Goal: Communication & Community: Answer question/provide support

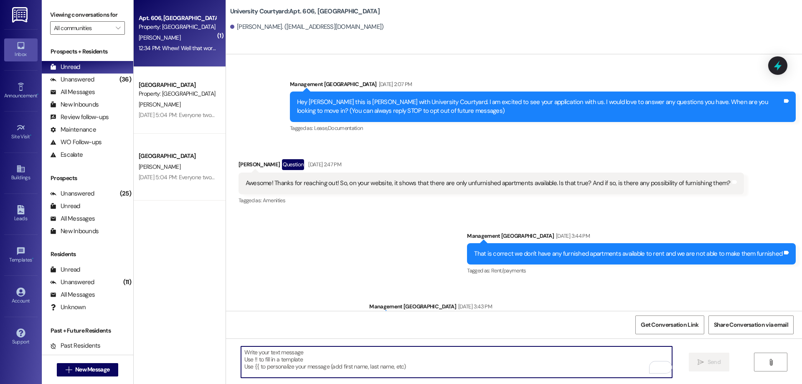
scroll to position [11847, 0]
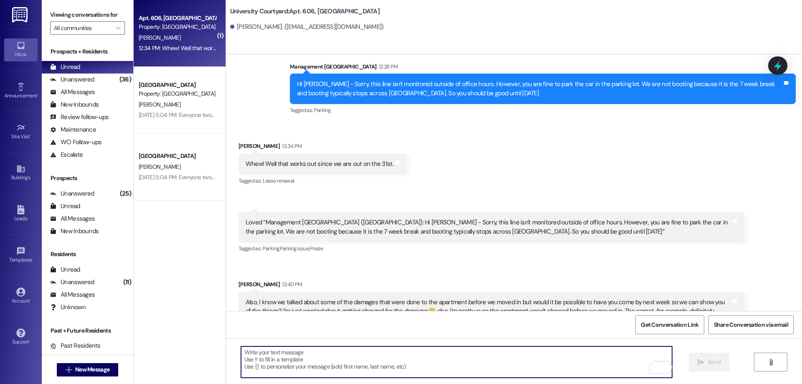
drag, startPoint x: 306, startPoint y: 376, endPoint x: 306, endPoint y: 371, distance: 5.0
click at [306, 373] on textarea "To enrich screen reader interactions, please activate Accessibility in Grammarl…" at bounding box center [456, 361] width 431 height 31
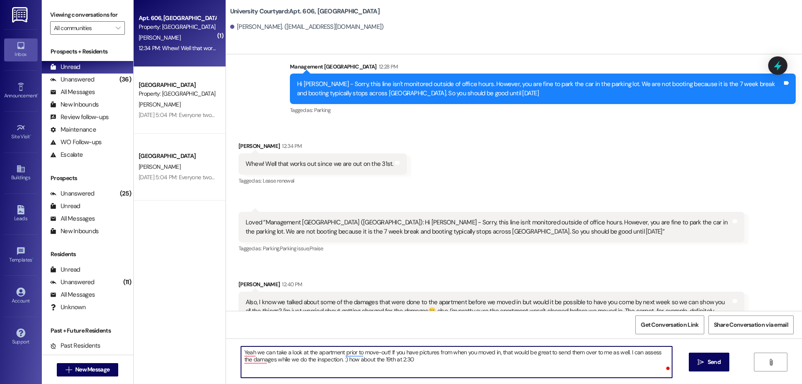
type textarea "Yeah we can take a look at the apartment prior to move-out! If you have picture…"
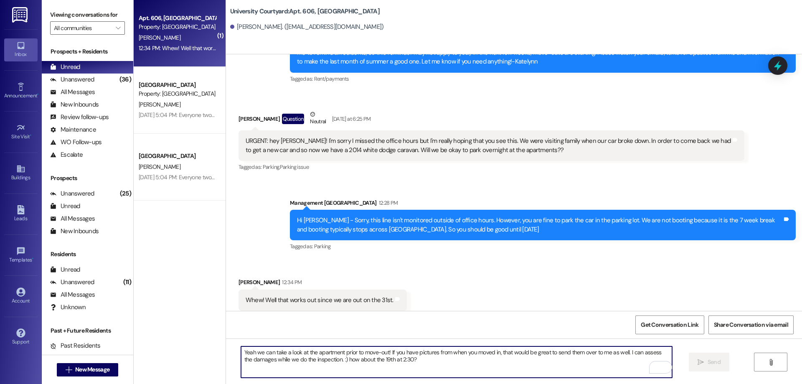
scroll to position [11621, 0]
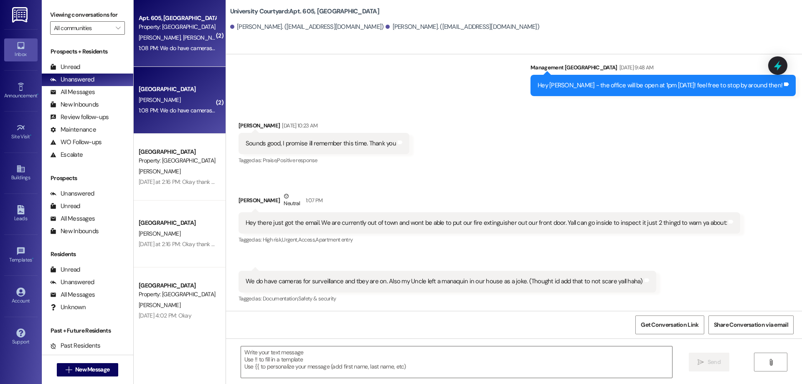
scroll to position [784, 0]
click at [371, 345] on div " Send " at bounding box center [514, 369] width 576 height 63
click at [366, 369] on textarea at bounding box center [456, 361] width 431 height 31
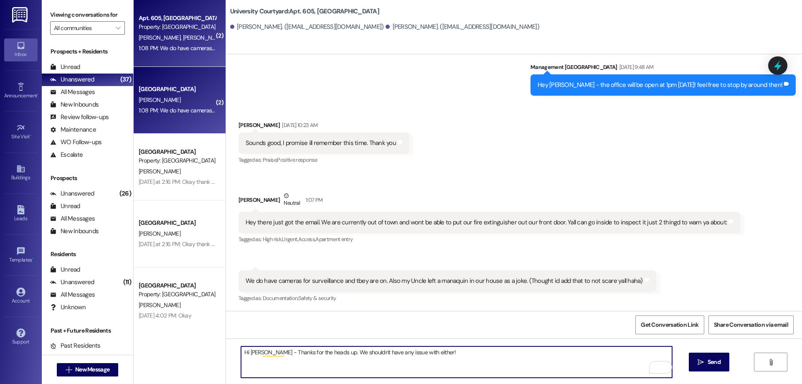
type textarea "Hi [PERSON_NAME] - Thanks for the heads up. We shouldn't have any issue with ei…"
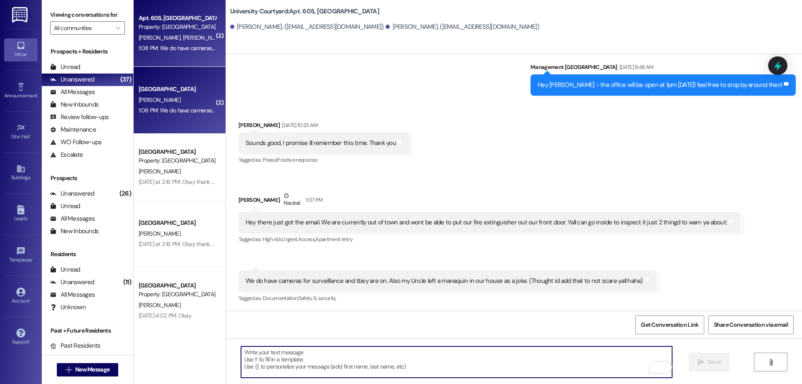
scroll to position [784, 0]
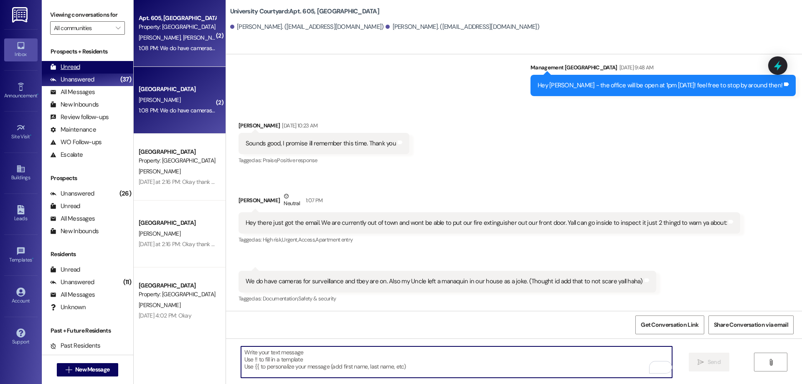
click at [80, 68] on div "Unread (0)" at bounding box center [87, 67] width 91 height 13
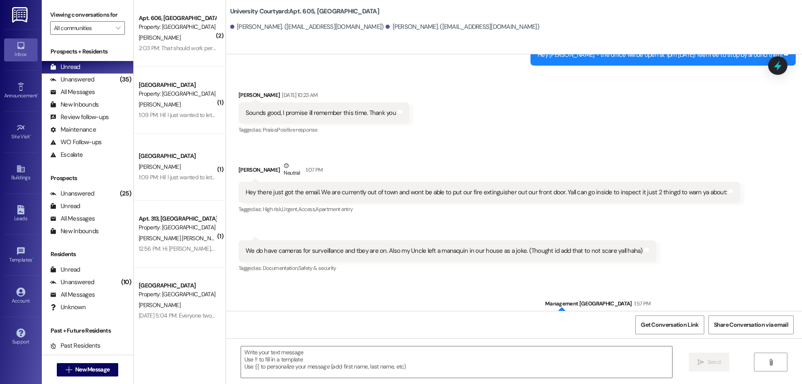
scroll to position [843, 0]
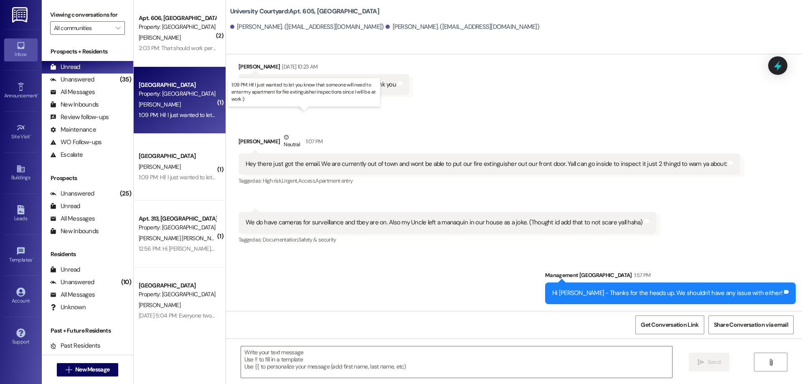
click at [185, 116] on div "1:09 PM: Hi! I just wanted to let you know that someone will need to enter my a…" at bounding box center [311, 115] width 345 height 8
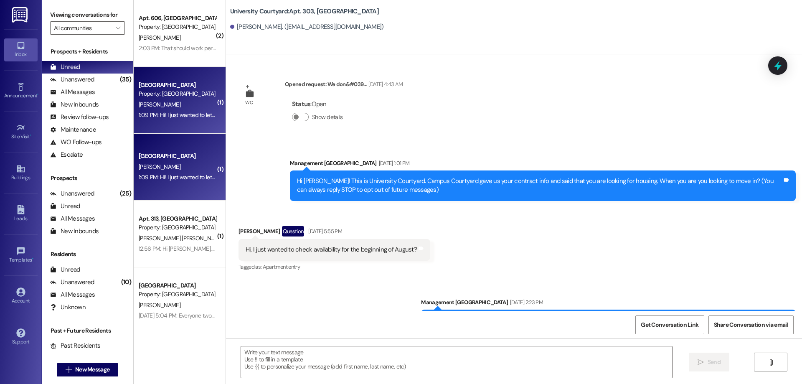
scroll to position [10557, 0]
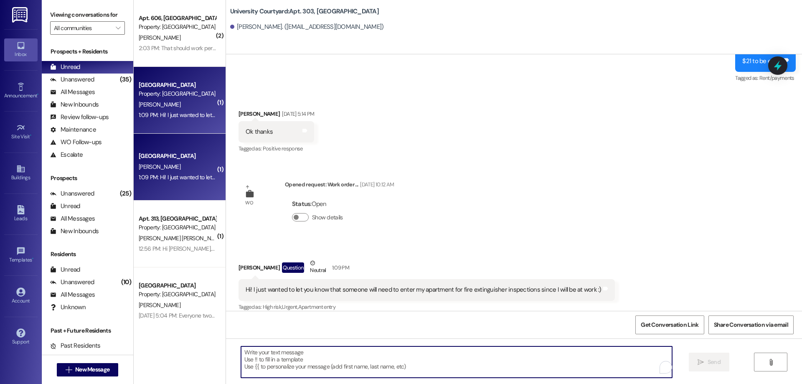
click at [321, 364] on textarea "To enrich screen reader interactions, please activate Accessibility in Grammarl…" at bounding box center [456, 361] width 431 height 31
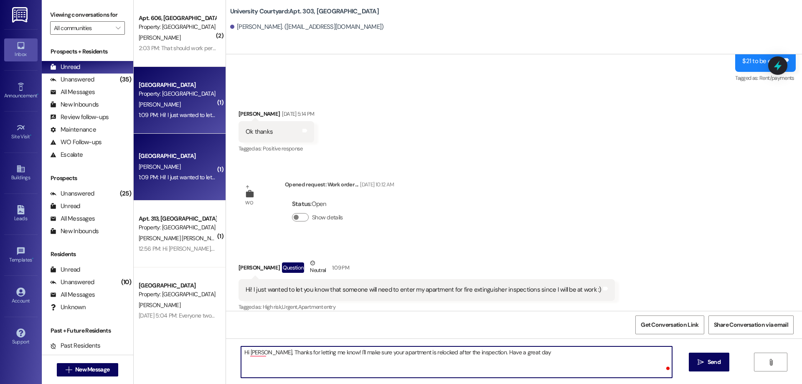
type textarea "Hi Ashely, Thanks for letting me know! I'll make sure your apartment is relocke…"
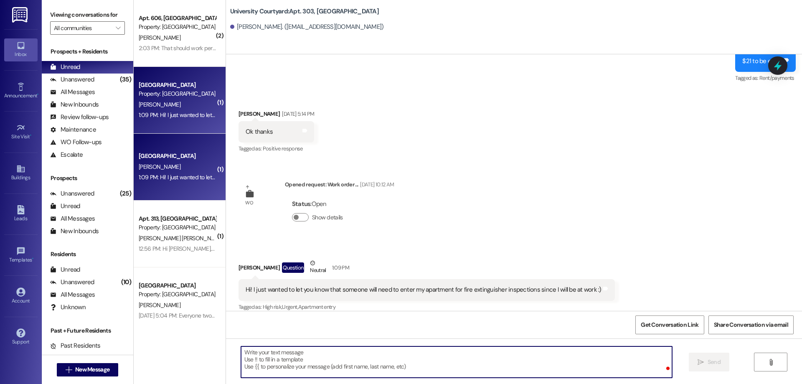
scroll to position [10557, 0]
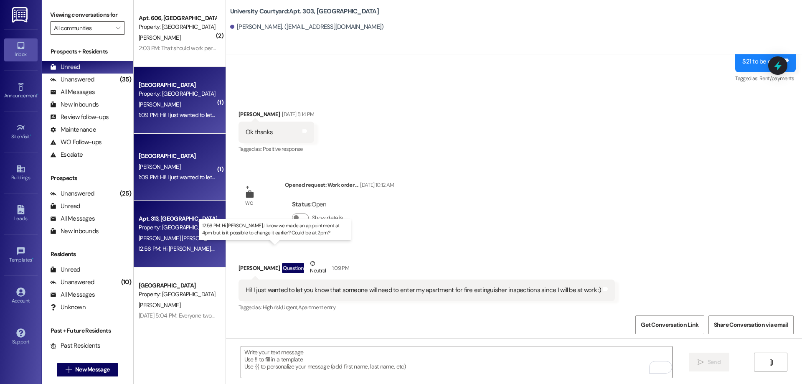
click at [173, 249] on div "12:56 PM: Hi Katelynn, I know we made an appointment at 4pm but is it possible …" at bounding box center [293, 249] width 308 height 8
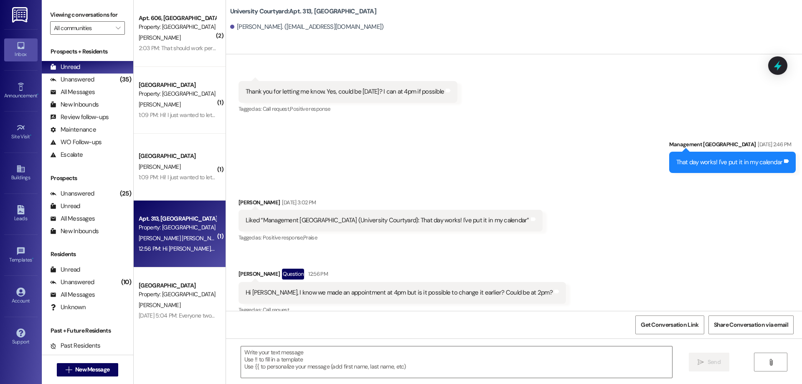
scroll to position [917, 0]
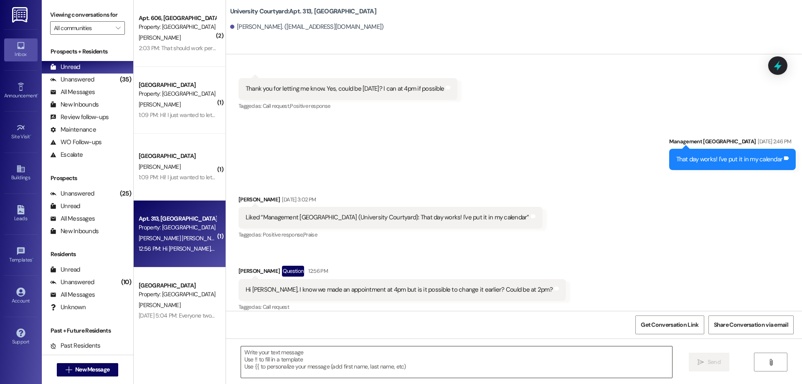
click at [314, 361] on textarea at bounding box center [456, 361] width 431 height 31
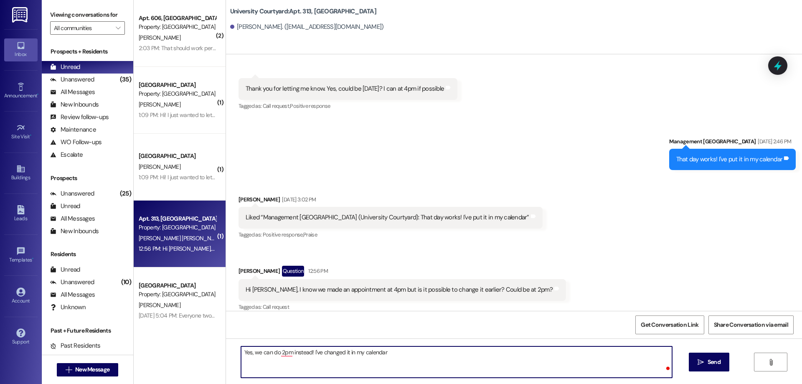
type textarea "Yes, we can do 2pm instead! I've changed it in my calendar!"
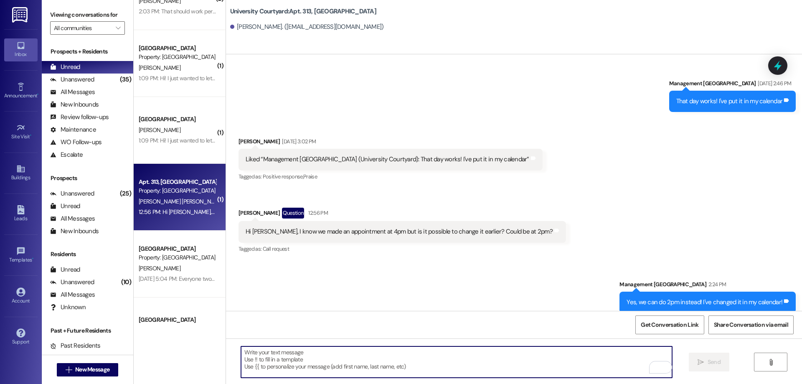
scroll to position [0, 0]
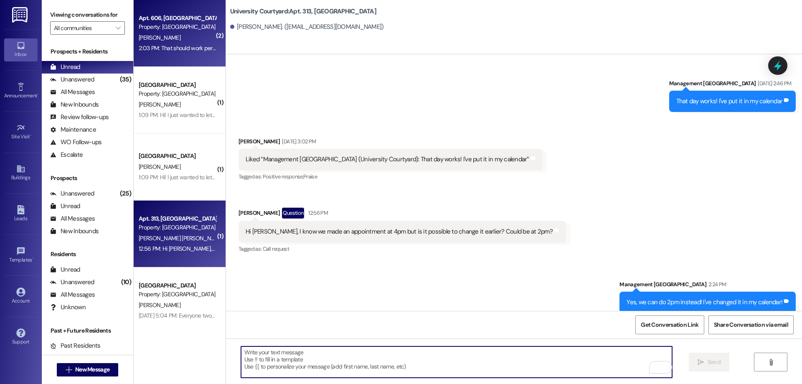
click at [168, 41] on div "M. Winsor" at bounding box center [177, 38] width 79 height 10
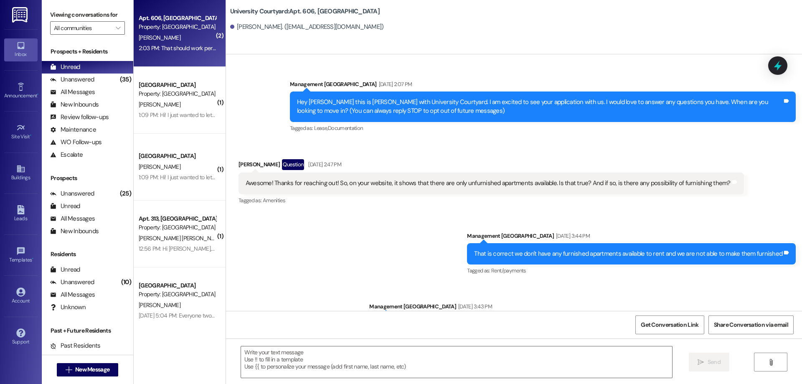
scroll to position [12014, 0]
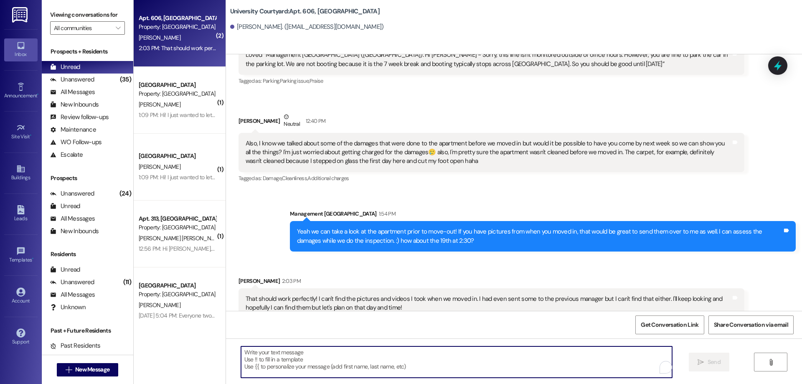
click at [384, 366] on textarea "To enrich screen reader interactions, please activate Accessibility in Grammarl…" at bounding box center [456, 361] width 431 height 31
type textarea "Okay sounds great!"
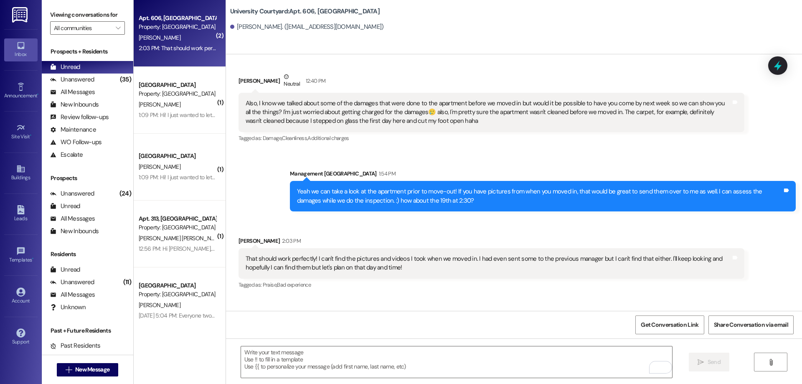
scroll to position [12072, 0]
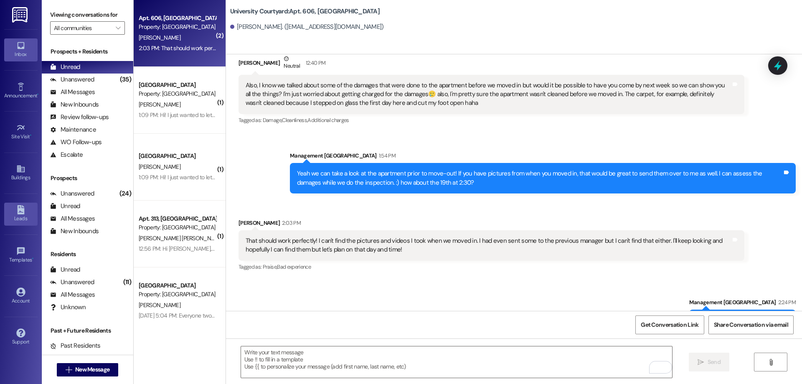
click at [32, 212] on link "Leads" at bounding box center [20, 214] width 33 height 23
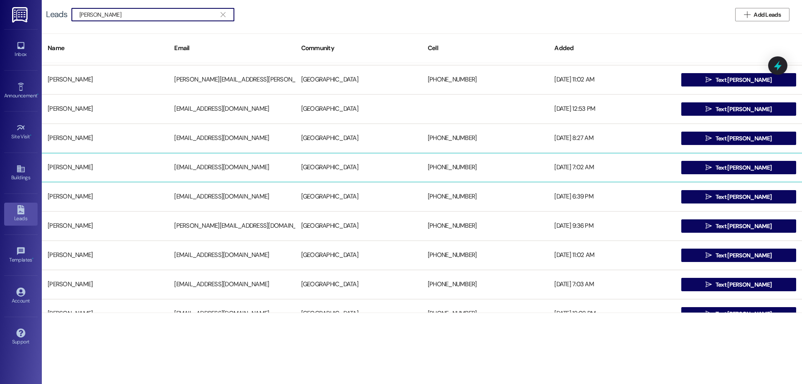
scroll to position [42, 0]
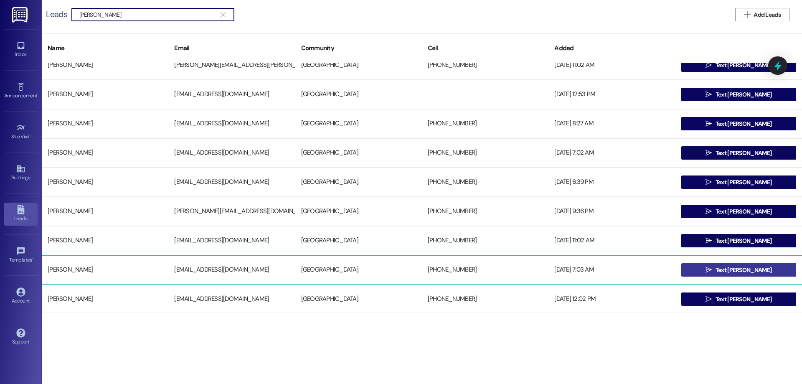
type input "michael brad"
click at [741, 267] on span "Text [PERSON_NAME]" at bounding box center [744, 270] width 56 height 9
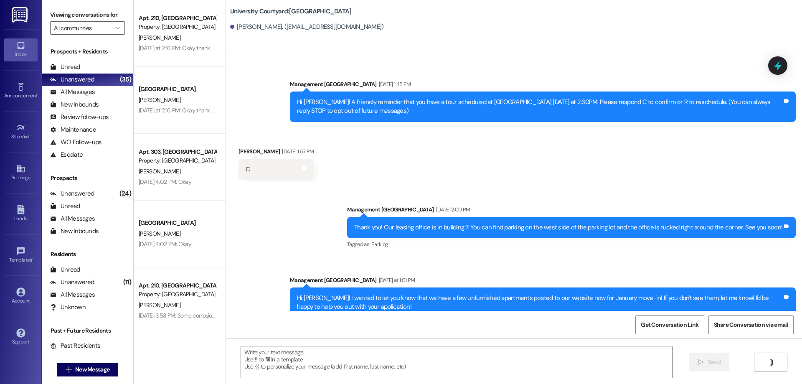
scroll to position [14, 0]
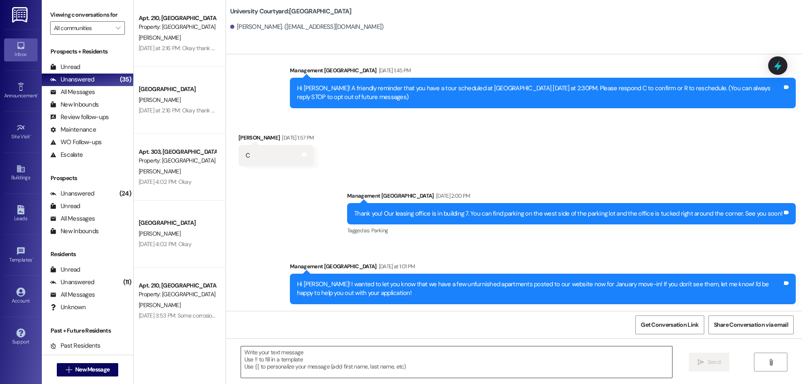
click at [331, 368] on textarea at bounding box center [456, 361] width 431 height 31
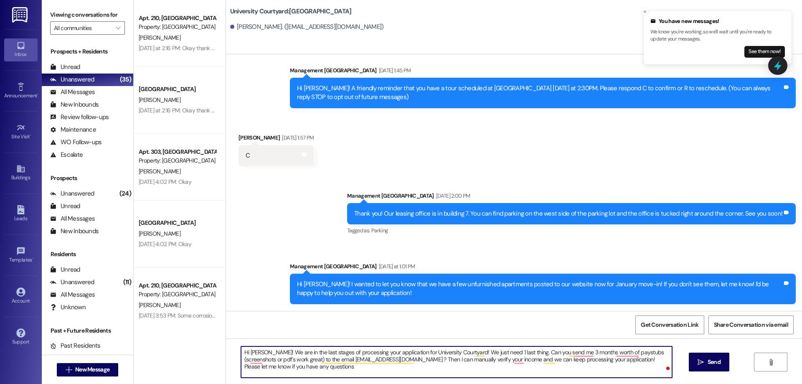
type textarea "Hi Michael! We are in the last stages of processing your application for Univer…"
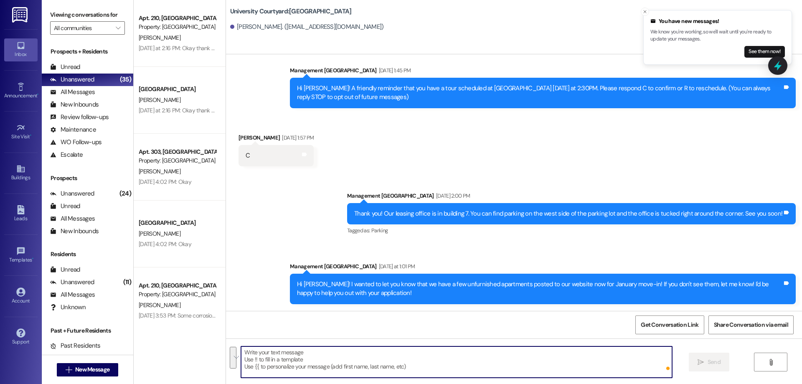
scroll to position [0, 0]
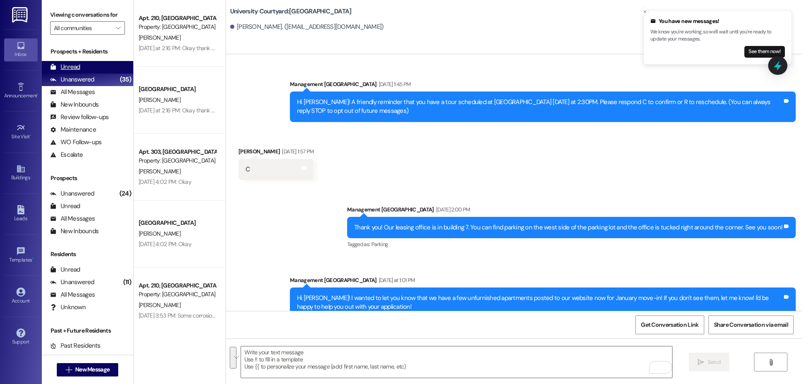
click at [92, 66] on div "Unread (0)" at bounding box center [87, 67] width 91 height 13
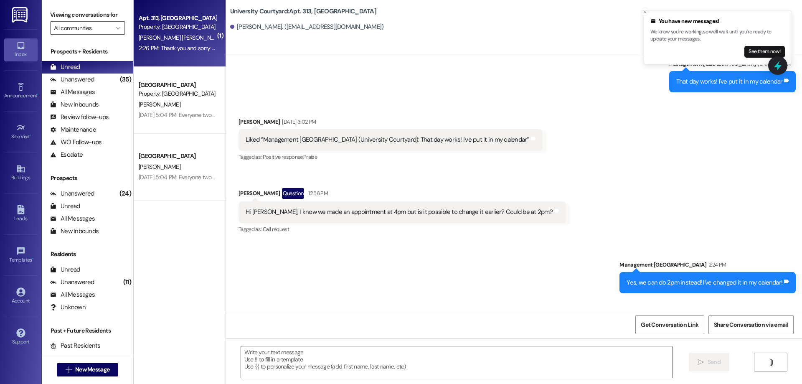
scroll to position [1054, 0]
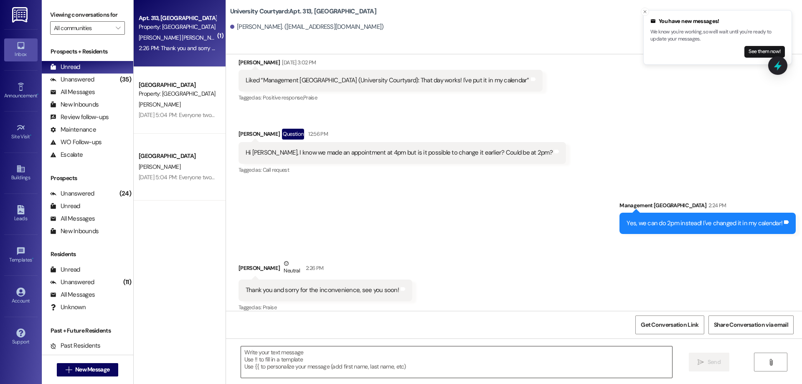
click at [339, 367] on textarea at bounding box center [456, 361] width 431 height 31
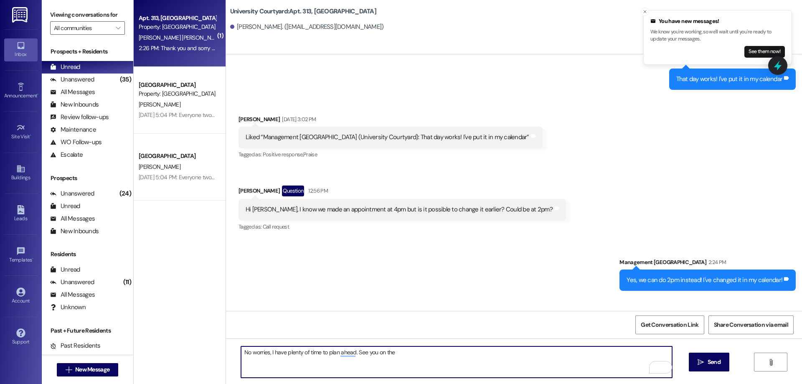
scroll to position [1054, 0]
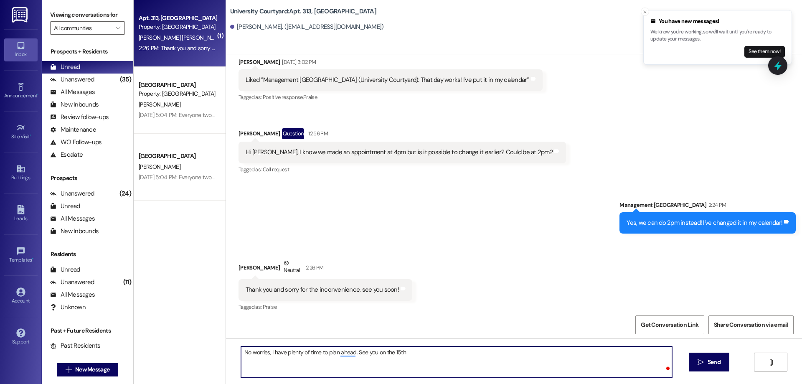
type textarea "No worries, I have plenty of time to plan ahead. See you on the 15th!"
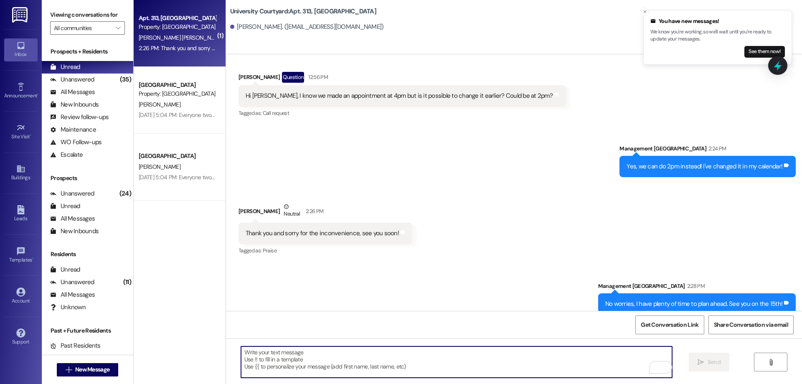
scroll to position [1113, 0]
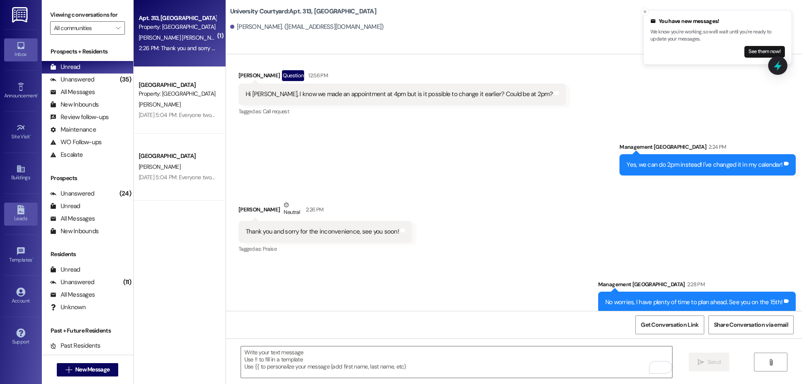
click at [20, 223] on div "Leads" at bounding box center [21, 218] width 42 height 8
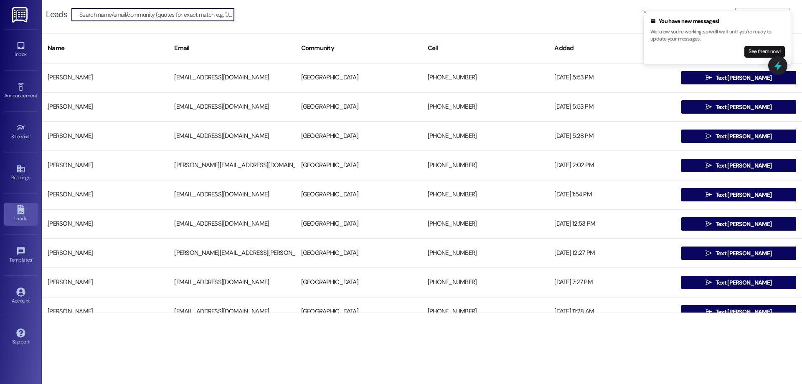
type input "g"
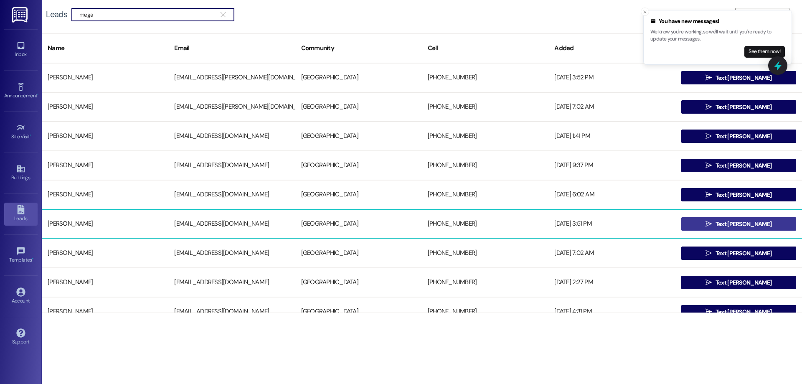
type input "mega"
click at [736, 220] on span "Text [PERSON_NAME]" at bounding box center [744, 224] width 56 height 9
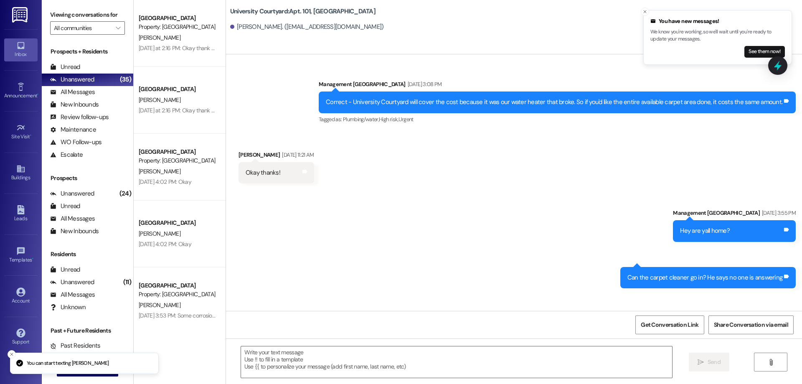
scroll to position [1238, 0]
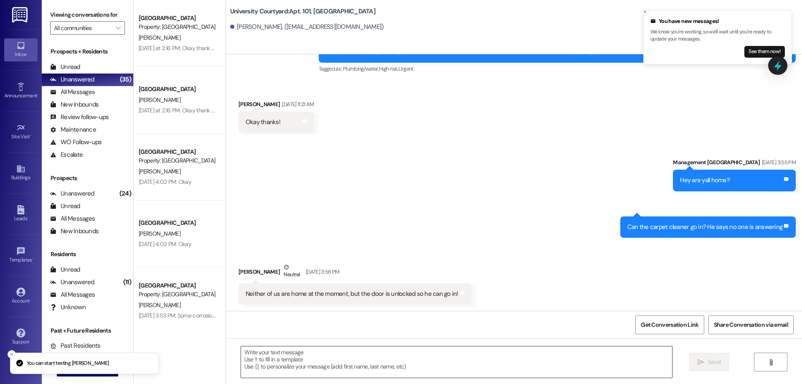
click at [337, 366] on textarea at bounding box center [456, 361] width 431 height 31
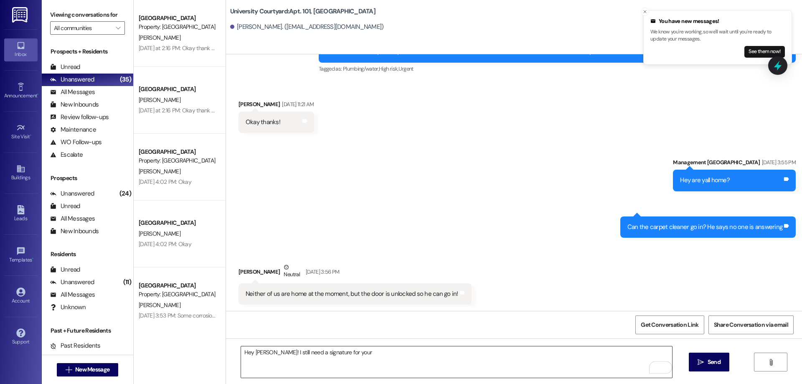
click at [397, 358] on textarea "Hey Megan! I still need a signature for your" at bounding box center [456, 361] width 431 height 31
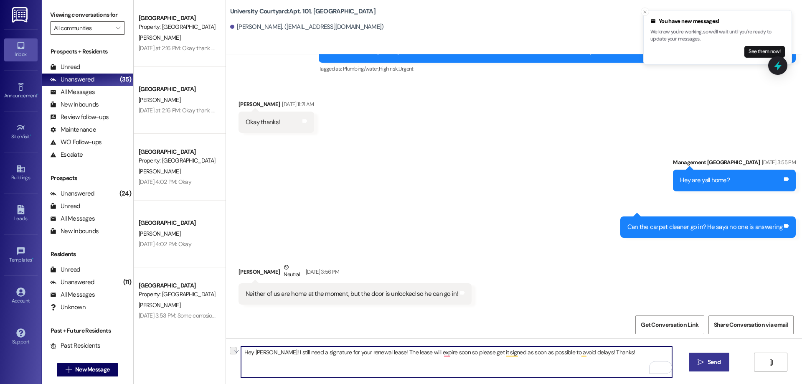
type textarea "Hey Megan! I still need a signature for your renewal lease! The lease will expi…"
click at [701, 362] on icon "" at bounding box center [701, 362] width 6 height 7
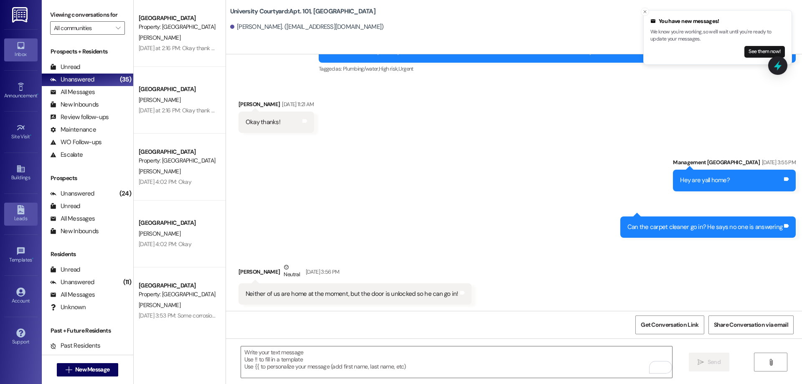
click at [18, 221] on div "Leads" at bounding box center [21, 218] width 42 height 8
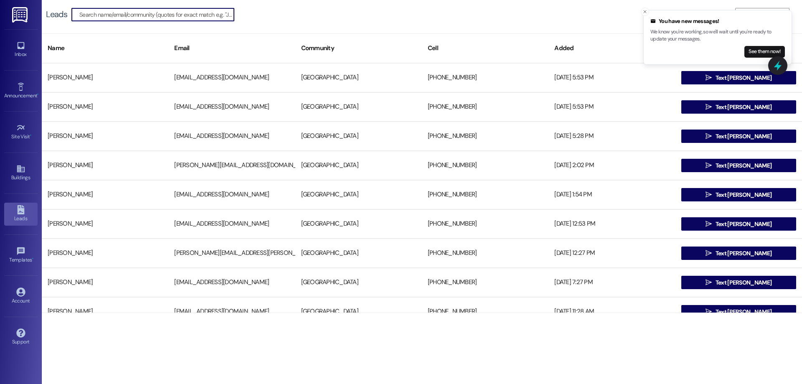
click at [127, 18] on input at bounding box center [156, 15] width 155 height 12
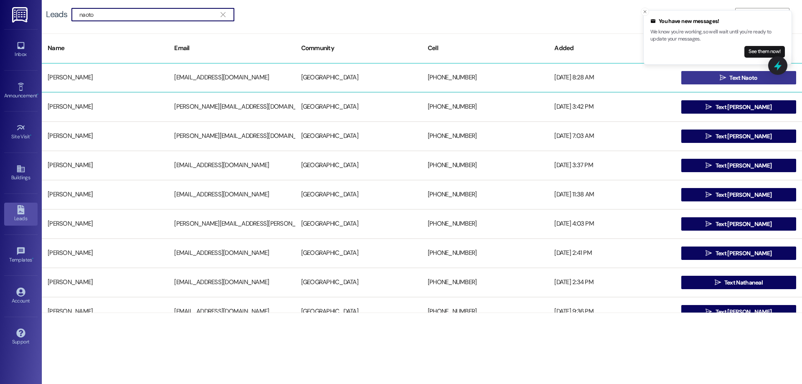
type input "naoto"
click at [711, 77] on button " Text Naoto" at bounding box center [738, 77] width 115 height 13
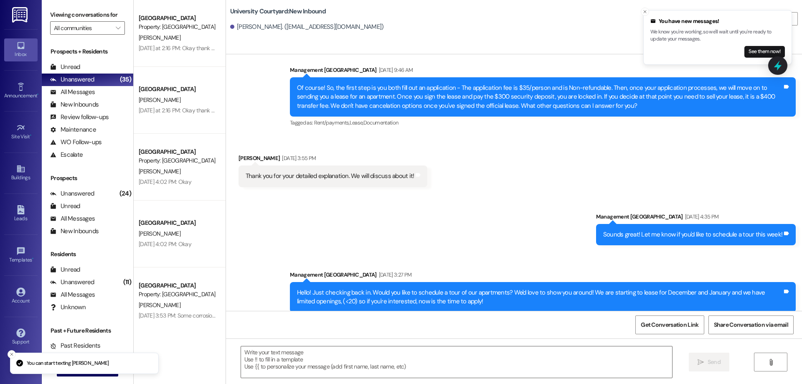
scroll to position [620, 0]
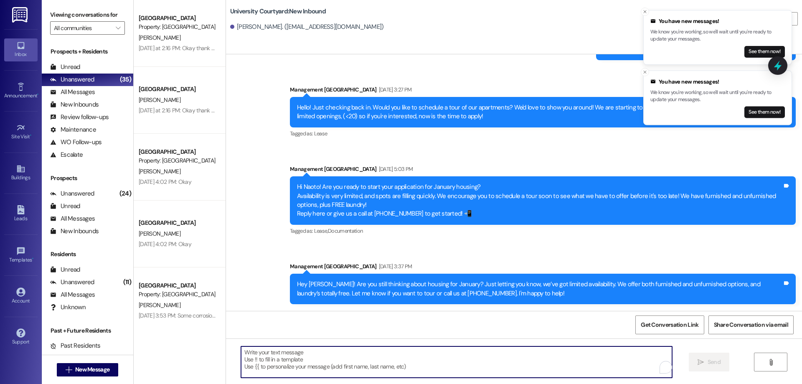
click at [376, 357] on textarea "To enrich screen reader interactions, please activate Accessibility in Grammarl…" at bounding box center [456, 361] width 431 height 31
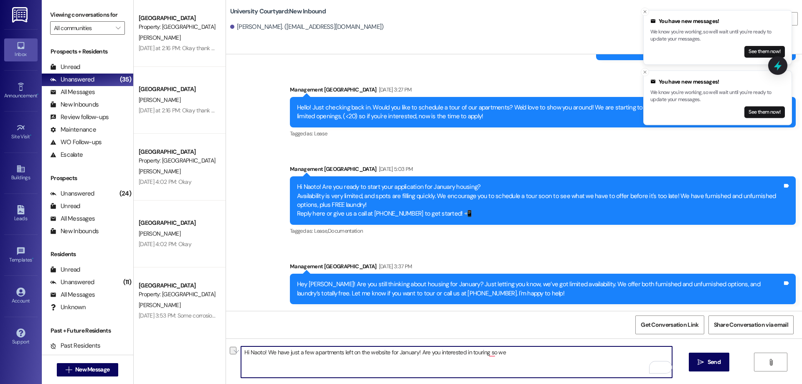
drag, startPoint x: 507, startPoint y: 353, endPoint x: 463, endPoint y: 356, distance: 44.0
click at [463, 356] on textarea "Hi Naoto! We have just a few apartments left on the website for January! Are yo…" at bounding box center [456, 361] width 431 height 31
type textarea "Hi Naoto! We have just a few apartments left on the website for January! Are yo…"
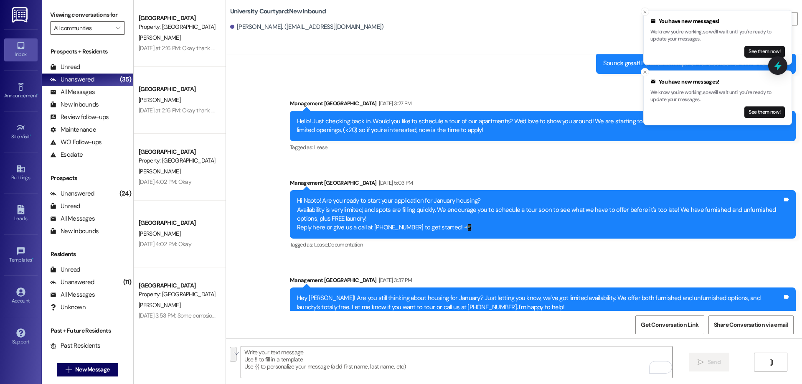
scroll to position [687, 0]
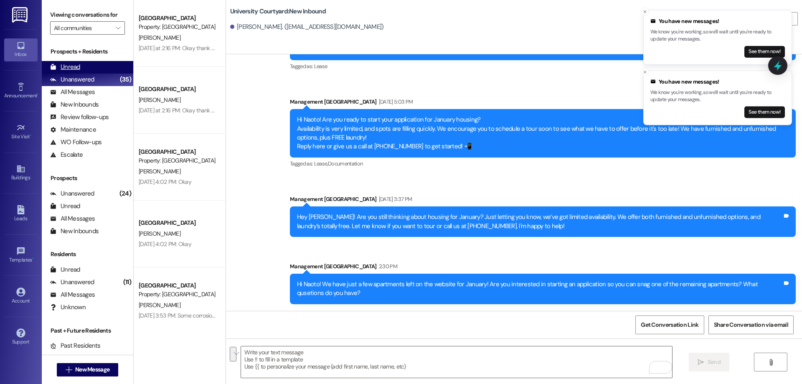
click at [89, 62] on div "Unread (0)" at bounding box center [87, 67] width 91 height 13
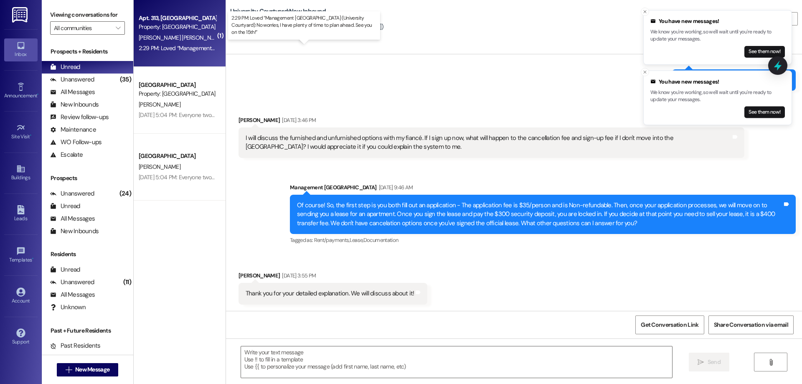
click at [188, 46] on div "2:29 PM: Loved “Management University Courtyard (University Courtyard): No worr…" at bounding box center [313, 48] width 349 height 8
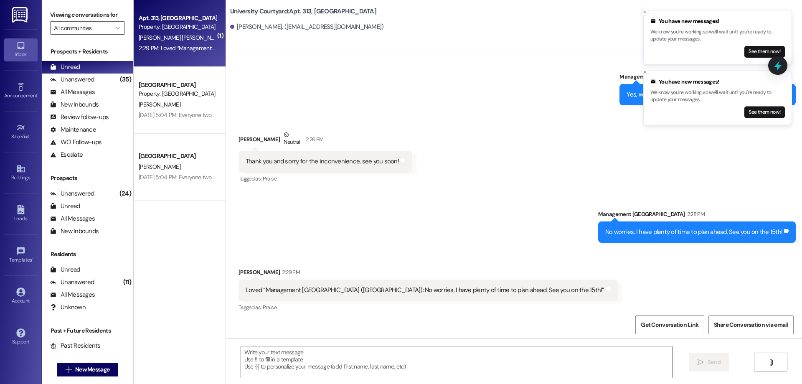
scroll to position [1183, 0]
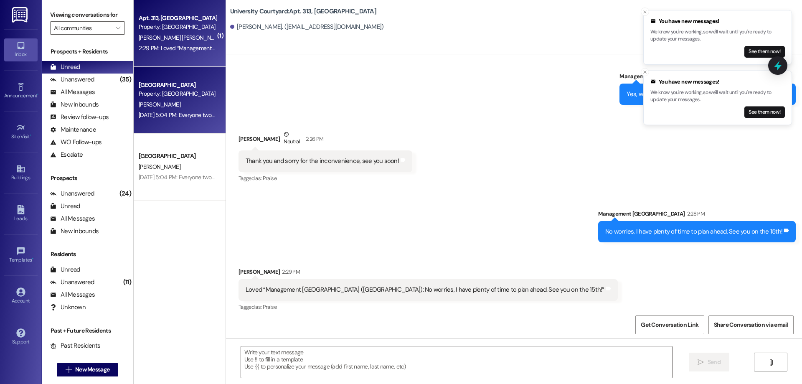
click at [179, 85] on div "[GEOGRAPHIC_DATA]" at bounding box center [177, 85] width 77 height 9
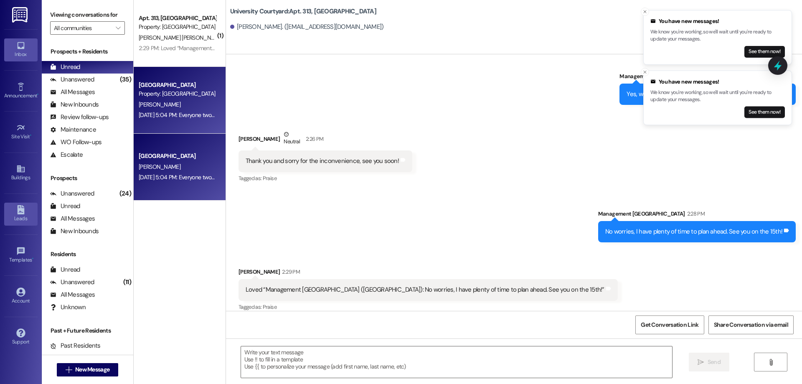
click at [14, 221] on div "Leads" at bounding box center [21, 218] width 42 height 8
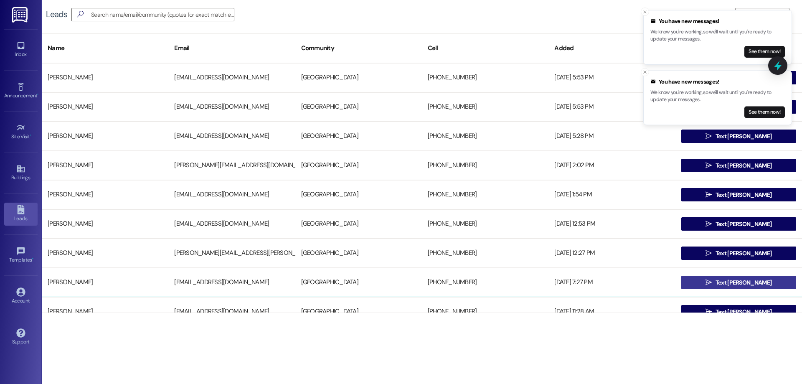
click at [743, 280] on span "Text [PERSON_NAME]" at bounding box center [744, 282] width 56 height 9
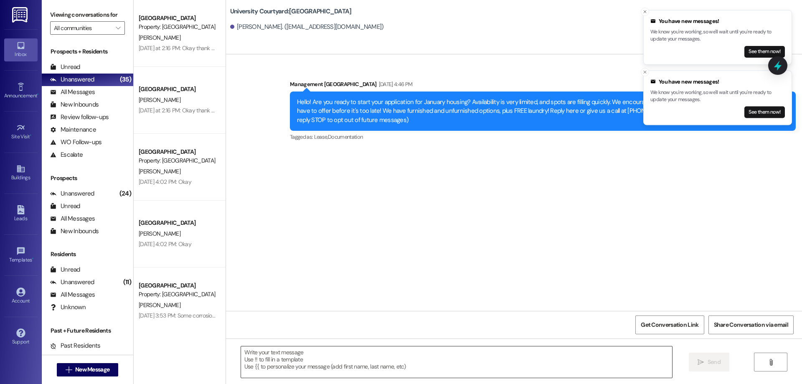
click at [379, 360] on textarea at bounding box center [456, 361] width 431 height 31
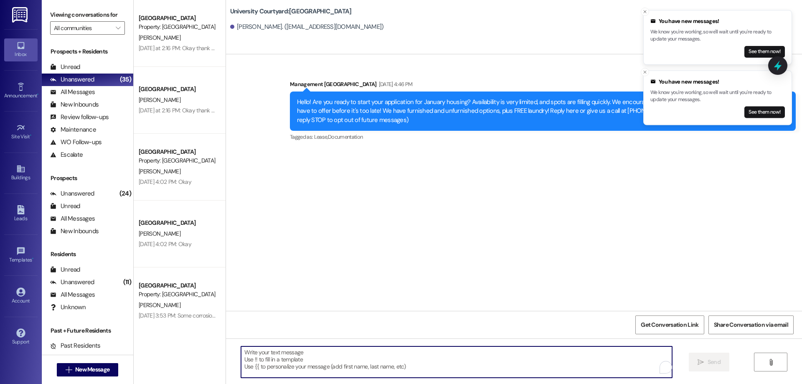
paste textarea "Hi Naoto! We have just a few apartments left on the website for January! Are yo…"
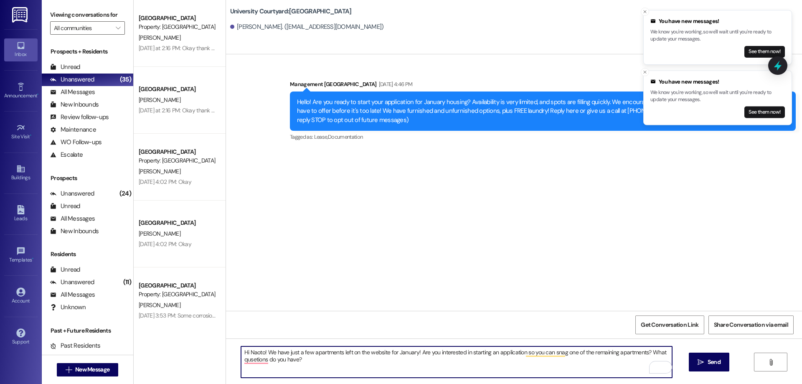
drag, startPoint x: 260, startPoint y: 350, endPoint x: 246, endPoint y: 342, distance: 16.8
click at [246, 342] on div "Hi Naoto! We have just a few apartments left on the website for January! Are yo…" at bounding box center [514, 369] width 576 height 63
drag, startPoint x: 310, startPoint y: 363, endPoint x: 643, endPoint y: 346, distance: 333.0
click at [642, 346] on div "Hi there! We have just a few apartments left on the website for January! Are yo…" at bounding box center [514, 369] width 576 height 63
click at [256, 351] on textarea "Hi there! We have just a few apartments left on the website for January! Are yo…" at bounding box center [456, 361] width 431 height 31
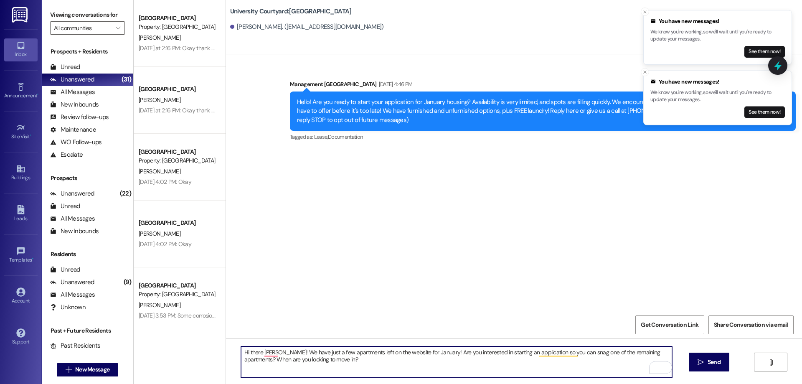
click at [273, 351] on textarea "Hi there Rigby! We have just a few apartments left on the website for January! …" at bounding box center [456, 361] width 431 height 31
type textarea "Hi there Rigby! I wanted to We have just a few apartments left on the website f…"
drag, startPoint x: 394, startPoint y: 359, endPoint x: 238, endPoint y: 357, distance: 155.4
click at [241, 357] on textarea "Hi there Rigby! I wanted to let you know that we have just a few apartments lef…" at bounding box center [456, 361] width 431 height 31
click at [406, 363] on textarea "Hi there Rigby! I wanted to let you know that we have just a few apartments lef…" at bounding box center [456, 361] width 431 height 31
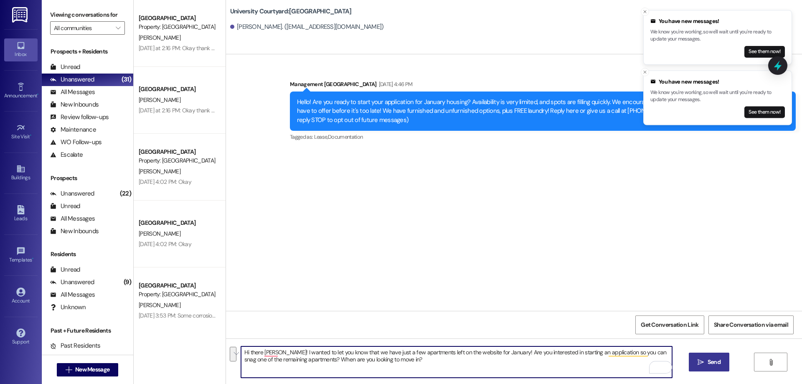
type textarea "Hi there Rigby! I wanted to let you know that we have just a few apartments lef…"
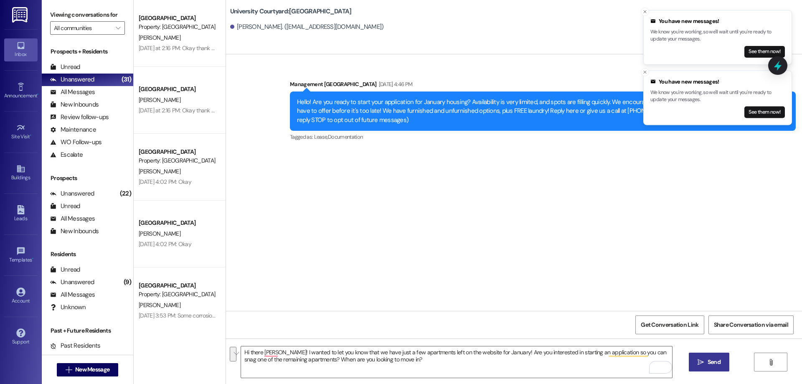
click at [711, 355] on button " Send" at bounding box center [709, 362] width 41 height 19
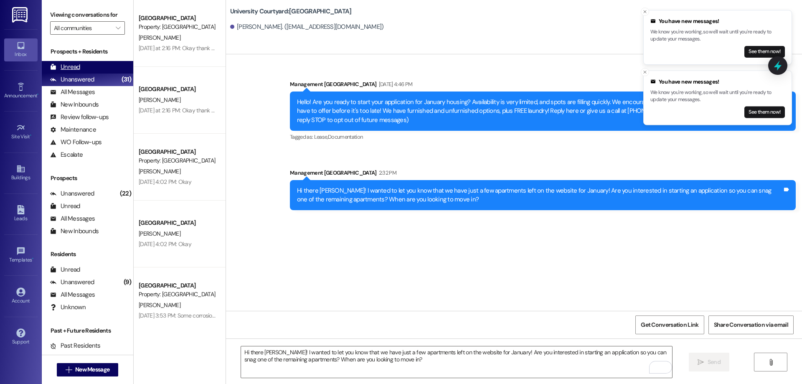
click at [71, 70] on div "Unread" at bounding box center [65, 67] width 30 height 9
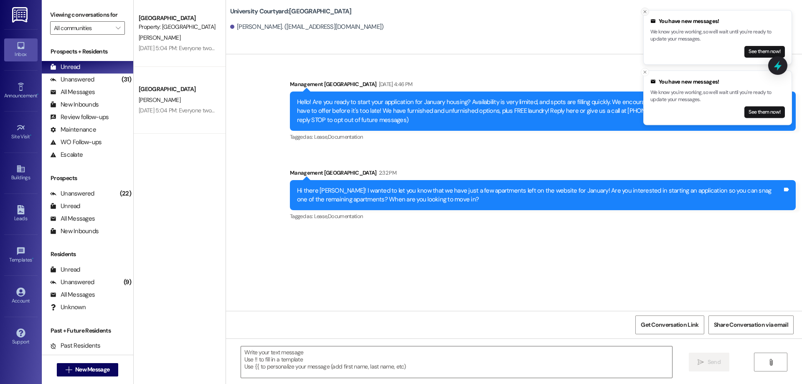
click at [645, 13] on icon "Close toast" at bounding box center [645, 11] width 5 height 5
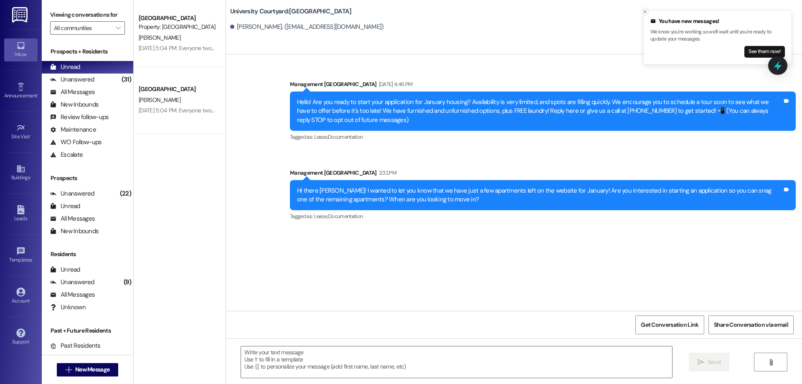
click at [648, 12] on button "Close toast" at bounding box center [645, 12] width 8 height 8
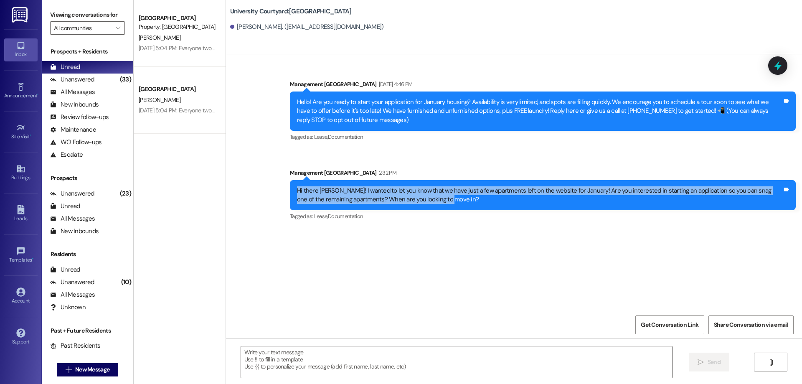
drag, startPoint x: 422, startPoint y: 203, endPoint x: 289, endPoint y: 189, distance: 133.9
click at [290, 189] on div "Hi there Rigby! I wanted to let you know that we have just a few apartments lef…" at bounding box center [543, 195] width 506 height 30
copy div "Hi there [PERSON_NAME]! I wanted to let you know that we have just a few apartm…"
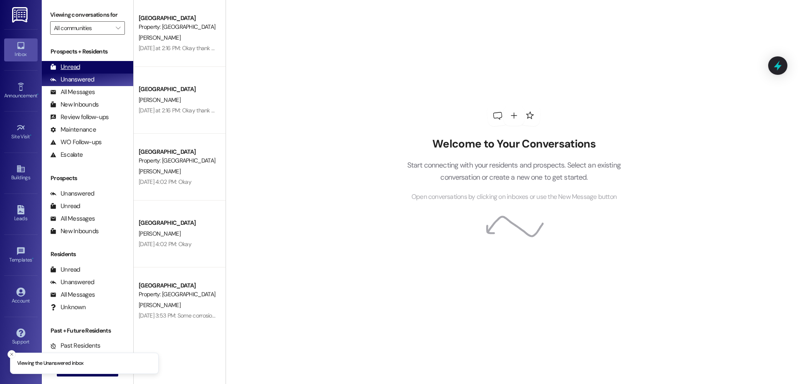
click at [112, 67] on div "Unread (0)" at bounding box center [87, 67] width 91 height 13
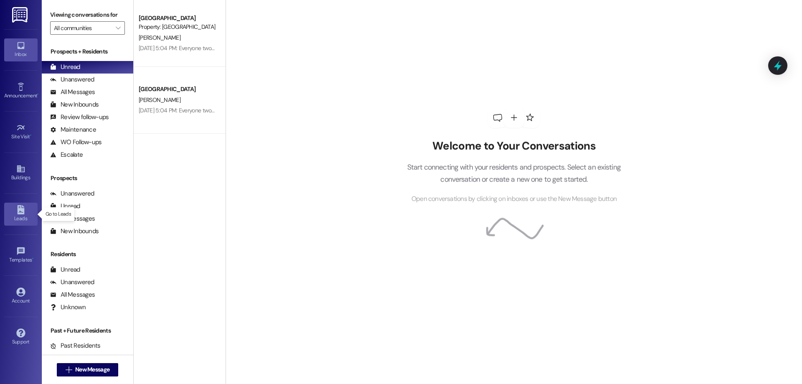
click at [25, 213] on icon at bounding box center [20, 209] width 9 height 9
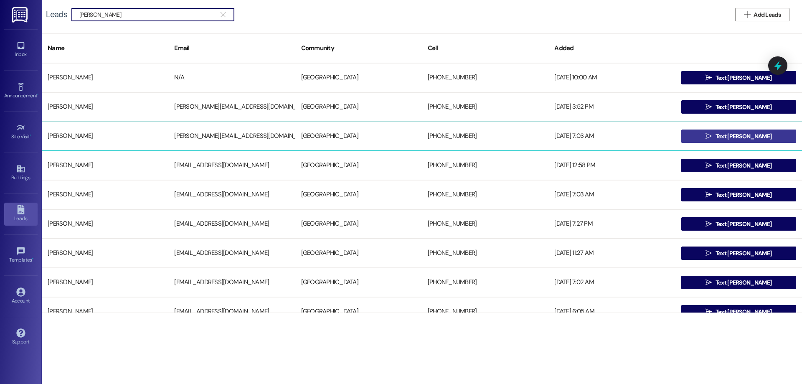
type input "parke"
click at [736, 132] on span "Text Jacquelyn" at bounding box center [744, 136] width 56 height 9
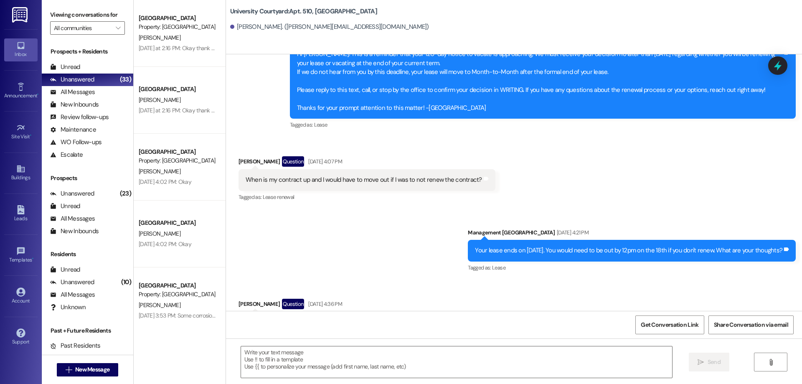
scroll to position [6159, 0]
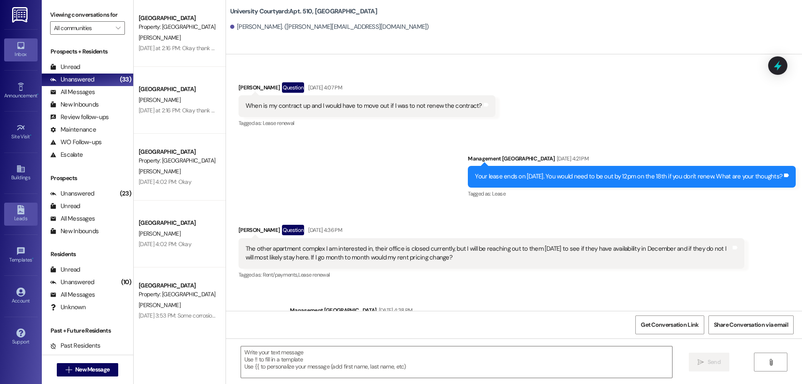
click at [23, 216] on div "Leads" at bounding box center [21, 218] width 42 height 8
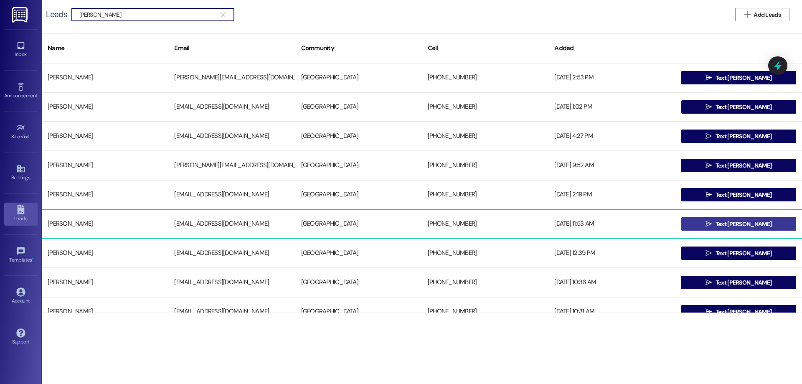
type input "anna"
click at [704, 222] on button " Text Annabelle" at bounding box center [738, 223] width 115 height 13
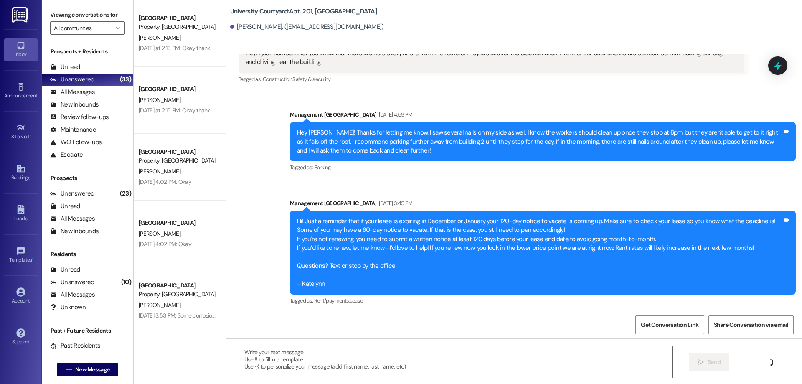
scroll to position [1667, 0]
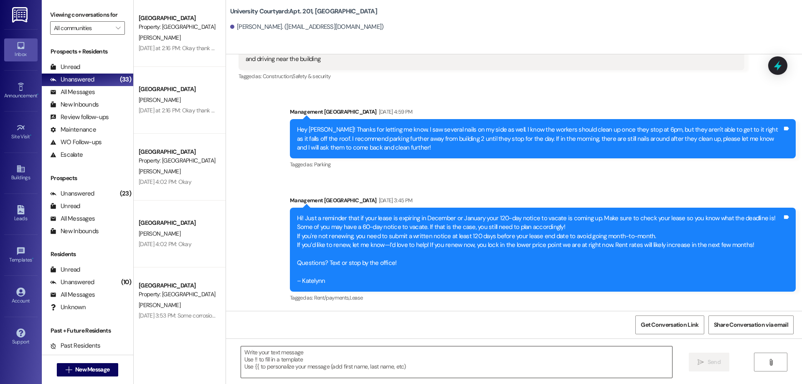
click at [263, 369] on textarea at bounding box center [456, 361] width 431 height 31
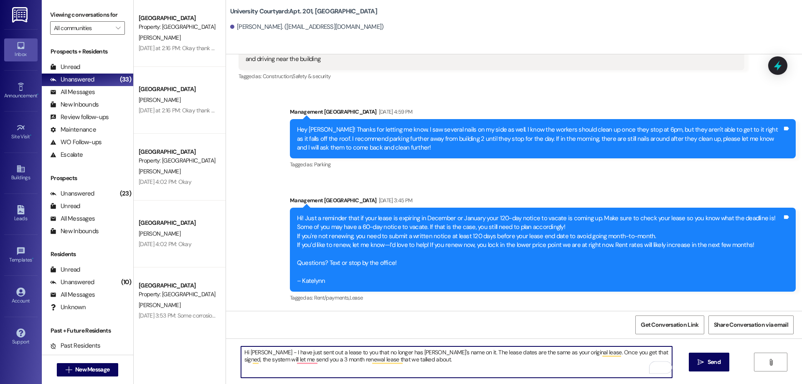
click at [288, 359] on textarea "Hi Annabelle - I have just sent out a lease to you that no longer has Jacob's n…" at bounding box center [456, 361] width 431 height 31
click at [400, 359] on textarea "Hi Annabelle - I have just sent out a lease to you that no longer has Jacob's n…" at bounding box center [456, 361] width 431 height 31
click at [406, 362] on textarea "Hi Annabelle - I have just sent out a lease to you that no longer has Jacob's n…" at bounding box center [456, 361] width 431 height 31
type textarea "Hi Annabelle - I have just sent out a lease to you that no longer has Jacob's n…"
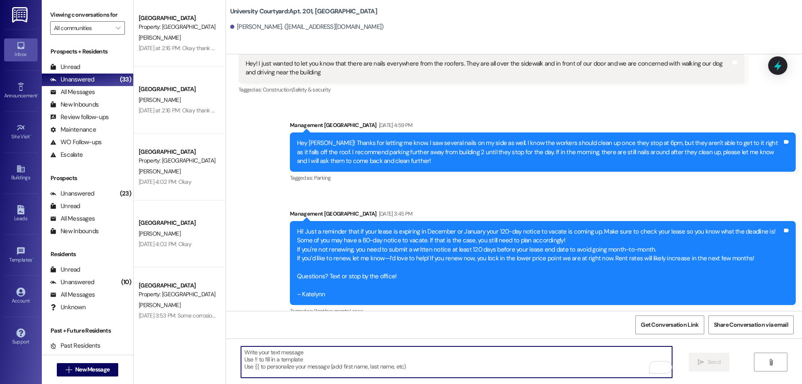
scroll to position [1733, 0]
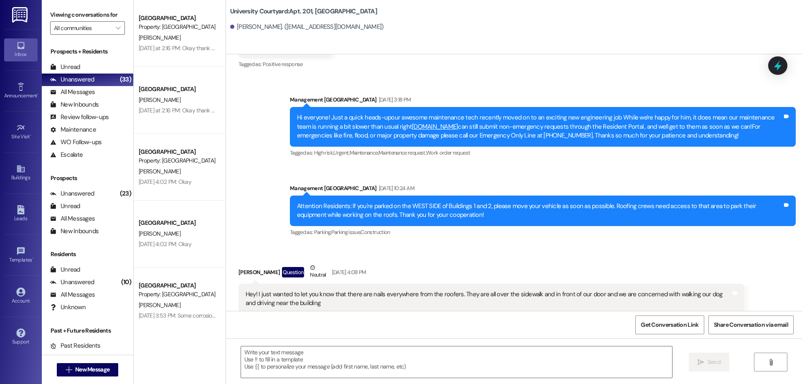
scroll to position [1412, 0]
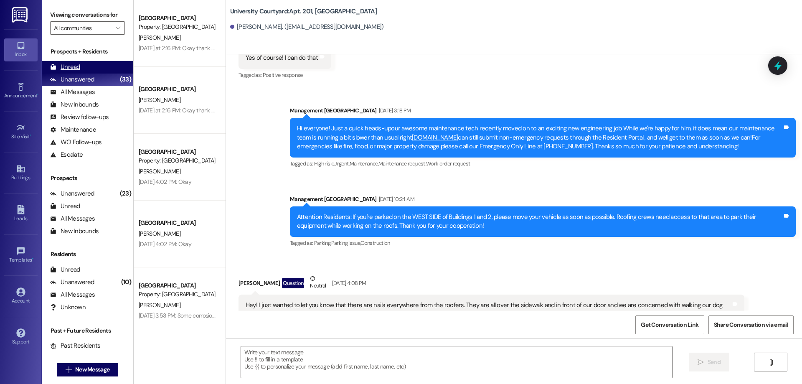
click at [104, 66] on div "Unread (0)" at bounding box center [87, 67] width 91 height 13
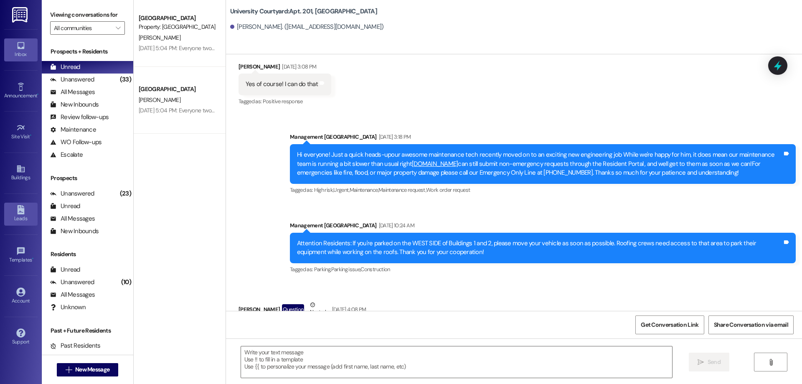
scroll to position [1444, 0]
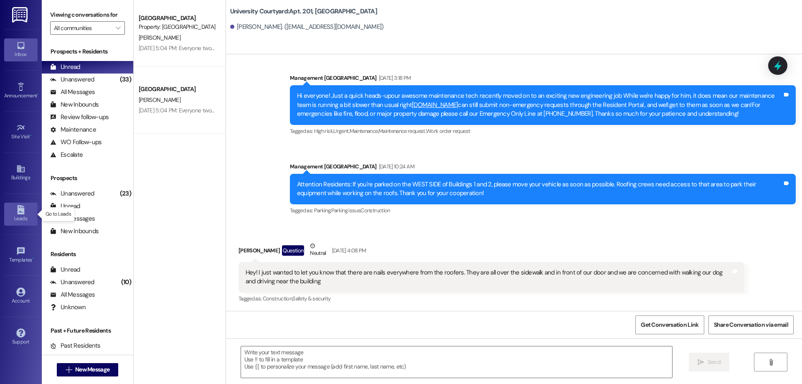
click at [29, 215] on div "Leads" at bounding box center [21, 218] width 42 height 8
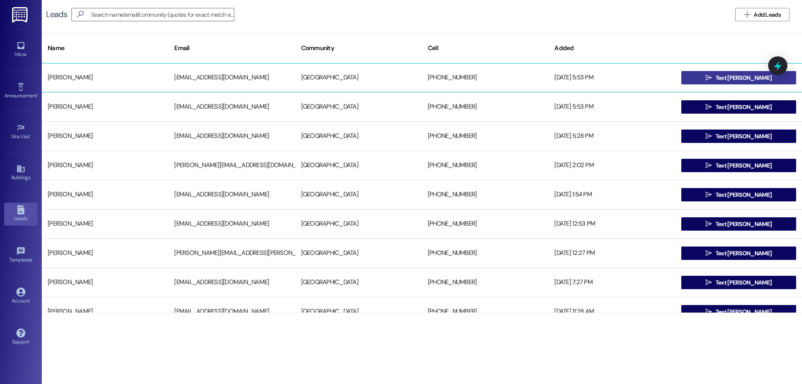
click at [712, 79] on icon "" at bounding box center [709, 77] width 6 height 7
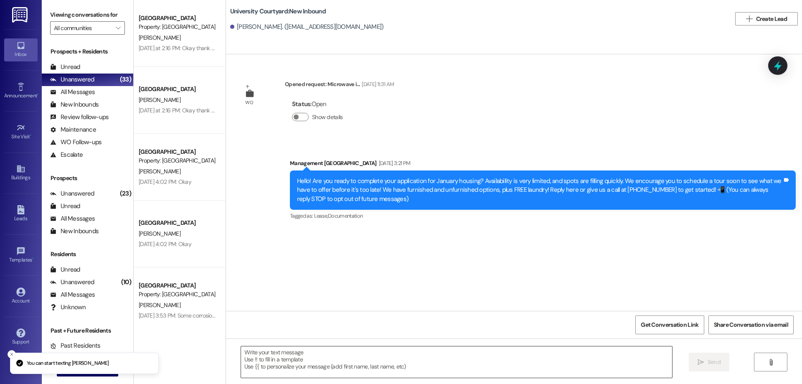
click at [298, 374] on textarea at bounding box center [456, 361] width 431 height 31
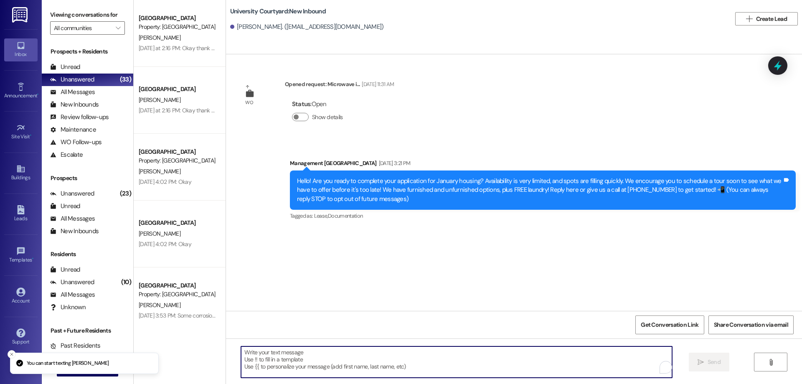
paste textarea "Hi there Rigby! I wanted to let you know that we have just a few apartments lef…"
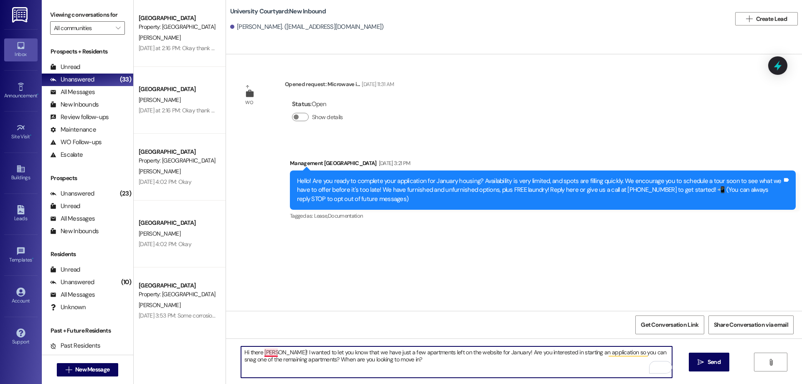
drag, startPoint x: 269, startPoint y: 348, endPoint x: 257, endPoint y: 352, distance: 12.6
click at [259, 351] on textarea "Hi there Rigby! I wanted to let you know that we have just a few apartments lef…" at bounding box center [456, 361] width 431 height 31
drag, startPoint x: 388, startPoint y: 351, endPoint x: 379, endPoint y: 349, distance: 9.7
click at [379, 349] on textarea "Hi there Lizzie! I wanted to let you know that we have just a few apartments le…" at bounding box center [456, 361] width 431 height 31
drag, startPoint x: 380, startPoint y: 356, endPoint x: 297, endPoint y: 365, distance: 84.0
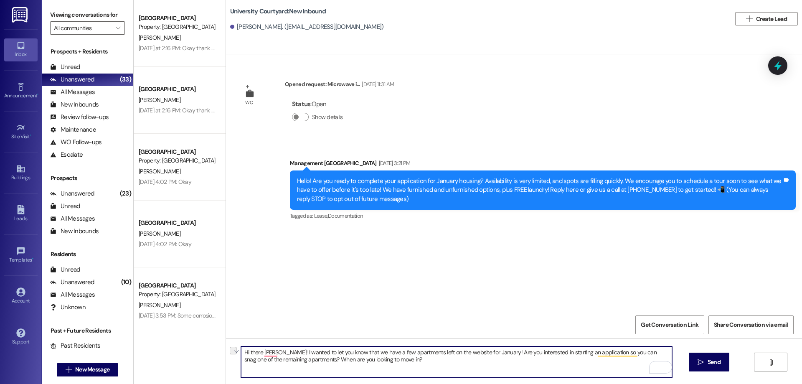
click at [297, 365] on textarea "Hi there Lizzie! I wanted to let you know that we have a few apartments left on…" at bounding box center [456, 361] width 431 height 31
type textarea "Hi there Lizzie! I wanted to let you know that we have a few apartments left on…"
click at [704, 356] on button " Send" at bounding box center [709, 362] width 41 height 19
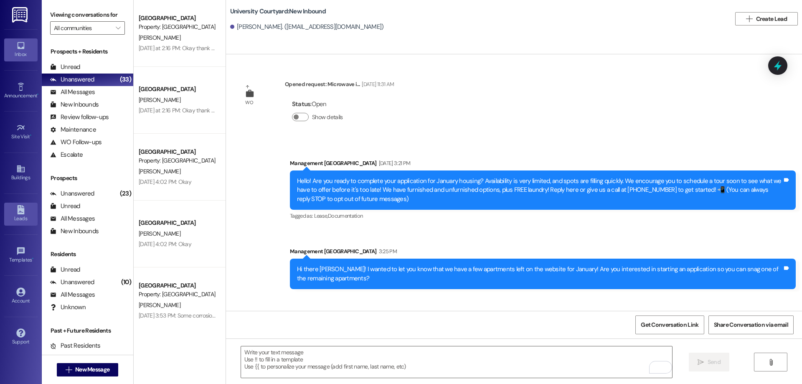
click at [20, 208] on icon at bounding box center [20, 209] width 9 height 9
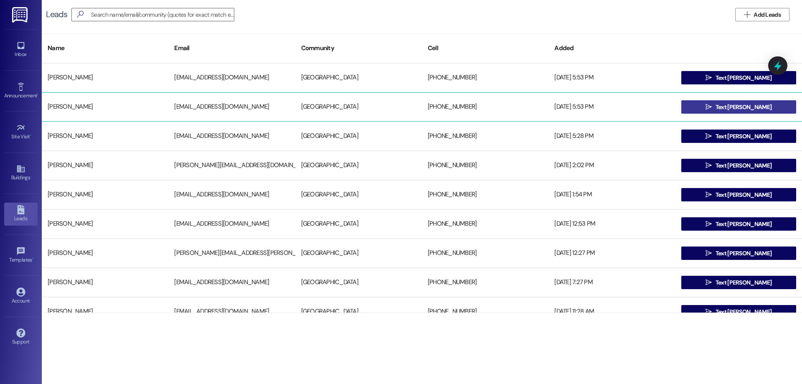
click at [743, 107] on span "Text [PERSON_NAME]" at bounding box center [744, 107] width 56 height 9
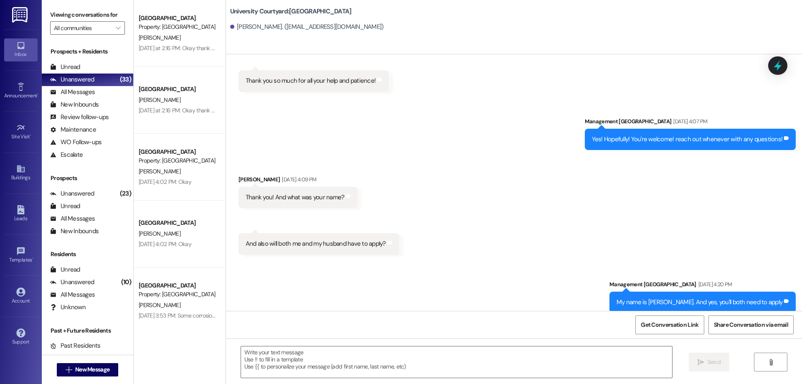
scroll to position [714, 0]
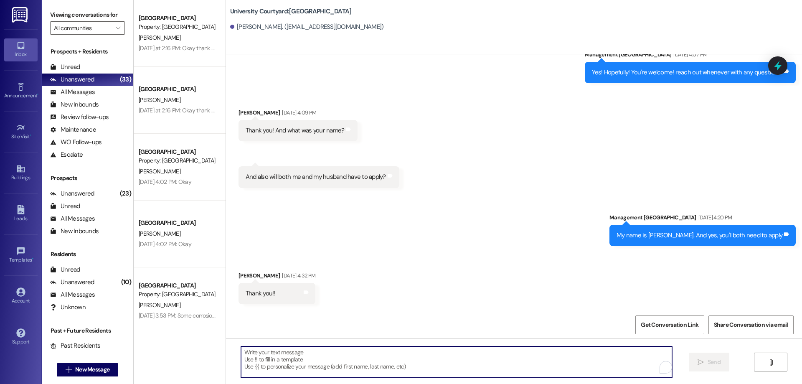
click at [372, 365] on textarea "To enrich screen reader interactions, please activate Accessibility in Grammarl…" at bounding box center [456, 361] width 431 height 31
paste textarea "Hi there Lizzie! I wanted to let you know that we have just a few apartments le…"
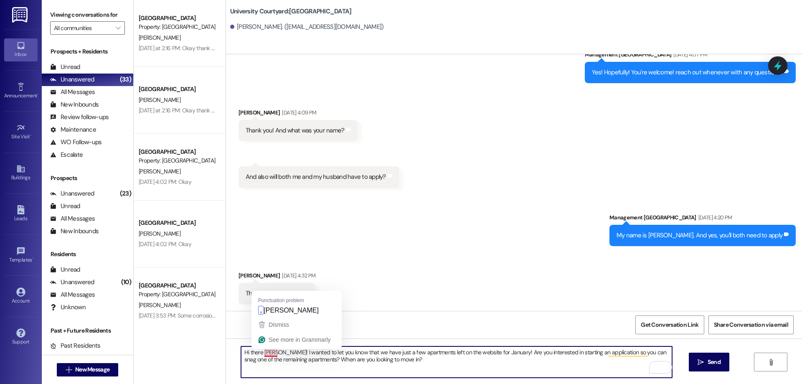
drag, startPoint x: 271, startPoint y: 352, endPoint x: 257, endPoint y: 352, distance: 13.8
click at [257, 352] on textarea "Hi there Lizzie! I wanted to let you know that we have just a few apartments le…" at bounding box center [456, 361] width 431 height 31
click at [387, 353] on textarea "Hi there Emily! I wanted to let you know that we have just a few apartments lef…" at bounding box center [456, 361] width 431 height 31
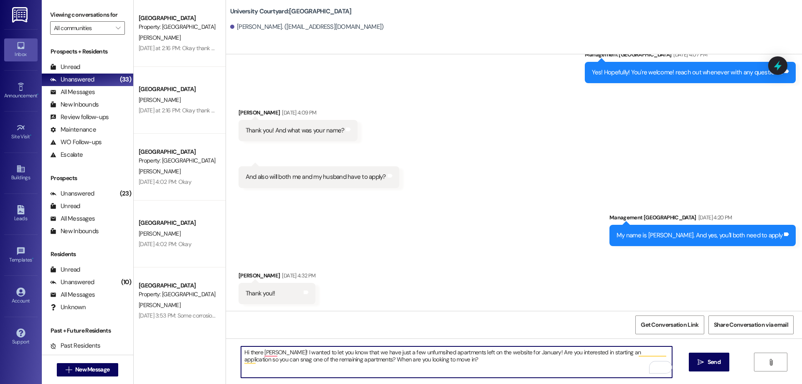
click at [526, 352] on textarea "Hi there Emily! I wanted to let you know that we have just a few unfurnsihed ap…" at bounding box center [456, 361] width 431 height 31
click at [572, 360] on textarea "Hi there Emily! I wanted to let you know that we have just a few unfurnsihed ap…" at bounding box center [456, 361] width 431 height 31
drag, startPoint x: 590, startPoint y: 359, endPoint x: 494, endPoint y: 366, distance: 96.3
click at [494, 366] on textarea "Hi there Emily! I wanted to let you know that we have just a few unfurnsihed ap…" at bounding box center [456, 361] width 431 height 31
type textarea "Hi there Emily! I wanted to let you know that we have just a few unfurnsihed ap…"
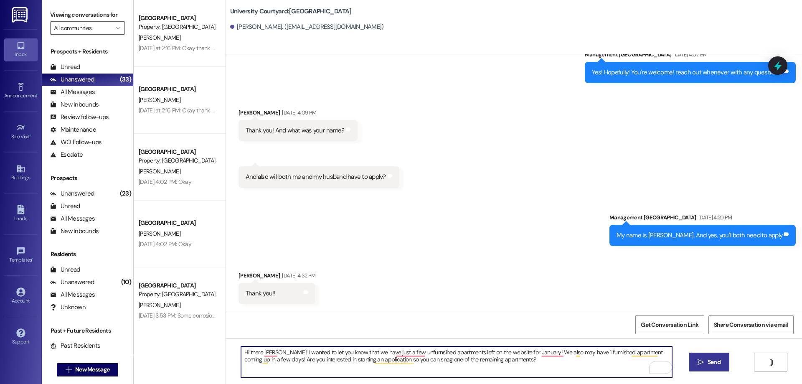
click at [701, 361] on icon "" at bounding box center [701, 362] width 6 height 7
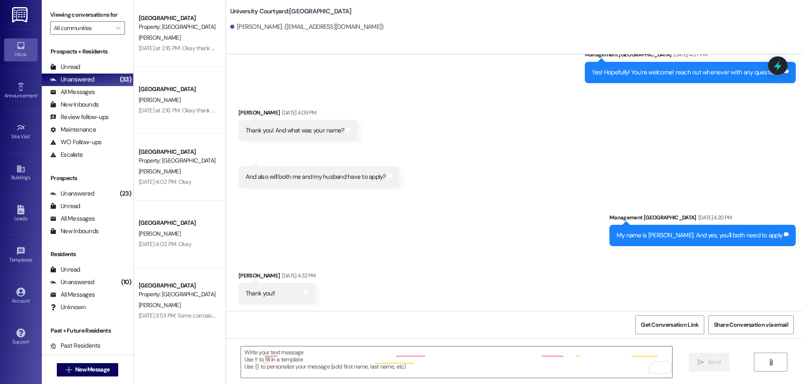
scroll to position [714, 0]
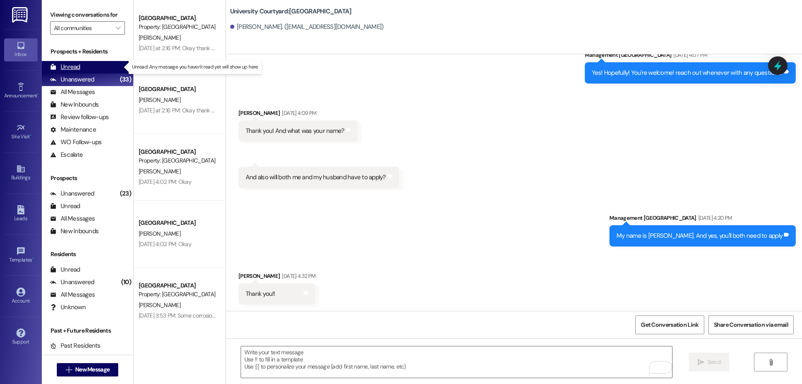
click at [82, 70] on div "Unread (0)" at bounding box center [87, 67] width 91 height 13
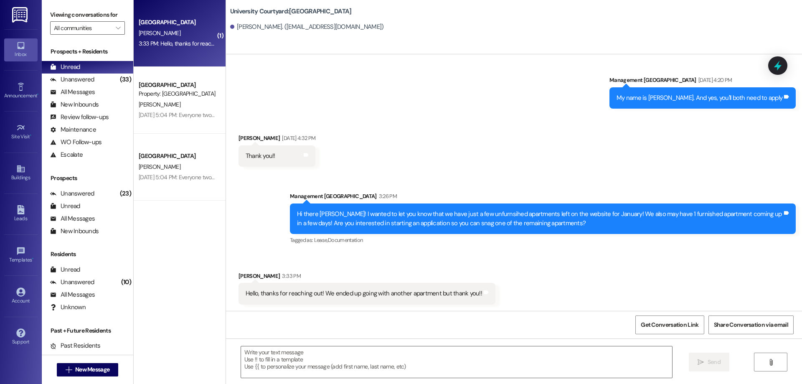
scroll to position [852, 0]
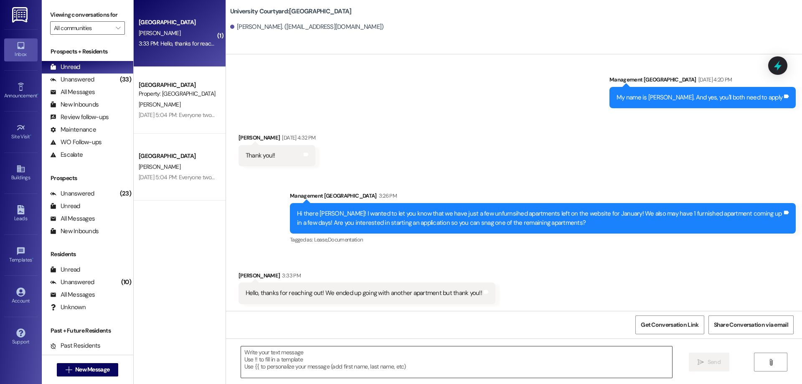
click at [432, 346] on textarea at bounding box center [456, 361] width 431 height 31
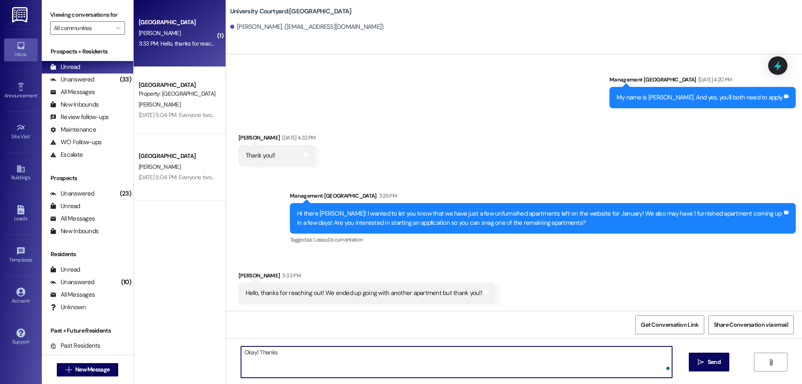
type textarea "Okay! Thanks!"
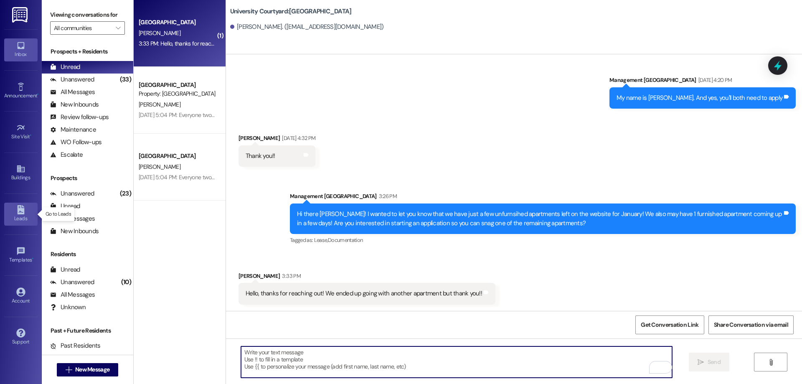
click at [13, 212] on link "Leads" at bounding box center [20, 214] width 33 height 23
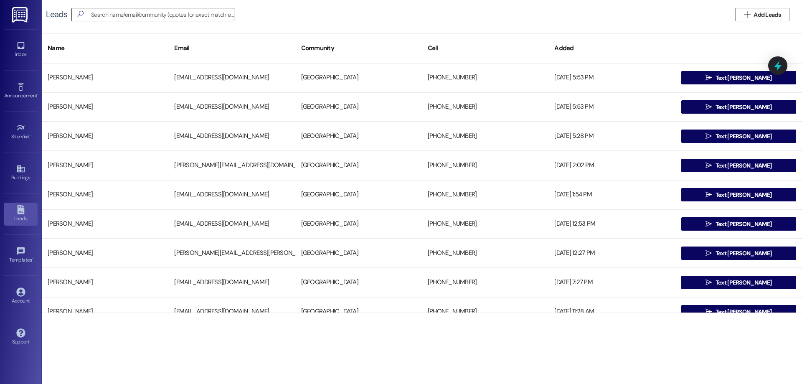
click at [127, 16] on input at bounding box center [162, 15] width 143 height 12
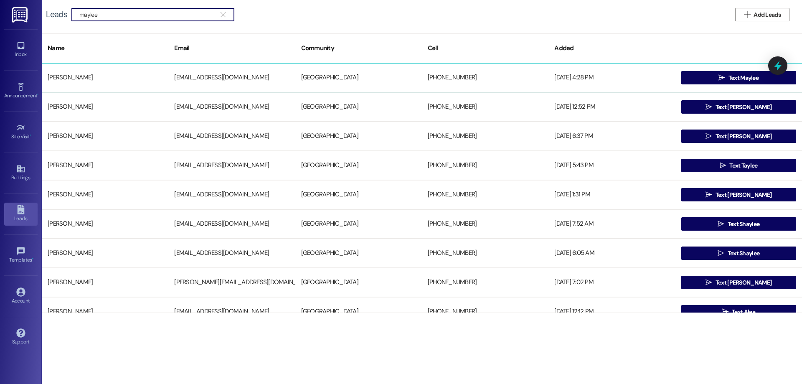
type input "maylee"
click at [746, 70] on div " Text Maylee" at bounding box center [739, 77] width 127 height 17
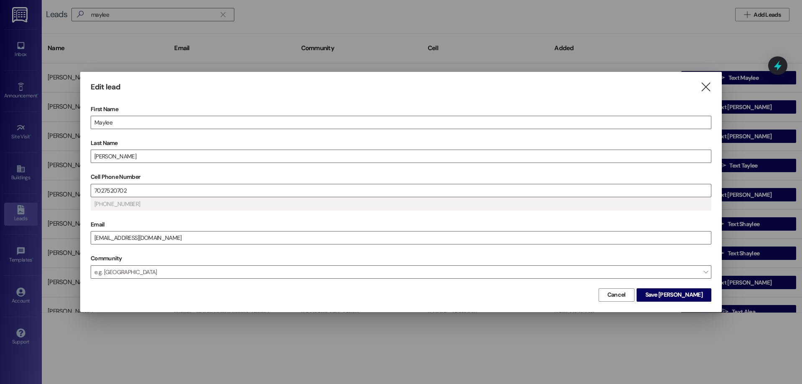
click at [743, 74] on div at bounding box center [401, 192] width 802 height 384
click at [704, 89] on icon "" at bounding box center [705, 87] width 11 height 9
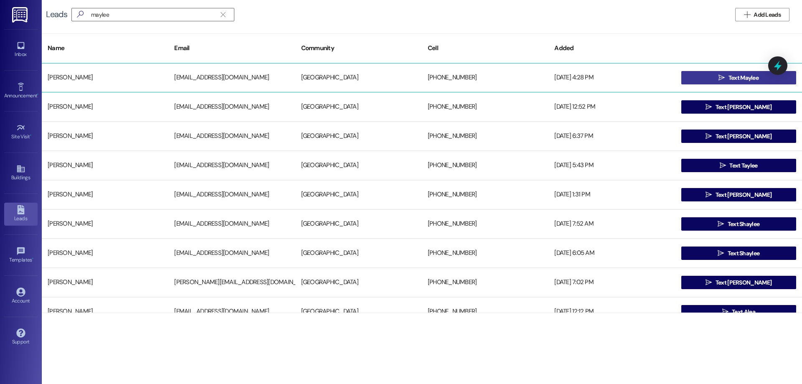
click at [712, 79] on button " Text Maylee" at bounding box center [738, 77] width 115 height 13
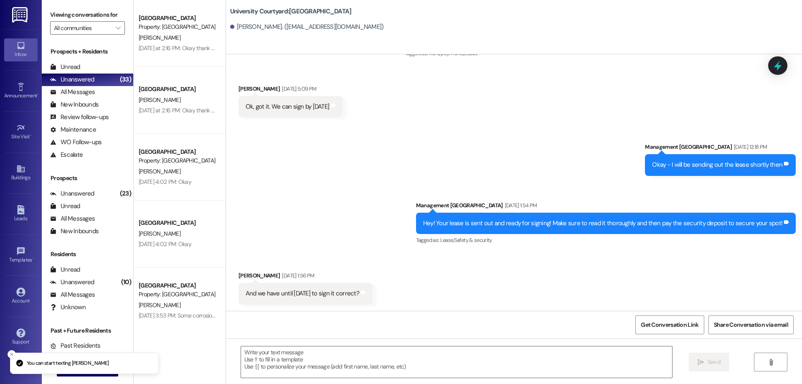
scroll to position [476, 0]
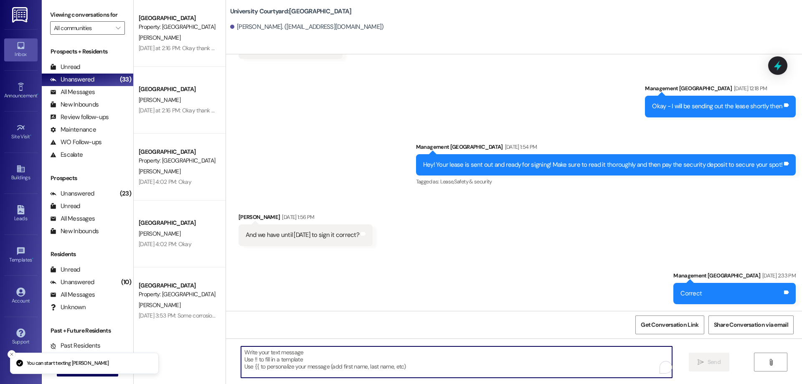
click at [352, 365] on textarea "To enrich screen reader interactions, please activate Accessibility in Grammarl…" at bounding box center [456, 361] width 431 height 31
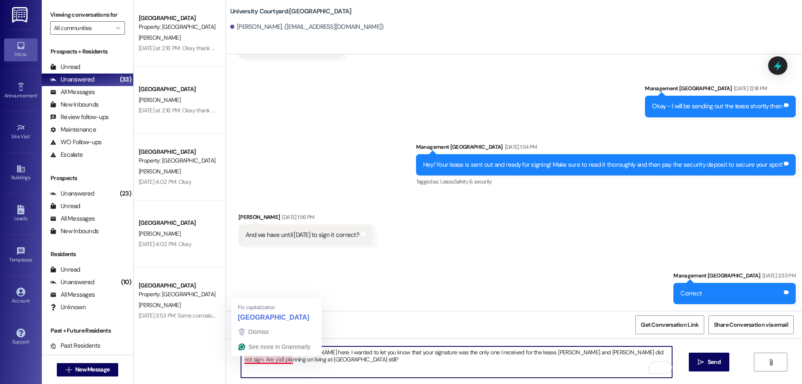
click at [241, 358] on textarea "Hi Maylee! Katelynn here. I wanted to let you know that your signature was the …" at bounding box center [456, 361] width 431 height 31
click at [328, 358] on textarea "Hi Maylee! Katelynn here. I wanted to let you know that your signature was the …" at bounding box center [456, 361] width 431 height 31
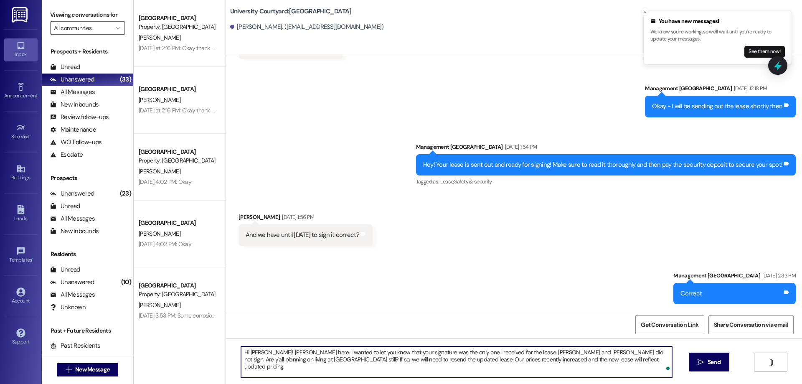
type textarea "Hi Maylee! Katelynn here. I wanted to let you know that your signature was the …"
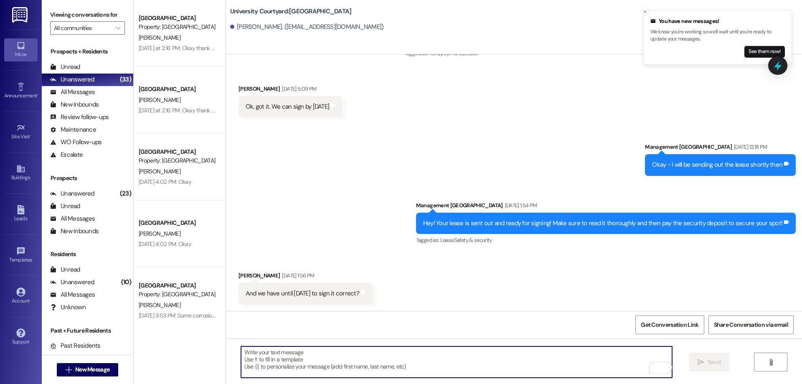
scroll to position [543, 0]
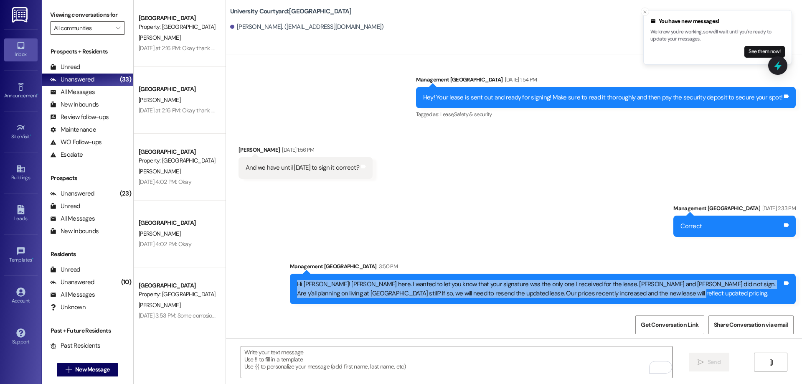
drag, startPoint x: 675, startPoint y: 291, endPoint x: 266, endPoint y: 276, distance: 409.3
click at [266, 276] on div "Sent via SMS Management University Courtyard Aug 05, 2025 at 2:33 PM Correct Ta…" at bounding box center [514, 247] width 576 height 125
copy div "Hi Maylee! Katelynn here. I wanted to let you know that your signature was the …"
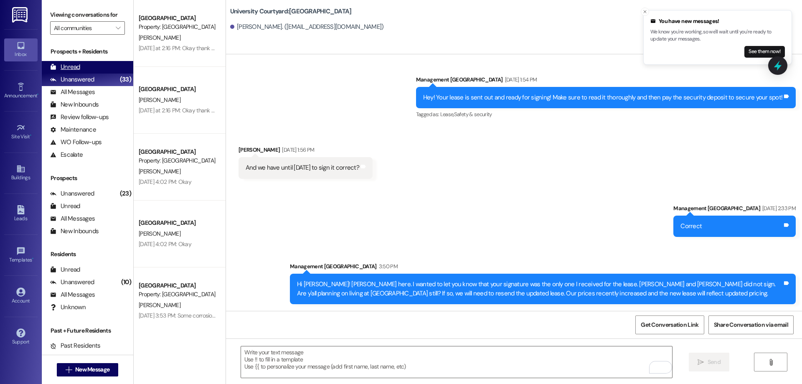
click at [91, 65] on div "Unread (0)" at bounding box center [87, 67] width 91 height 13
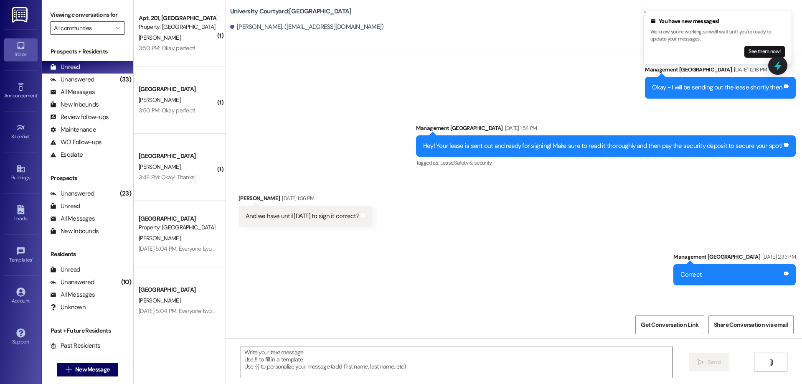
scroll to position [555, 0]
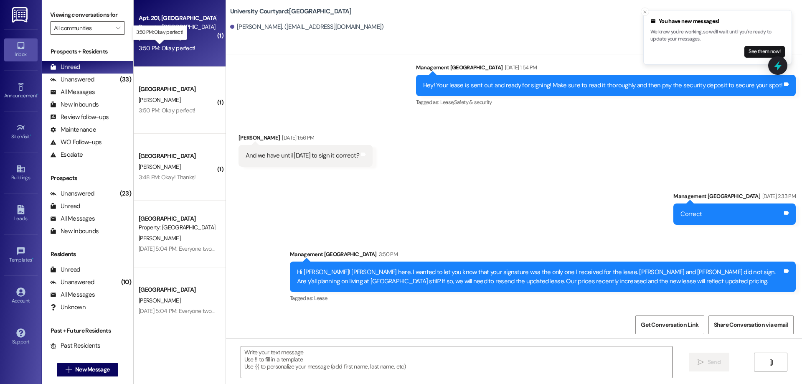
click at [170, 47] on div "3:50 PM: Okay perfect! 3:50 PM: Okay perfect!" at bounding box center [167, 48] width 57 height 8
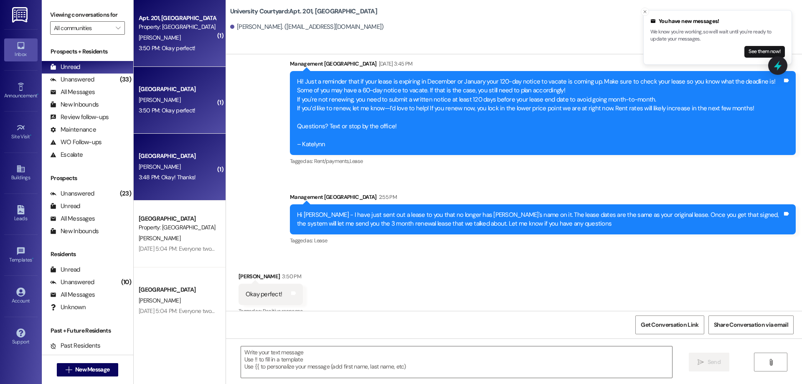
scroll to position [1816, 0]
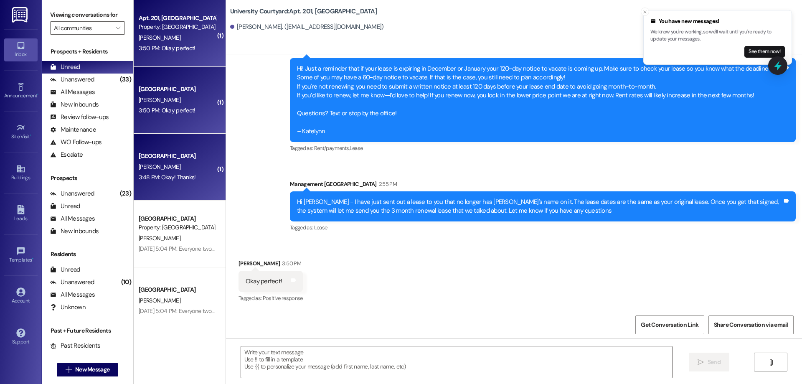
click at [179, 173] on div "3:48 PM: Okay! Thanks! 3:48 PM: Okay! Thanks!" at bounding box center [167, 177] width 57 height 8
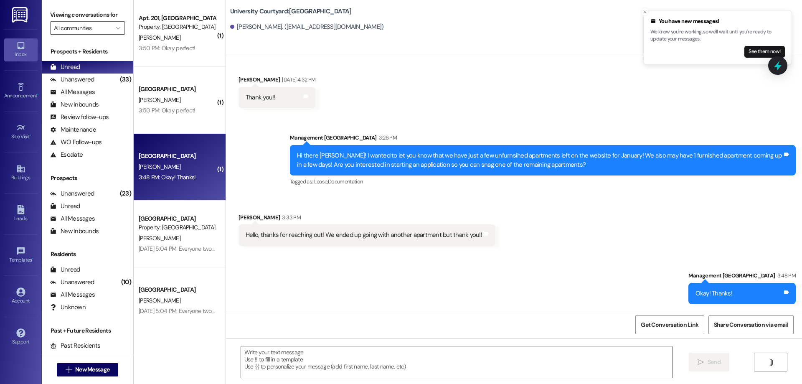
scroll to position [910, 0]
click at [175, 41] on div "[PERSON_NAME]" at bounding box center [177, 38] width 79 height 10
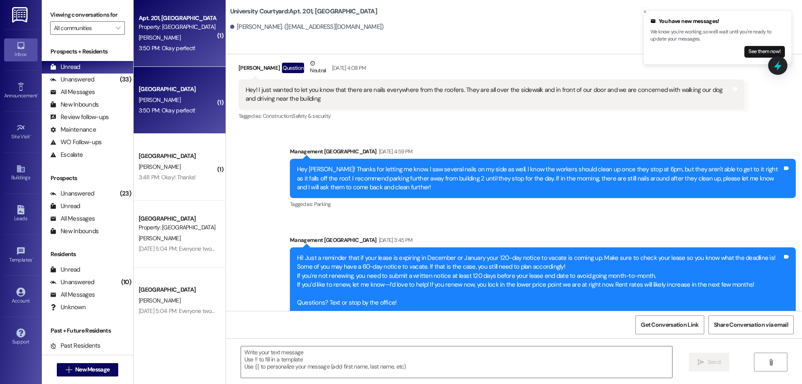
scroll to position [1607, 0]
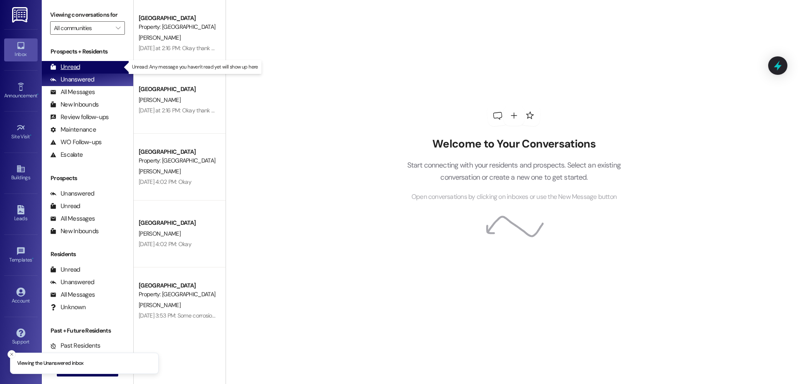
click at [91, 65] on div "Unread (0)" at bounding box center [87, 67] width 91 height 13
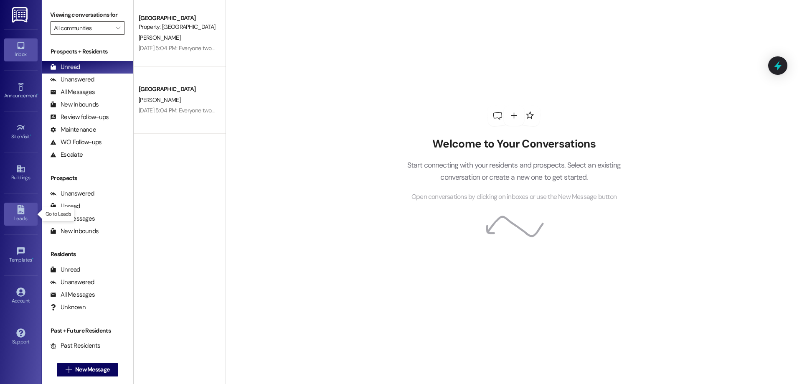
click at [28, 212] on link "Leads" at bounding box center [20, 214] width 33 height 23
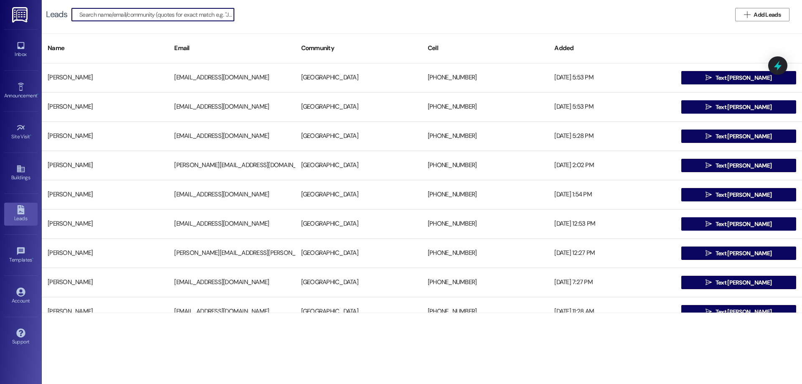
click at [164, 13] on input at bounding box center [156, 15] width 155 height 12
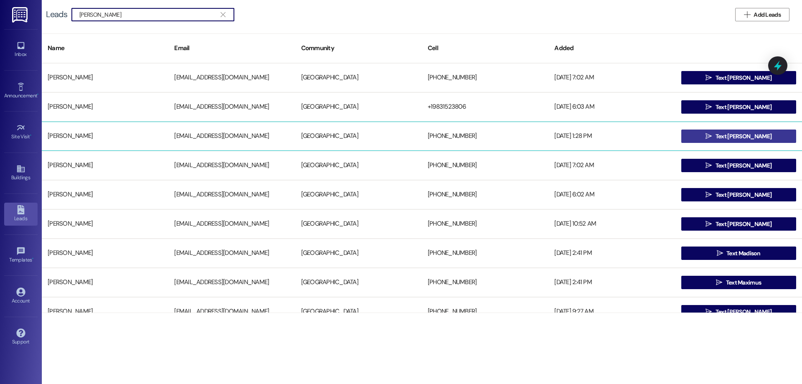
type input "[PERSON_NAME]"
click at [712, 135] on button " Text [PERSON_NAME]" at bounding box center [738, 136] width 115 height 13
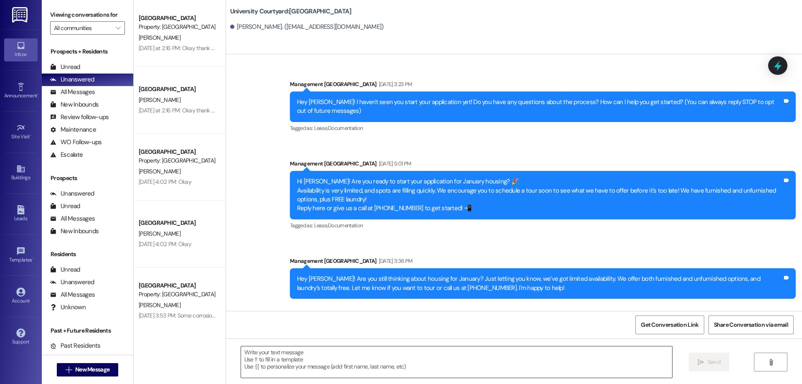
click at [351, 353] on textarea at bounding box center [456, 361] width 431 height 31
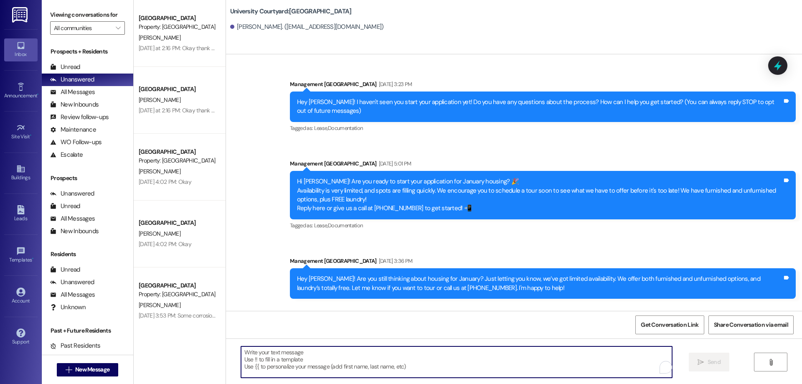
paste textarea "Hi Naoto! We have just a few apartments left on the website for January! Are yo…"
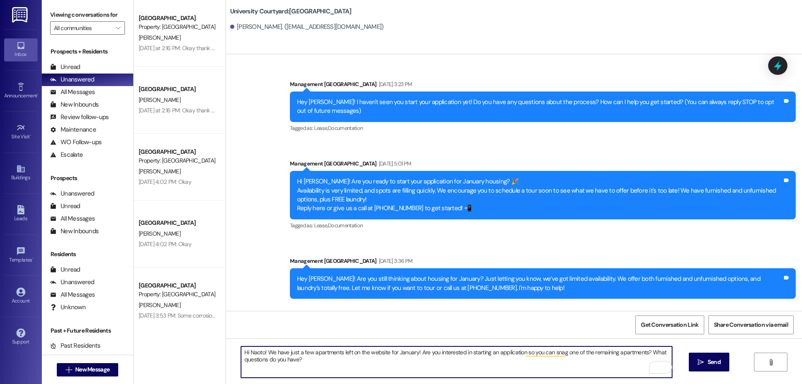
drag, startPoint x: 259, startPoint y: 351, endPoint x: 244, endPoint y: 349, distance: 16.1
click at [244, 349] on textarea "Hi Naoto! We have just a few apartments left on the website for January! Are yo…" at bounding box center [456, 361] width 431 height 31
click at [376, 361] on textarea "Hi [PERSON_NAME]! I wanted to let you know that we have just a few apartments l…" at bounding box center [456, 361] width 431 height 31
drag, startPoint x: 376, startPoint y: 361, endPoint x: 219, endPoint y: 354, distance: 156.8
click at [226, 354] on div "[GEOGRAPHIC_DATA]: University Courtyard Prospect [PERSON_NAME]. ([EMAIL_ADDRESS…" at bounding box center [514, 192] width 577 height 384
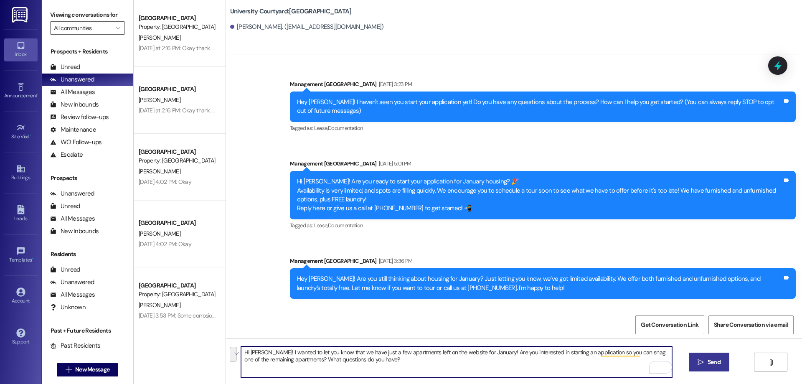
type textarea "Hi [PERSON_NAME]! I wanted to let you know that we have just a few apartments l…"
click at [720, 363] on span "Send" at bounding box center [714, 362] width 13 height 9
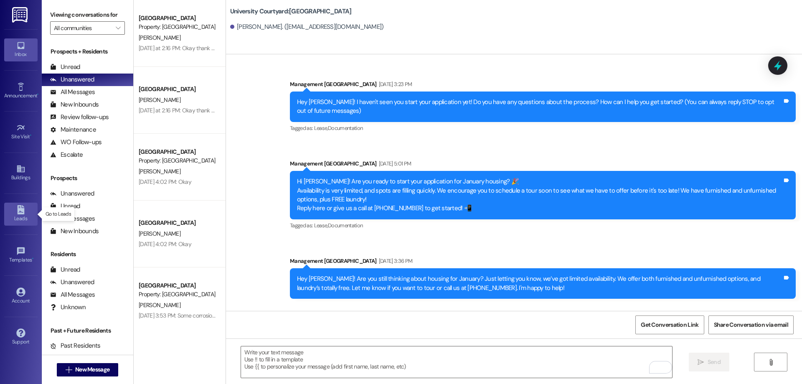
click at [15, 217] on div "Leads" at bounding box center [21, 218] width 42 height 8
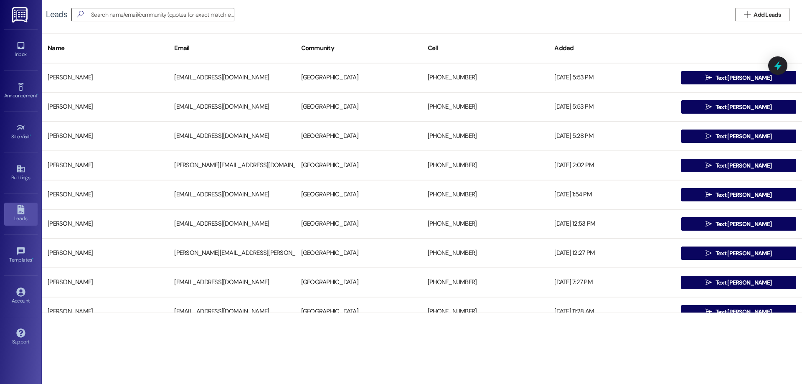
click at [178, 17] on input at bounding box center [162, 15] width 143 height 12
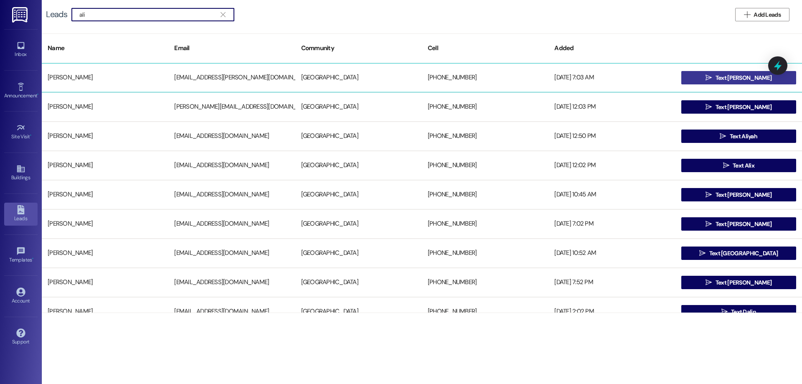
type input "ali"
click at [696, 79] on button " Text [PERSON_NAME]" at bounding box center [738, 77] width 115 height 13
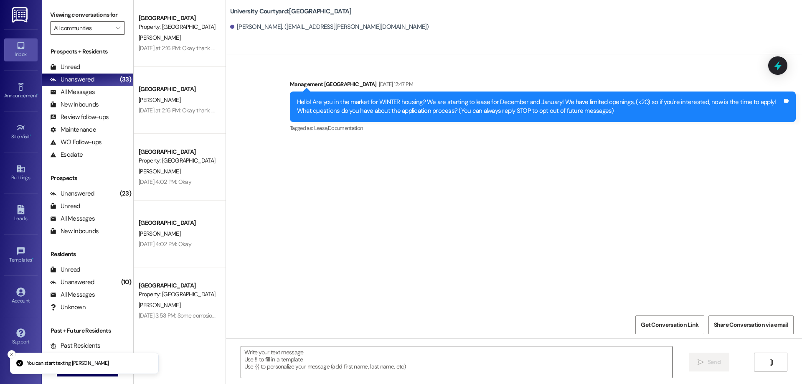
click at [305, 356] on textarea at bounding box center [456, 361] width 431 height 31
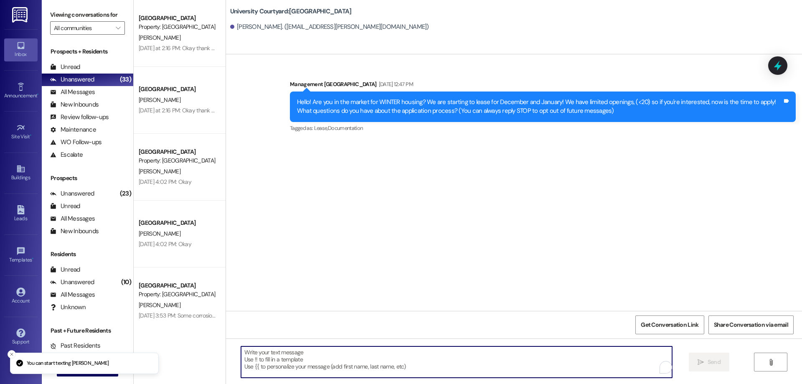
paste textarea "Hi [PERSON_NAME]! I wanted to let you know that we have just a few apartments l…"
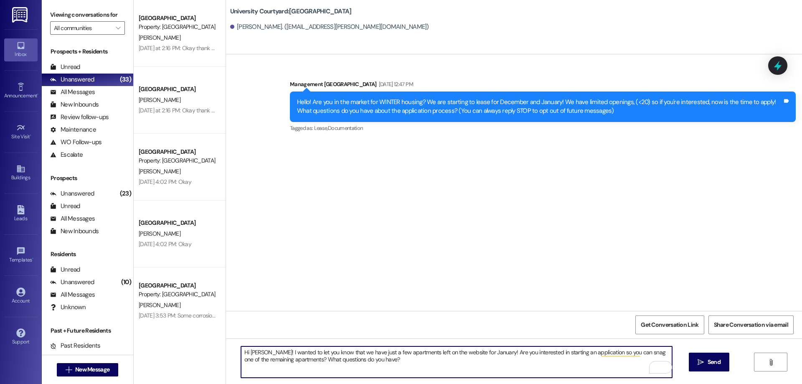
drag, startPoint x: 263, startPoint y: 351, endPoint x: 244, endPoint y: 350, distance: 18.9
click at [244, 350] on textarea "Hi [PERSON_NAME]! I wanted to let you know that we have just a few apartments l…" at bounding box center [456, 361] width 431 height 31
type textarea "Hi [PERSON_NAME]! I wanted to let you know that we have just a few apartments l…"
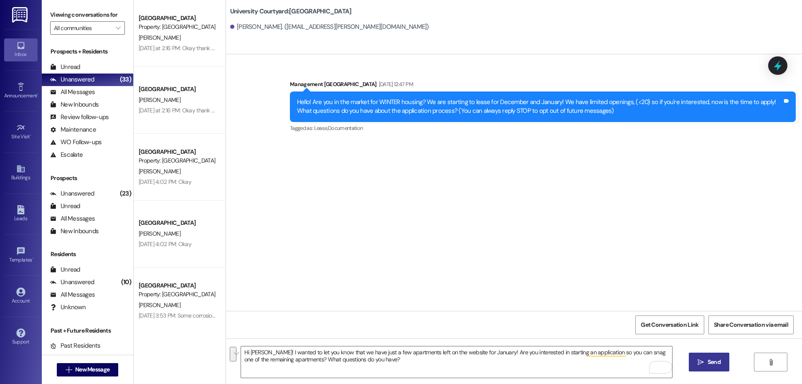
click at [701, 359] on icon "" at bounding box center [701, 362] width 6 height 7
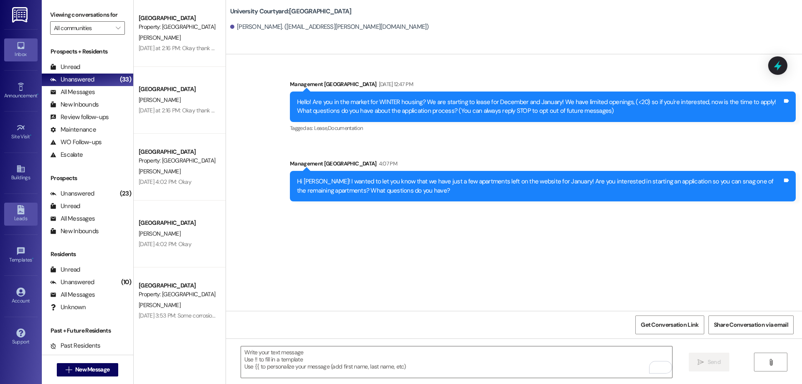
click at [13, 216] on div "Leads" at bounding box center [21, 218] width 42 height 8
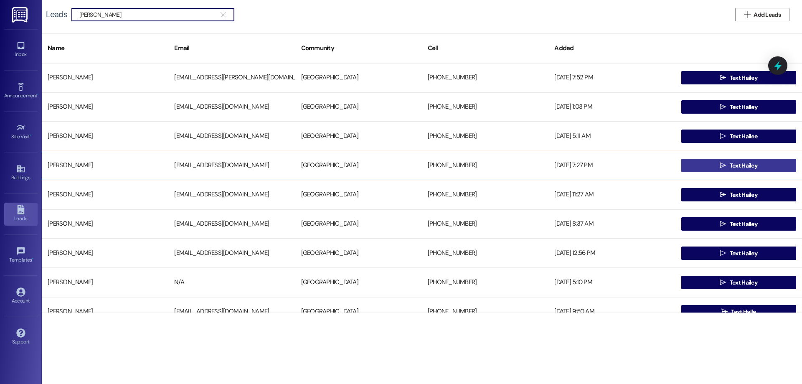
type input "[PERSON_NAME]"
click at [744, 164] on span "Text Hailey" at bounding box center [744, 165] width 28 height 9
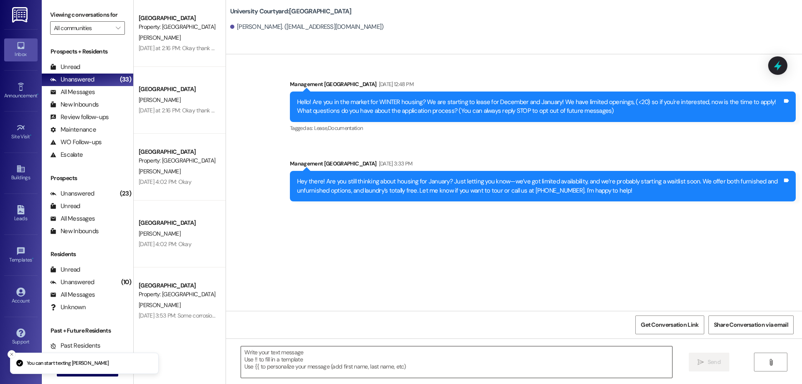
click at [333, 371] on textarea at bounding box center [456, 361] width 431 height 31
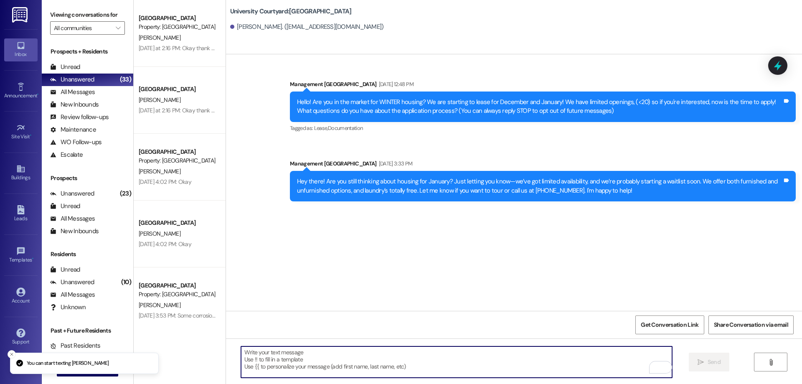
paste textarea "Hi [PERSON_NAME]! I wanted to let you know that we have just a few apartments l…"
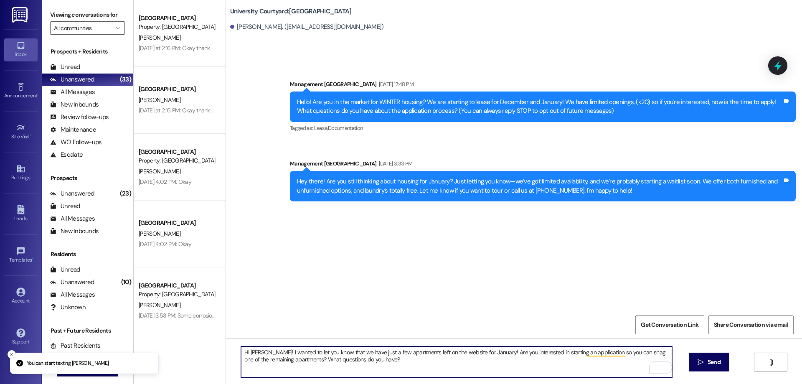
click at [249, 349] on textarea "Hi [PERSON_NAME]! I wanted to let you know that we have just a few apartments l…" at bounding box center [456, 361] width 431 height 31
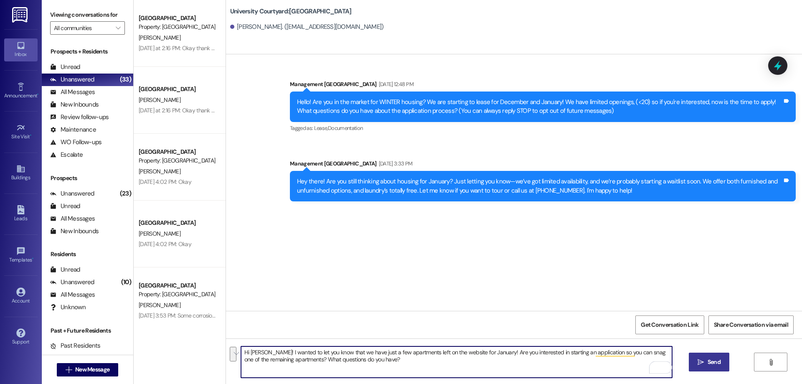
type textarea "Hi [PERSON_NAME]! I wanted to let you know that we have just a few apartments l…"
click at [707, 368] on button " Send" at bounding box center [709, 362] width 41 height 19
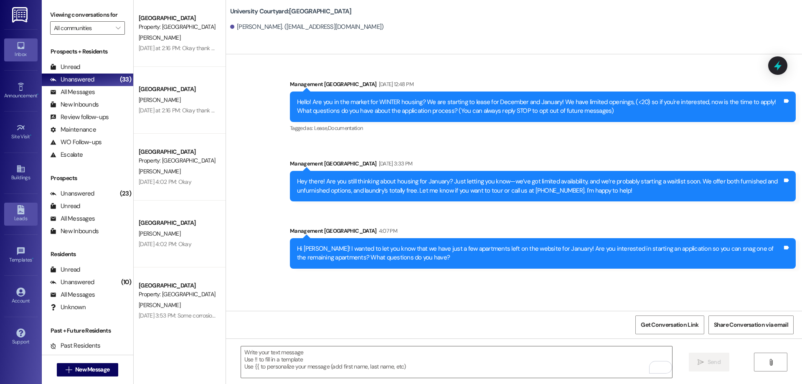
click at [11, 206] on link "Leads" at bounding box center [20, 214] width 33 height 23
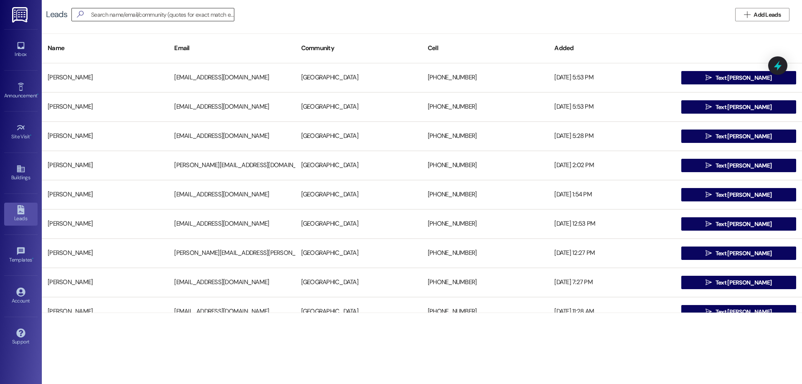
click at [117, 18] on input at bounding box center [162, 15] width 143 height 12
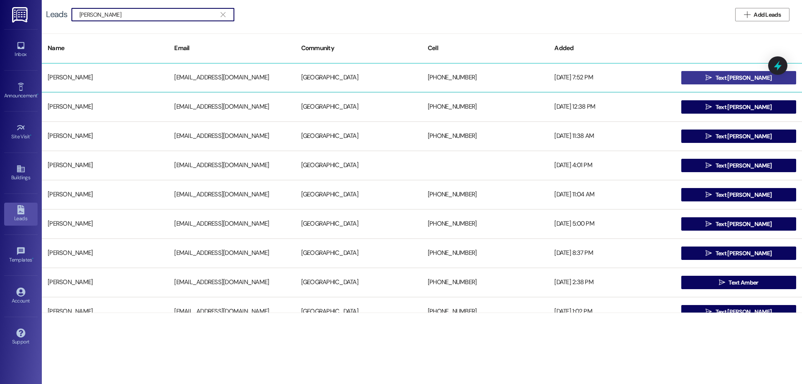
type input "[PERSON_NAME]"
click at [699, 78] on button " Text [PERSON_NAME]" at bounding box center [738, 77] width 115 height 13
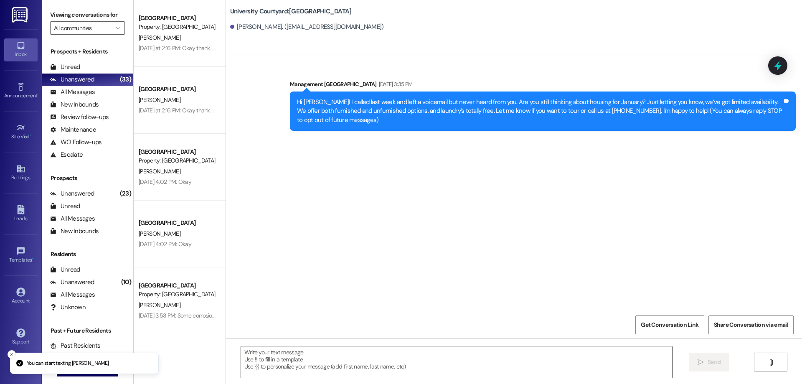
click at [333, 359] on textarea at bounding box center [456, 361] width 431 height 31
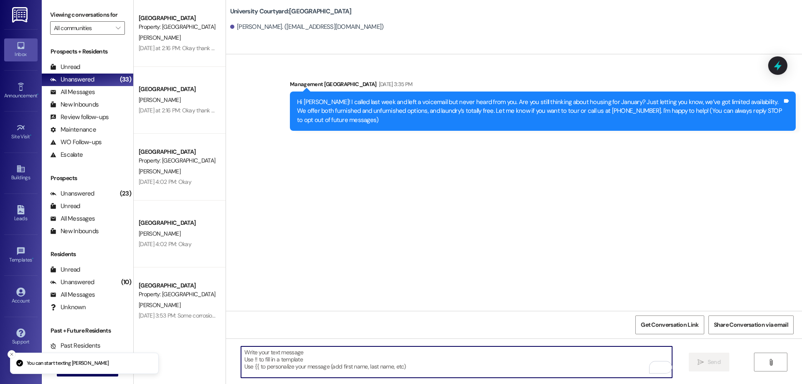
paste textarea "Hi [PERSON_NAME]! I wanted to let you know that we have just a few apartments l…"
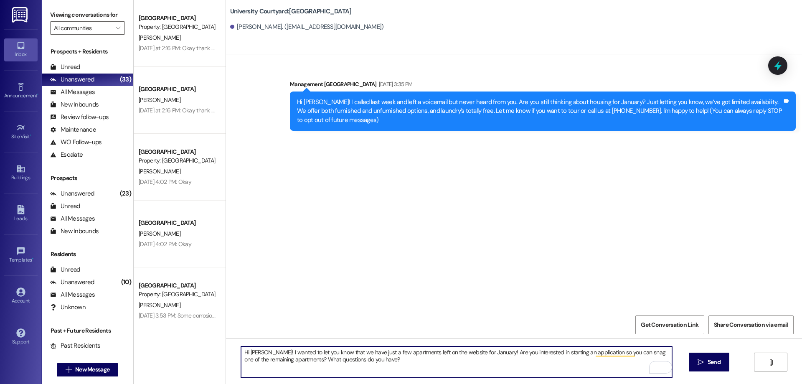
drag, startPoint x: 259, startPoint y: 353, endPoint x: 245, endPoint y: 351, distance: 13.9
click at [245, 351] on textarea "Hi [PERSON_NAME]! I wanted to let you know that we have just a few apartments l…" at bounding box center [456, 361] width 431 height 31
click at [244, 352] on textarea "Hi [PERSON_NAME]! I wanted to let you know that we have just a few apartments l…" at bounding box center [456, 361] width 431 height 31
type textarea "Hey [PERSON_NAME]! I wanted to let you know that we have just a few apartments …"
click at [700, 363] on icon "" at bounding box center [701, 362] width 6 height 7
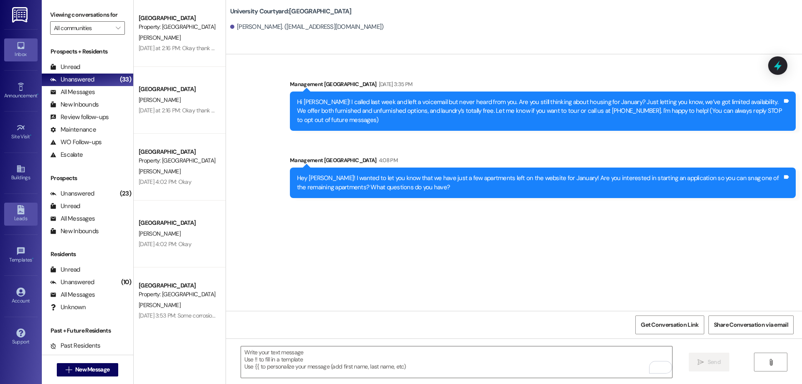
click at [21, 221] on div "Leads" at bounding box center [21, 218] width 42 height 8
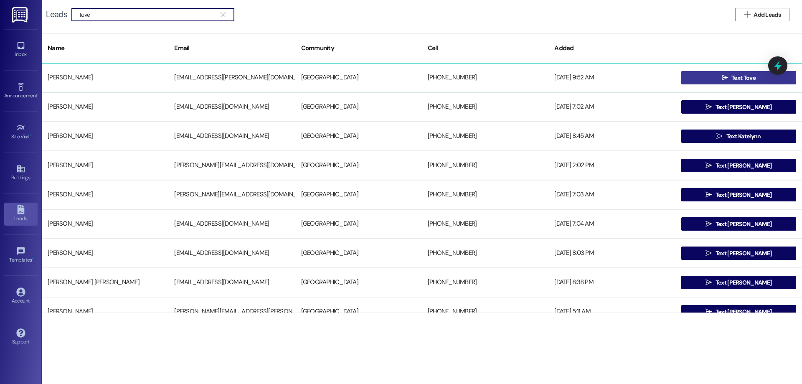
type input "tove"
click at [686, 83] on button " Text Tove" at bounding box center [738, 77] width 115 height 13
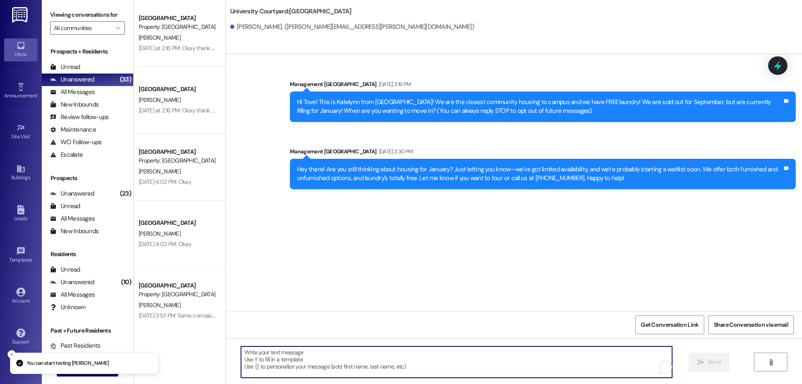
click at [296, 366] on textarea "To enrich screen reader interactions, please activate Accessibility in Grammarl…" at bounding box center [456, 361] width 431 height 31
paste textarea "Hey [PERSON_NAME]! I wanted to let you know that we have just a few apartments …"
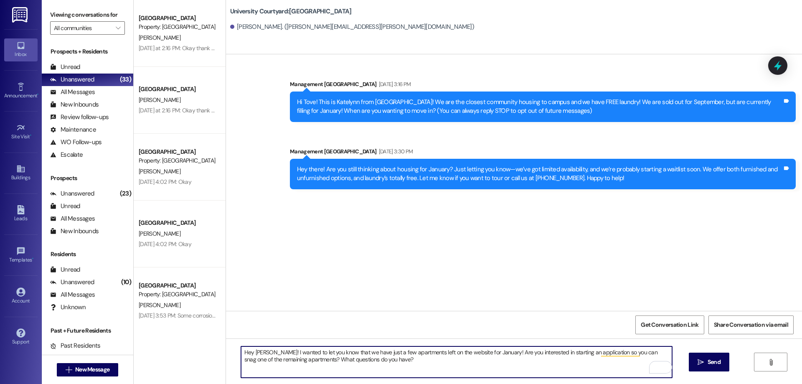
drag, startPoint x: 264, startPoint y: 353, endPoint x: 248, endPoint y: 349, distance: 16.3
click at [248, 349] on textarea "Hey [PERSON_NAME]! I wanted to let you know that we have just a few apartments …" at bounding box center [456, 361] width 431 height 31
type textarea "Hey Tove! I wanted to let you know that we have just a few apartments left on t…"
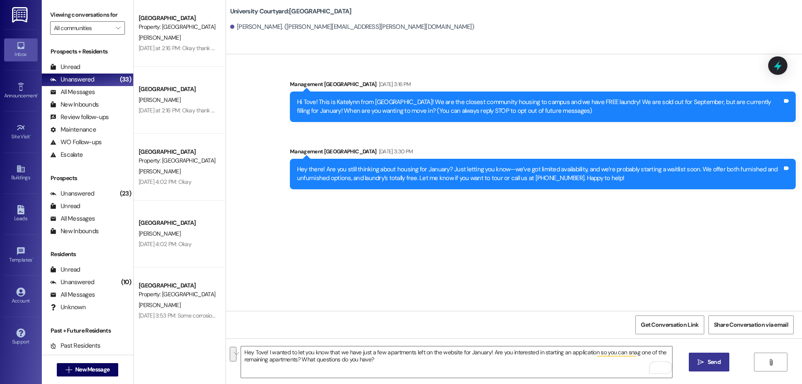
click at [708, 359] on span "Send" at bounding box center [714, 362] width 13 height 9
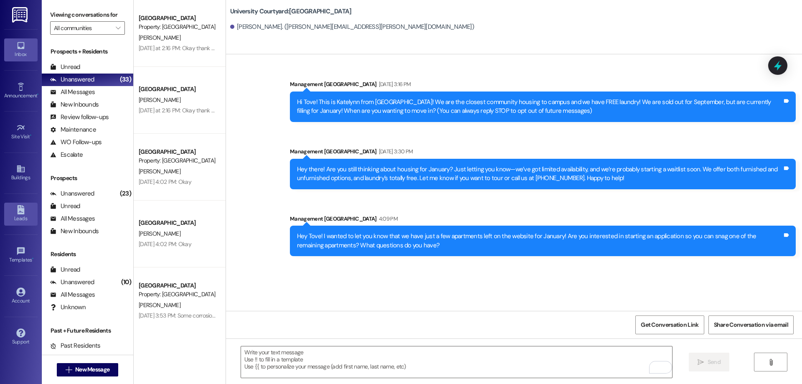
click at [22, 214] on div "Leads" at bounding box center [21, 218] width 42 height 8
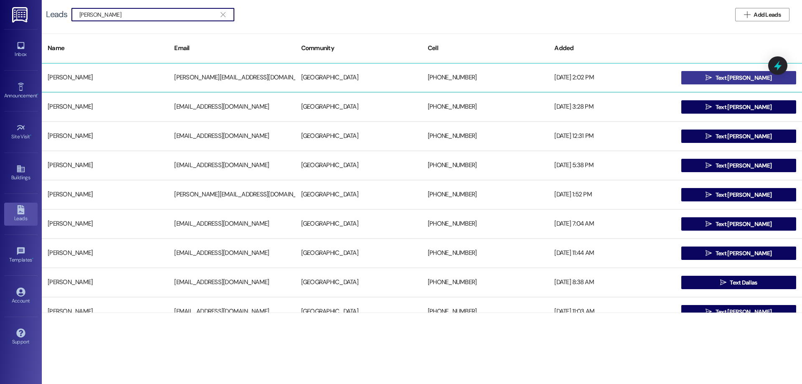
type input "[PERSON_NAME]"
click at [714, 76] on button " Text [PERSON_NAME]" at bounding box center [738, 77] width 115 height 13
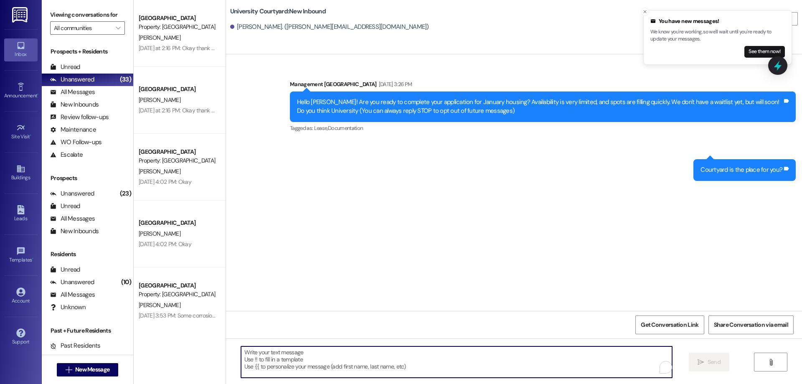
click at [340, 359] on textarea "To enrich screen reader interactions, please activate Accessibility in Grammarl…" at bounding box center [456, 361] width 431 height 31
paste textarea "Hey Tove! I wanted to let you know that we have just a few apartments left on t…"
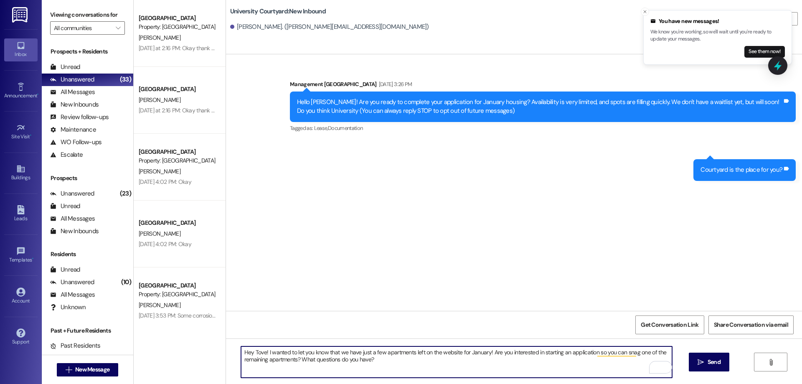
drag, startPoint x: 258, startPoint y: 351, endPoint x: 252, endPoint y: 353, distance: 6.4
click at [252, 353] on textarea "Hey Tove! I wanted to let you know that we have just a few apartments left on t…" at bounding box center [456, 361] width 431 height 31
type textarea "Hey [PERSON_NAME]! I wanted to let you know that we have just a few apartments …"
click at [709, 359] on span "Send" at bounding box center [714, 362] width 13 height 9
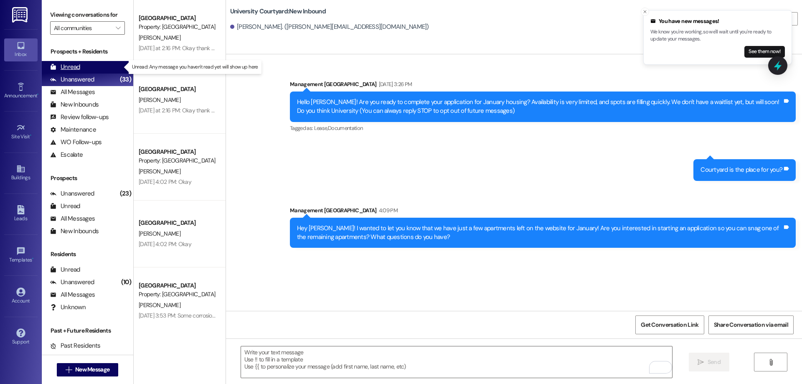
click at [61, 71] on div "Unread" at bounding box center [65, 67] width 30 height 9
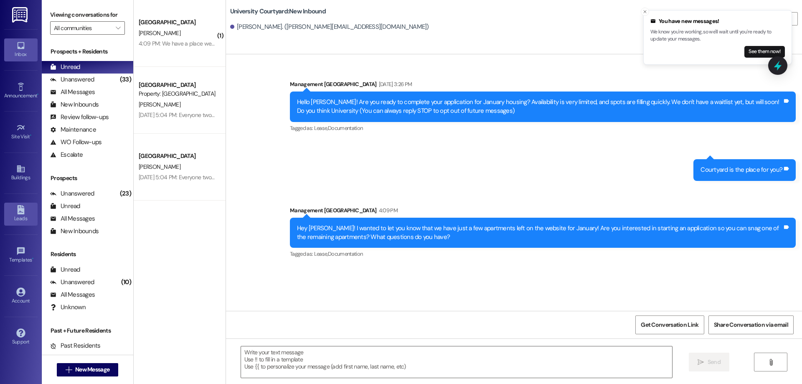
click at [17, 210] on icon at bounding box center [20, 209] width 9 height 9
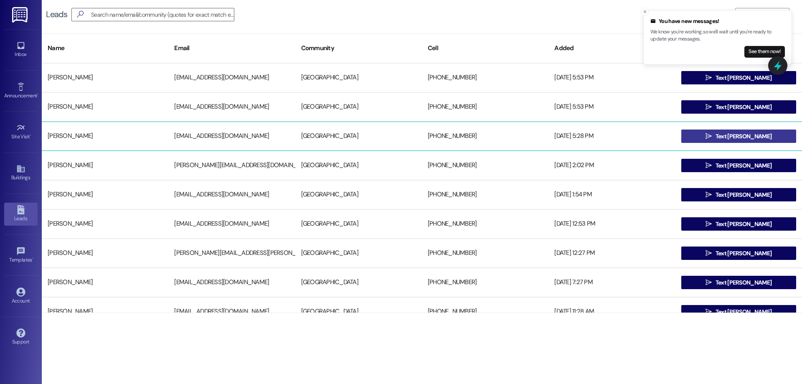
click at [751, 136] on span "Text [PERSON_NAME]" at bounding box center [744, 136] width 56 height 9
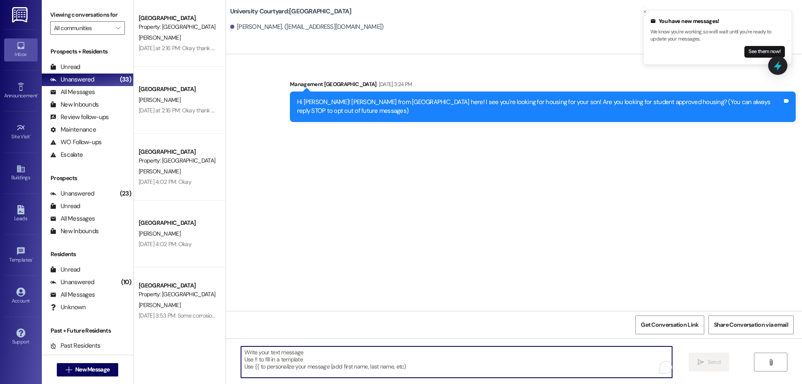
click at [283, 365] on textarea "To enrich screen reader interactions, please activate Accessibility in Grammarl…" at bounding box center [456, 361] width 431 height 31
paste textarea "Hey [PERSON_NAME]! I wanted to let you know that we have just a few apartments …"
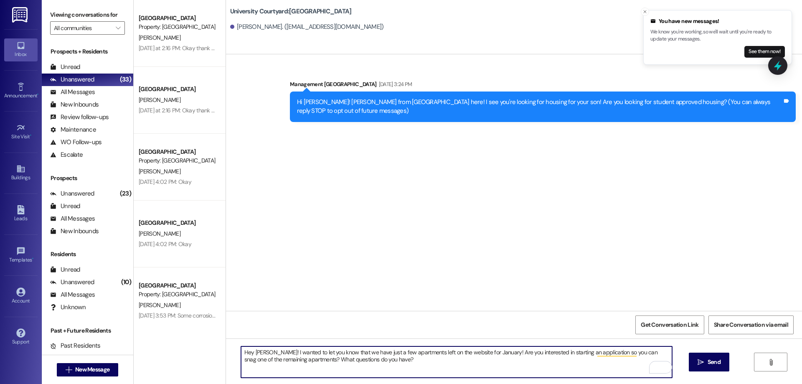
drag, startPoint x: 259, startPoint y: 350, endPoint x: 250, endPoint y: 349, distance: 8.4
click at [250, 349] on textarea "Hey [PERSON_NAME]! I wanted to let you know that we have just a few apartments …" at bounding box center [456, 361] width 431 height 31
click at [251, 350] on textarea "Hey [PERSON_NAME]! I wanted to let you know that we have just a few apartments …" at bounding box center [456, 361] width 431 height 31
drag, startPoint x: 251, startPoint y: 350, endPoint x: 259, endPoint y: 351, distance: 8.4
click at [259, 351] on textarea "Hey [PERSON_NAME]! I wanted to let you know that we have just a few apartments …" at bounding box center [456, 361] width 431 height 31
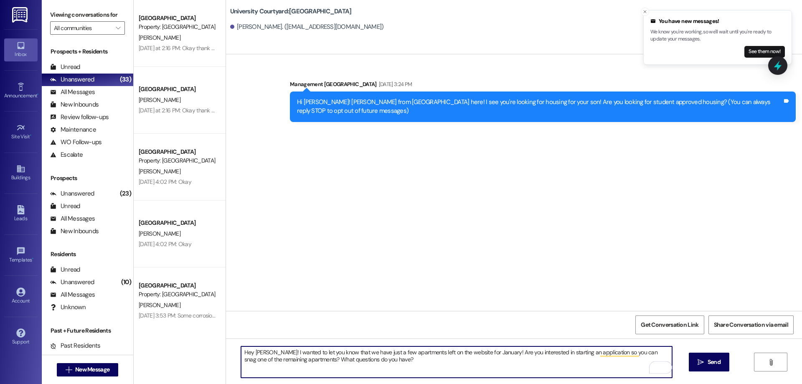
click at [381, 352] on textarea "Hey [PERSON_NAME]! I wanted to let you know that we have just a few apartments …" at bounding box center [456, 361] width 431 height 31
click at [399, 362] on textarea "Hey [PERSON_NAME]! I wanted to let you know that we have just a few community a…" at bounding box center [456, 361] width 431 height 31
type textarea "Hey [PERSON_NAME]! I wanted to let you know that we have just a few community a…"
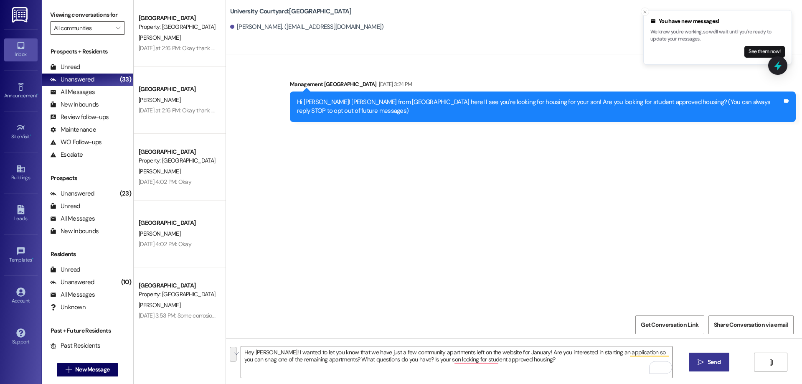
click at [700, 356] on button " Send" at bounding box center [709, 362] width 41 height 19
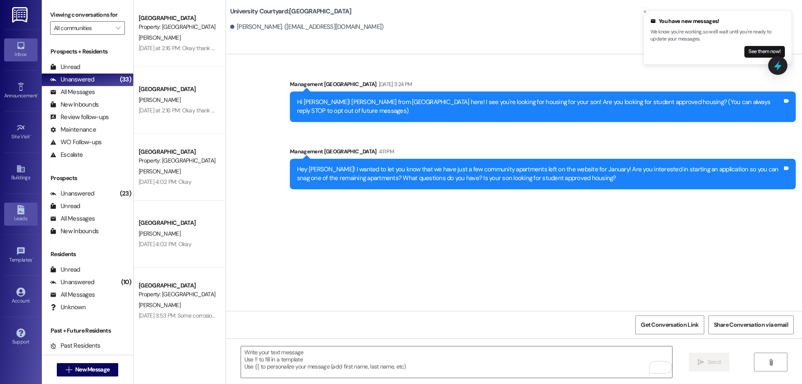
click at [29, 220] on div "Leads" at bounding box center [21, 218] width 42 height 8
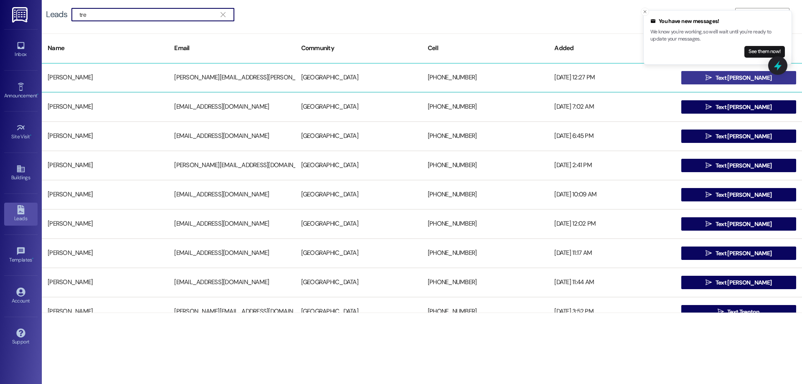
type input "tre"
click at [729, 80] on span "Text [PERSON_NAME]" at bounding box center [744, 78] width 56 height 9
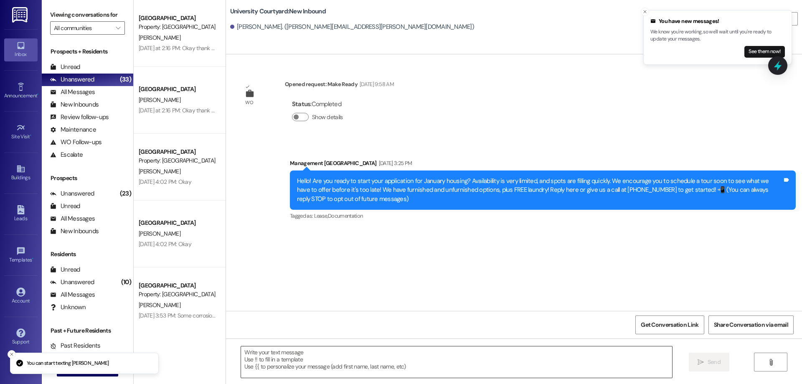
click at [327, 367] on textarea at bounding box center [456, 361] width 431 height 31
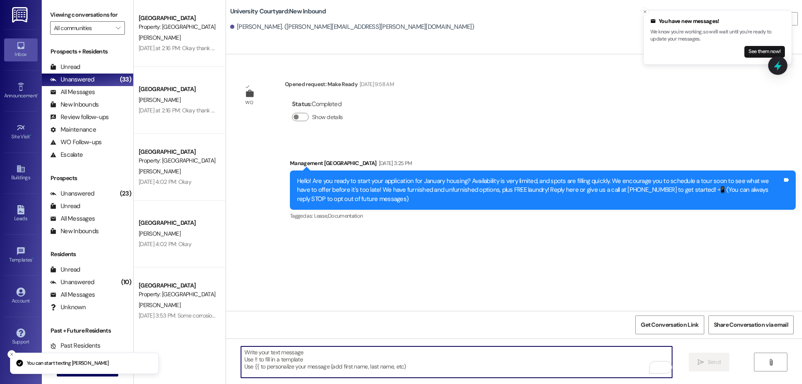
paste textarea "Hey [PERSON_NAME]! I wanted to let you know that we have just a few community a…"
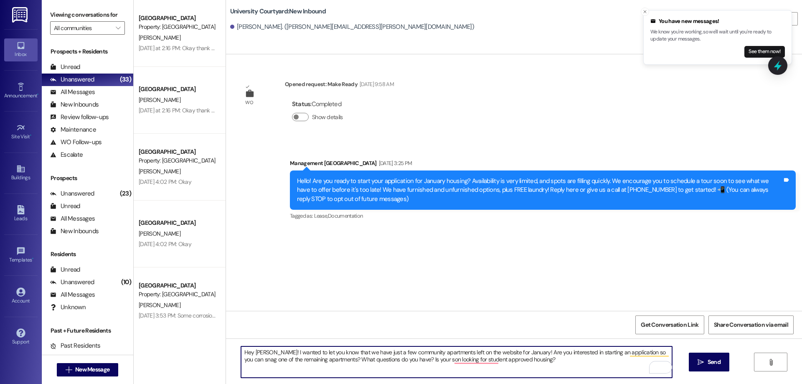
drag, startPoint x: 262, startPoint y: 351, endPoint x: 249, endPoint y: 349, distance: 13.9
click at [249, 349] on textarea "Hey [PERSON_NAME]! I wanted to let you know that we have just a few community a…" at bounding box center [456, 361] width 431 height 31
drag, startPoint x: 531, startPoint y: 354, endPoint x: 435, endPoint y: 361, distance: 95.5
click at [425, 355] on textarea "Hey [PERSON_NAME]! I wanted to let you know that we have just a few community a…" at bounding box center [456, 361] width 431 height 31
click at [501, 363] on textarea "Hey [PERSON_NAME]! I wanted to let you know that we have just a few community a…" at bounding box center [456, 361] width 431 height 31
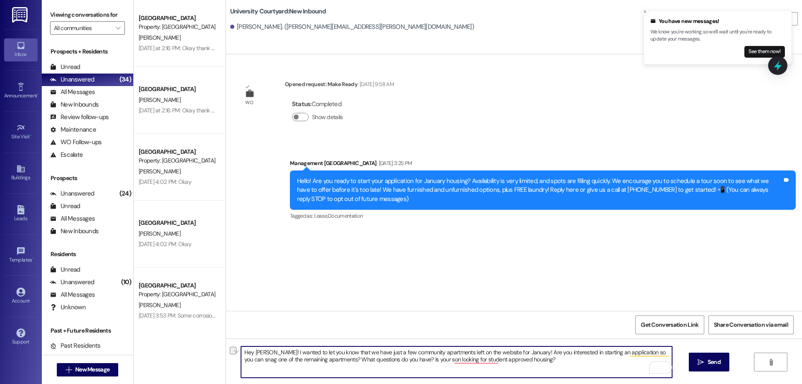
drag, startPoint x: 514, startPoint y: 366, endPoint x: 396, endPoint y: 359, distance: 117.6
click at [396, 359] on textarea "Hey [PERSON_NAME]! I wanted to let you know that we have just a few community a…" at bounding box center [456, 361] width 431 height 31
drag, startPoint x: 404, startPoint y: 351, endPoint x: 382, endPoint y: 348, distance: 22.7
click at [382, 348] on textarea "Hey [PERSON_NAME]! I wanted to let you know that we have just a few community a…" at bounding box center [456, 361] width 431 height 31
type textarea "Hey [PERSON_NAME]! I wanted to let you know that we have just a few apartments …"
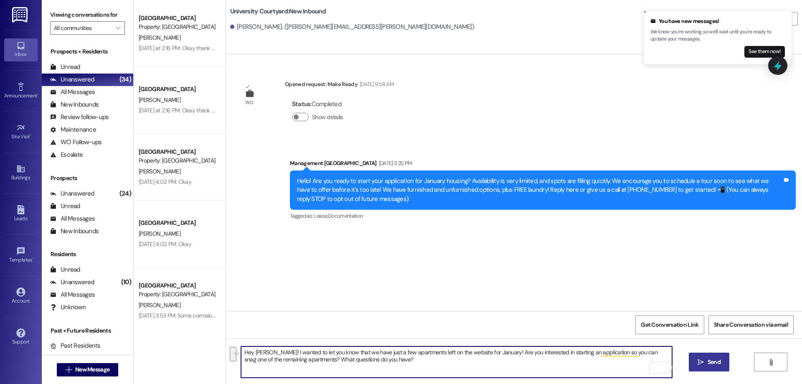
click at [701, 361] on icon "" at bounding box center [701, 362] width 6 height 7
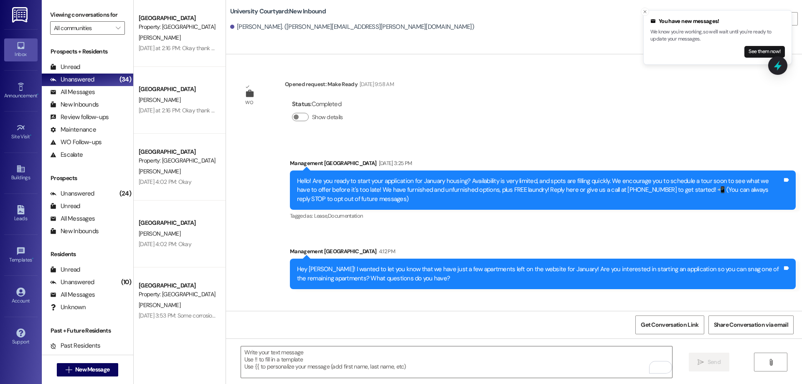
click at [2, 208] on div "Inbox Go to Inbox Announcement • Send A Text Announcement Site Visit • Go to Si…" at bounding box center [21, 192] width 42 height 384
click at [17, 220] on div "Leads" at bounding box center [21, 218] width 42 height 8
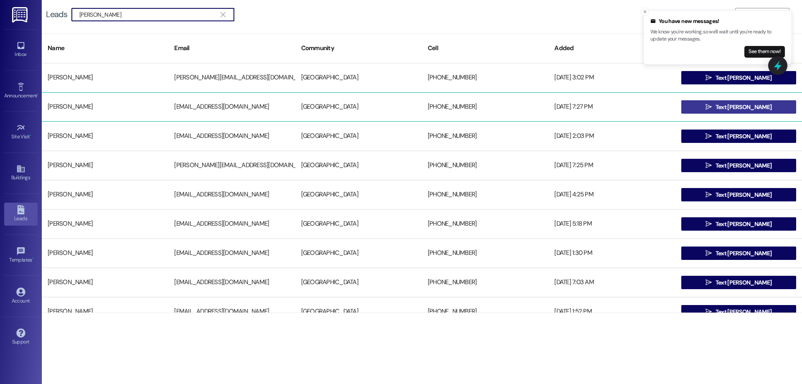
type input "morgan"
click at [712, 104] on icon "" at bounding box center [709, 107] width 6 height 7
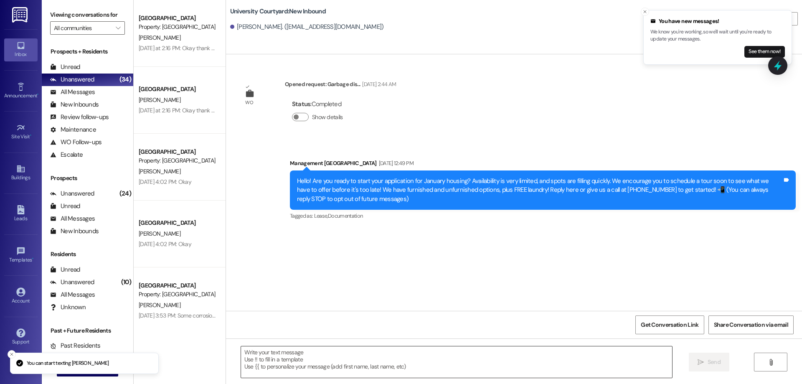
click at [346, 366] on textarea at bounding box center [456, 361] width 431 height 31
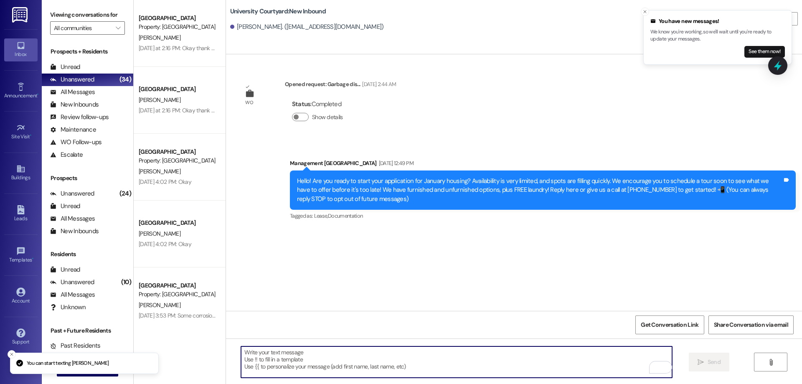
paste textarea "Hey Trevin! I wanted to let you know that we have just a few apartments left on…"
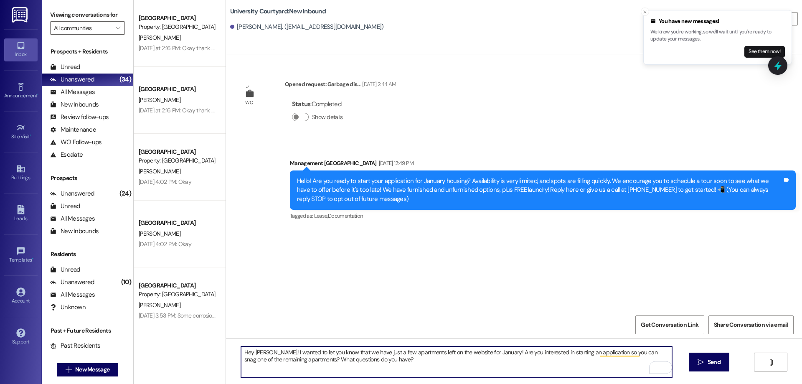
drag, startPoint x: 261, startPoint y: 352, endPoint x: 246, endPoint y: 351, distance: 15.5
click at [247, 351] on textarea "Hey Trevin! I wanted to let you know that we have just a few apartments left on…" at bounding box center [456, 361] width 431 height 31
type textarea "Hey Morgan! I wanted to let you know that we have just a few apartments left on…"
click at [696, 362] on span " Send" at bounding box center [709, 362] width 26 height 9
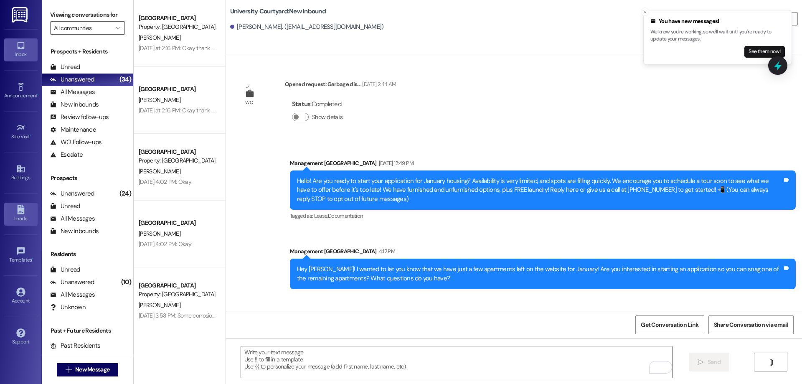
click at [21, 221] on div "Leads" at bounding box center [21, 218] width 42 height 8
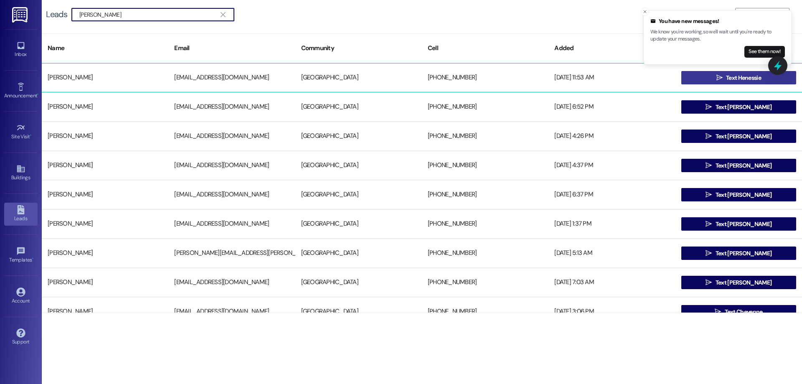
type input "henes"
click at [715, 74] on span " Text Henessie" at bounding box center [739, 77] width 48 height 13
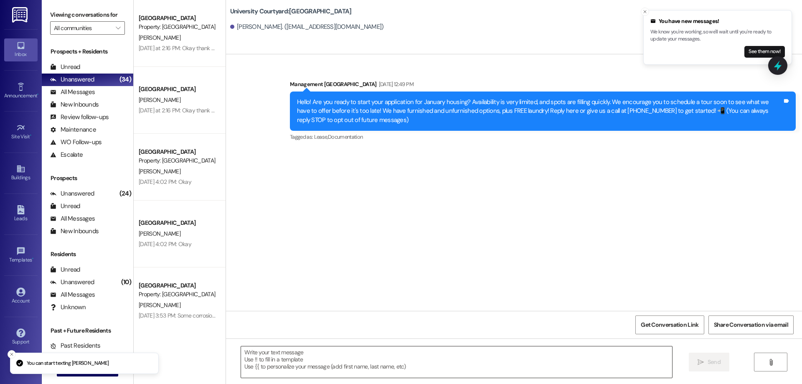
click at [319, 351] on textarea at bounding box center [456, 361] width 431 height 31
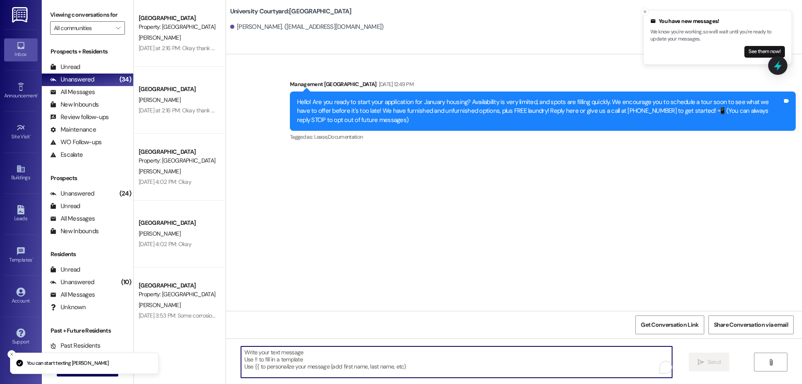
paste textarea "Hey Morgan! I wanted to let you know that we have just a few apartments left on…"
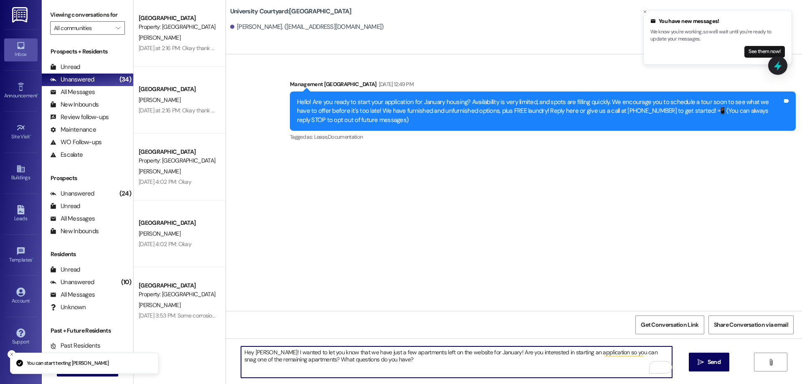
drag, startPoint x: 267, startPoint y: 352, endPoint x: 249, endPoint y: 349, distance: 17.7
click at [249, 349] on textarea "Hey Morgan! I wanted to let you know that we have just a few apartments left on…" at bounding box center [456, 361] width 431 height 31
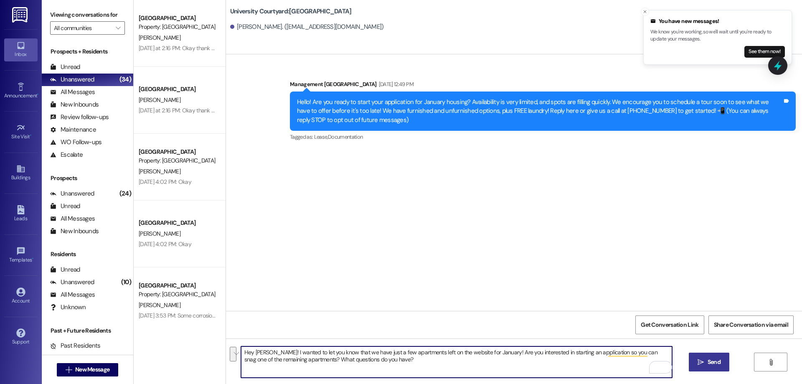
type textarea "Hey Henessie! I wanted to let you know that we have just a few apartments left …"
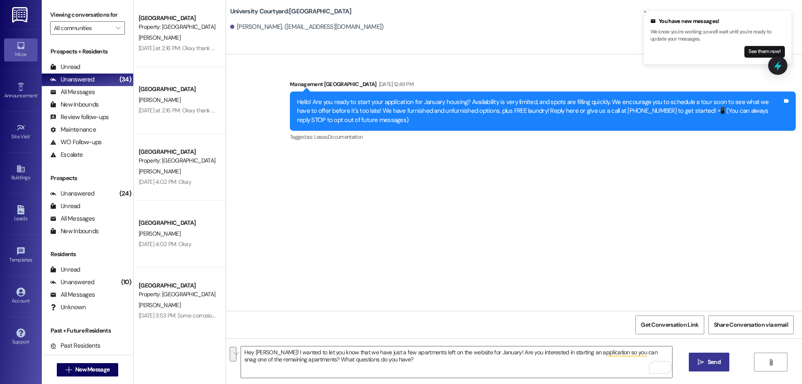
click at [716, 363] on span "Send" at bounding box center [714, 362] width 13 height 9
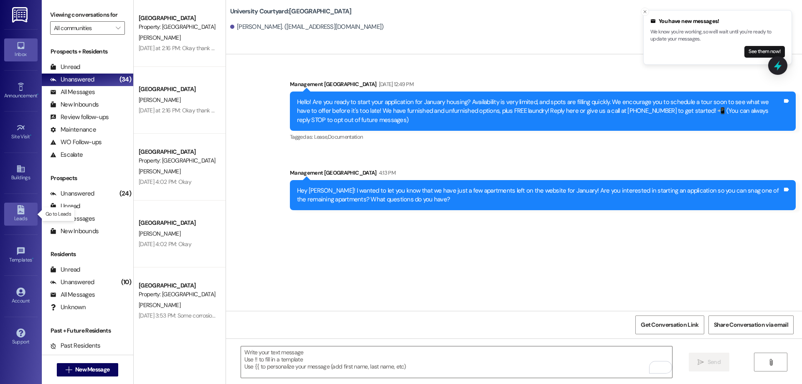
click at [12, 215] on div "Leads" at bounding box center [21, 218] width 42 height 8
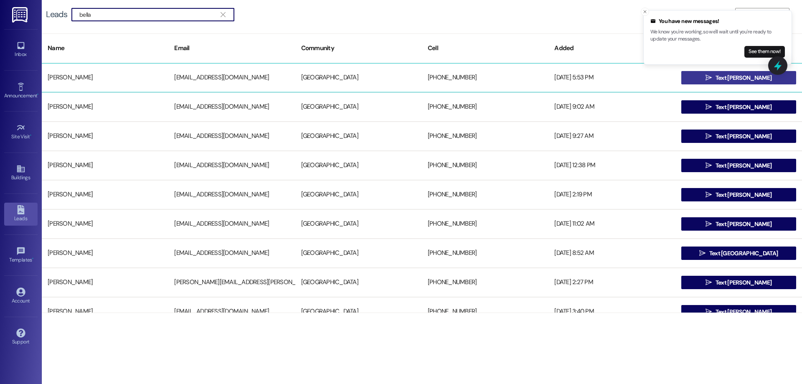
type input "bella"
click at [727, 84] on span " Text Bella" at bounding box center [738, 77] width 69 height 13
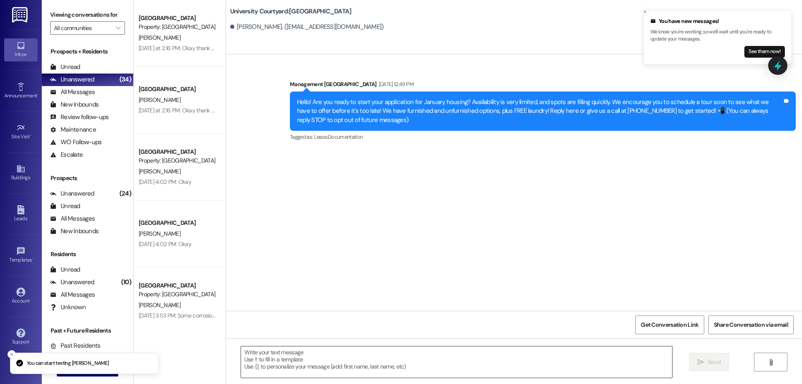
click at [341, 358] on textarea at bounding box center [456, 361] width 431 height 31
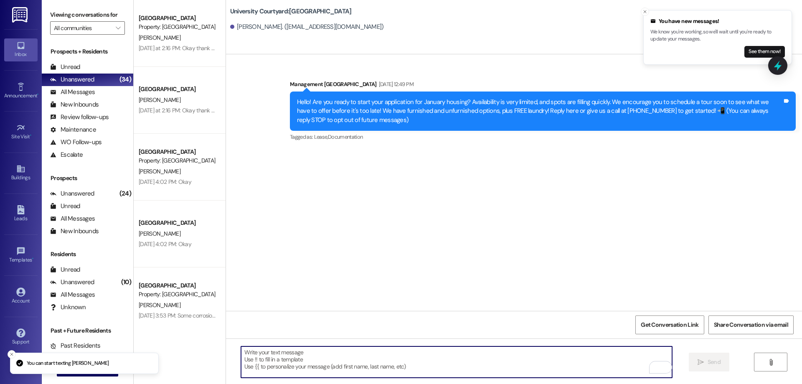
paste textarea "Hey Henessie! I wanted to let you know that we have just a few apartments left …"
type textarea "Hey Henessie! I wanted to let you know that we have just a few apartments left …"
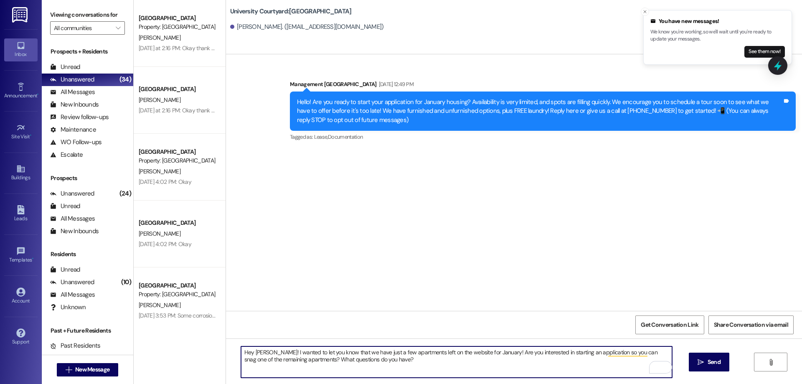
click at [250, 349] on textarea "Hey Henessie! I wanted to let you know that we have just a few apartments left …" at bounding box center [456, 361] width 431 height 31
type textarea "Hey Bella! I wanted to let you know that we have just a few apartments left on …"
click at [711, 361] on span "Send" at bounding box center [714, 362] width 13 height 9
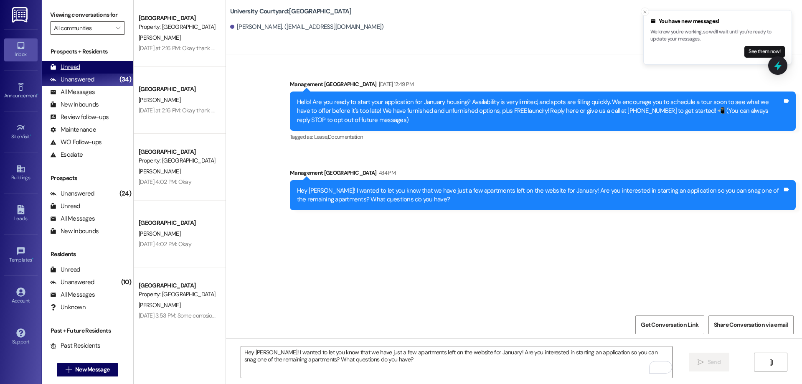
click at [91, 66] on div "Unread (0)" at bounding box center [87, 67] width 91 height 13
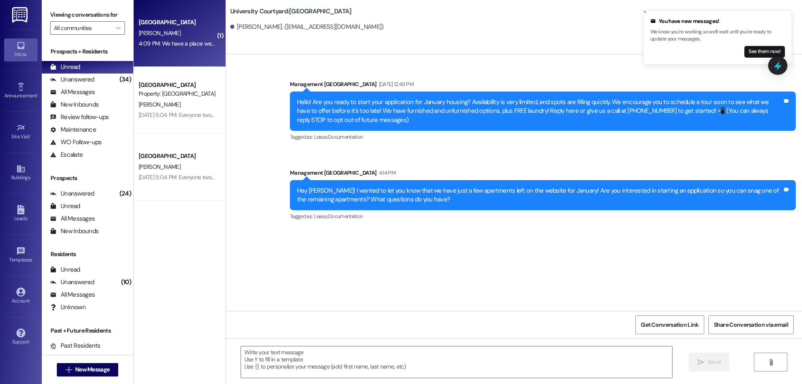
click at [183, 46] on div "4:09 PM: We have a place we are moving too but thanks 4:09 PM: We have a place …" at bounding box center [207, 44] width 137 height 8
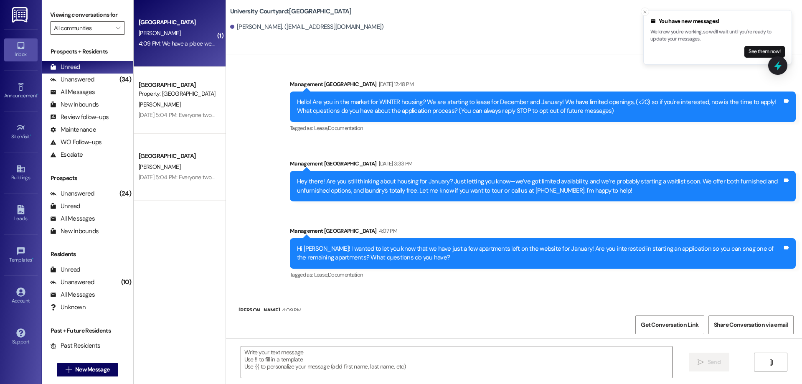
scroll to position [34, 0]
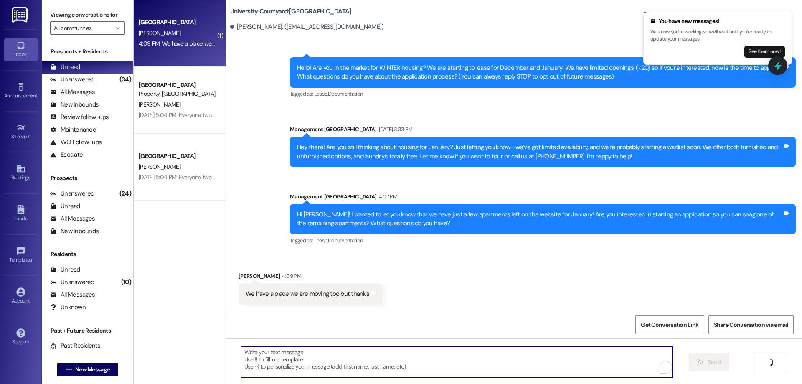
click at [351, 367] on textarea "To enrich screen reader interactions, please activate Accessibility in Grammarl…" at bounding box center [456, 361] width 431 height 31
type textarea "Okay thanks for letting me now"
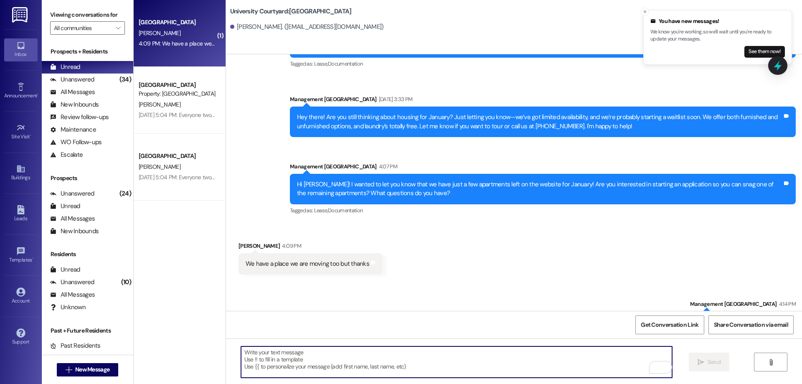
scroll to position [93, 0]
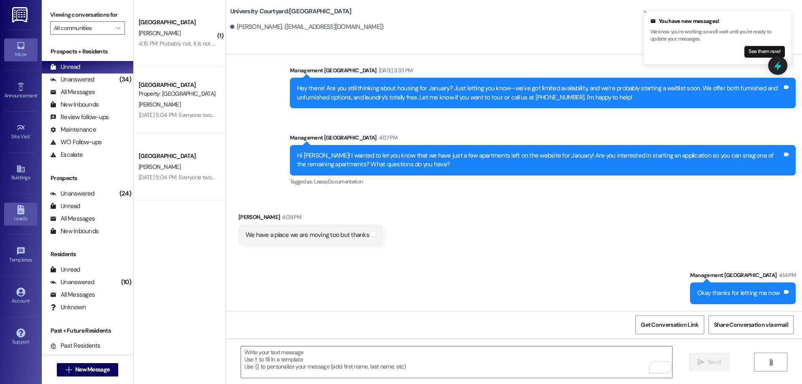
click at [25, 216] on div "Leads" at bounding box center [21, 218] width 42 height 8
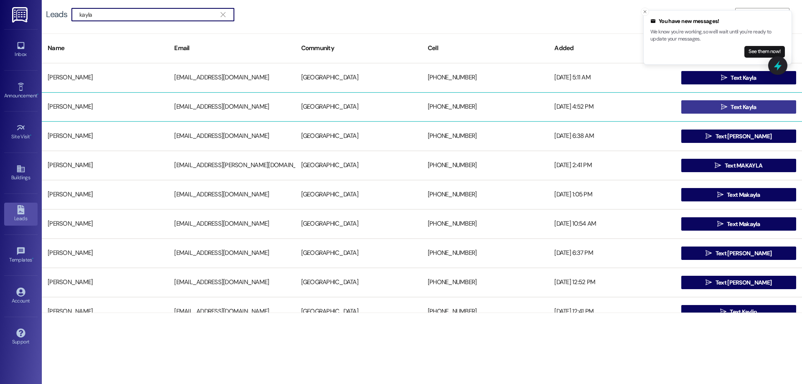
type input "kayla"
click at [775, 106] on button " Text Kayla" at bounding box center [738, 106] width 115 height 13
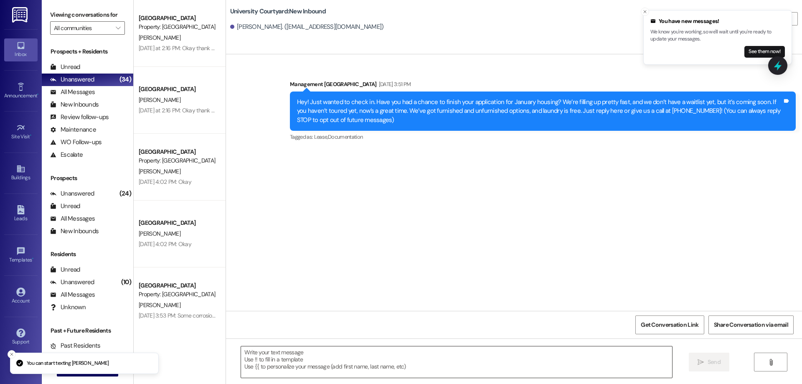
click at [319, 358] on textarea at bounding box center [456, 361] width 431 height 31
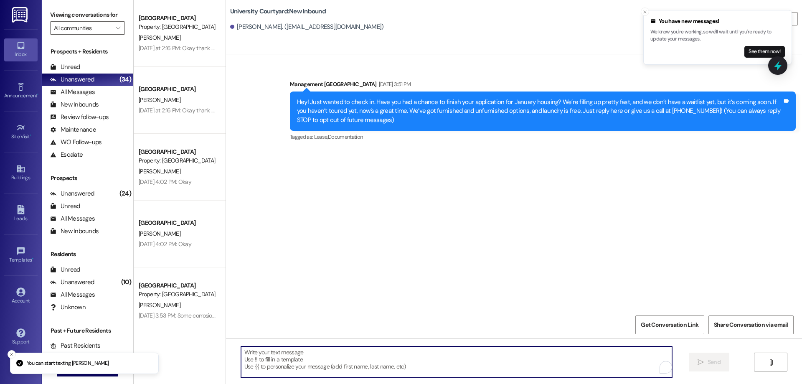
paste textarea "Hey Bella! I wanted to let you know that we have just a few apartments left on …"
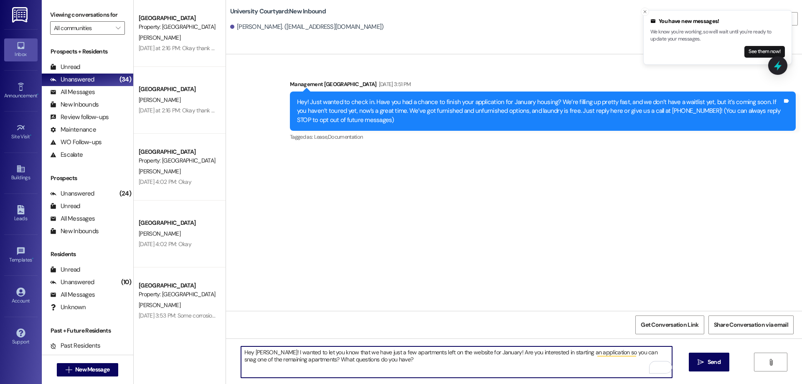
drag, startPoint x: 259, startPoint y: 350, endPoint x: 250, endPoint y: 351, distance: 9.6
click at [250, 351] on textarea "Hey Bella! I wanted to let you know that we have just a few apartments left on …" at bounding box center [456, 361] width 431 height 31
type textarea "Hey Kayla! I wanted to let you know that we have just a few apartments left on …"
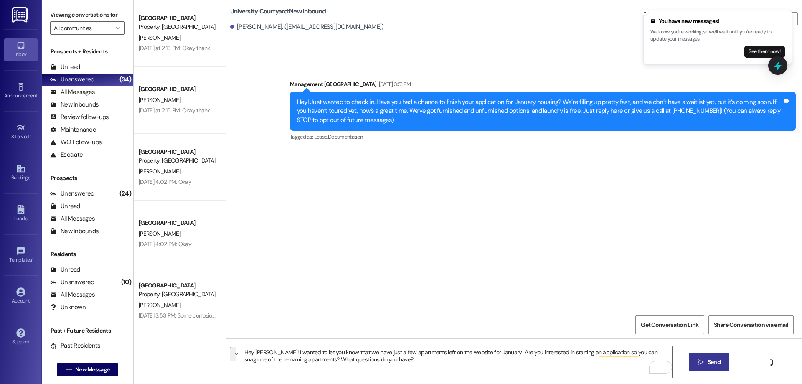
click at [708, 361] on span "Send" at bounding box center [714, 362] width 13 height 9
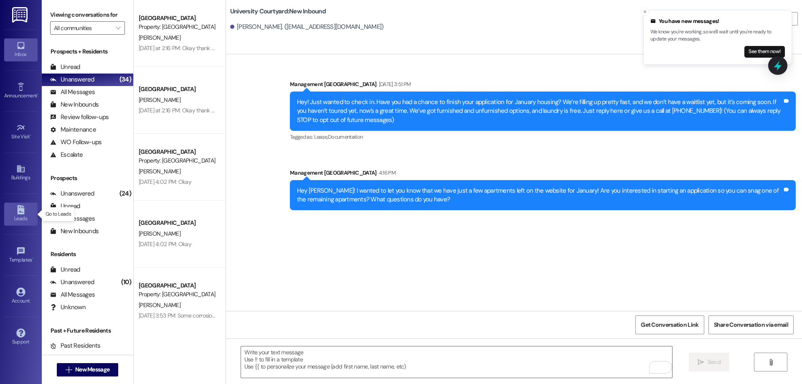
click at [18, 209] on icon at bounding box center [20, 209] width 7 height 9
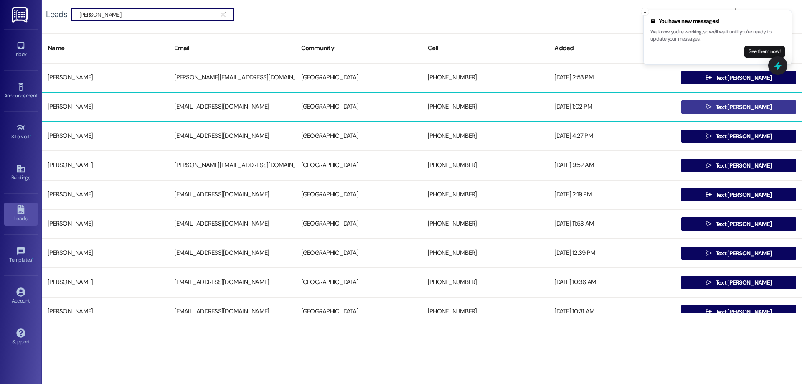
type input "anna"
click at [728, 107] on span "Text Anna" at bounding box center [744, 107] width 56 height 9
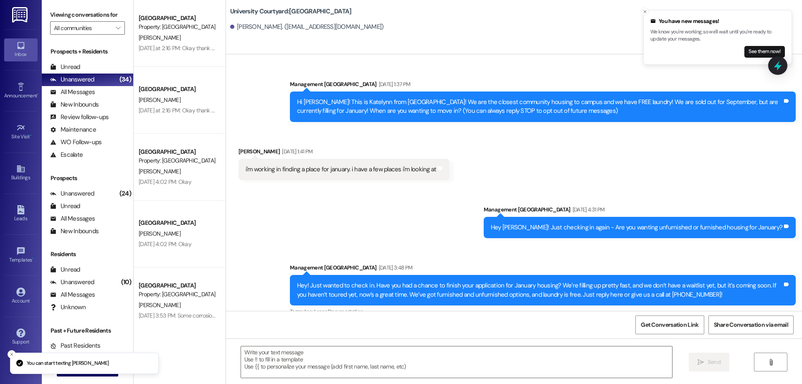
scroll to position [14, 0]
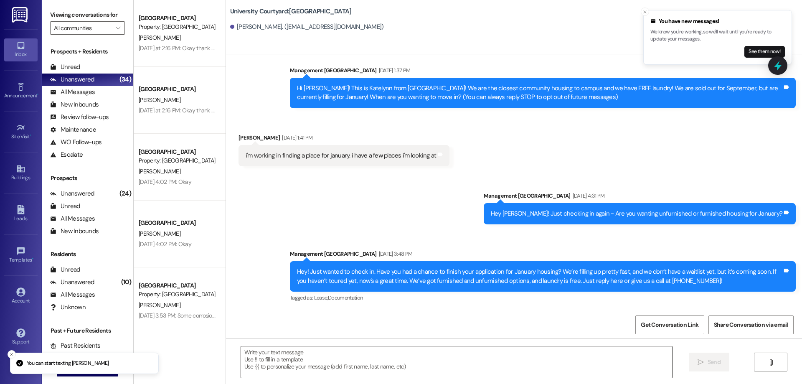
click at [338, 371] on textarea at bounding box center [456, 361] width 431 height 31
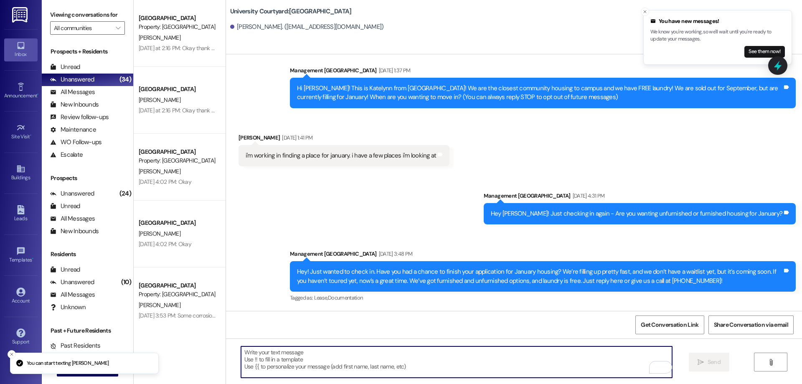
paste textarea "Hey Kayla! I wanted to let you know that we have just a few apartments left on …"
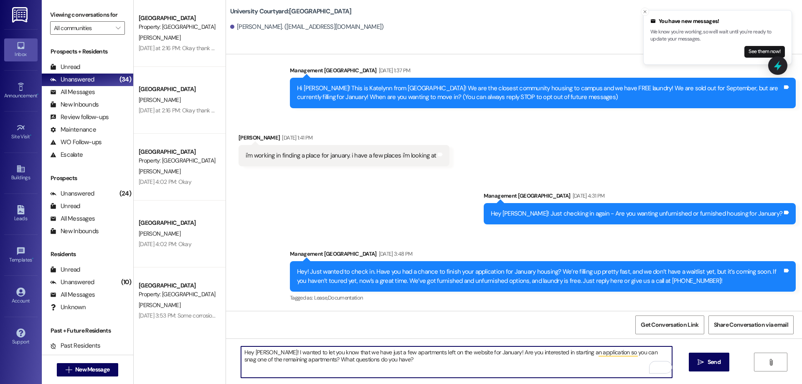
drag, startPoint x: 261, startPoint y: 352, endPoint x: 249, endPoint y: 350, distance: 12.0
click at [249, 350] on textarea "Hey Kayla! I wanted to let you know that we have just a few apartments left on …" at bounding box center [456, 361] width 431 height 31
type textarea "Hey Anna! I wanted to let you know that we have just a few apartments left on t…"
click at [713, 360] on span "Send" at bounding box center [714, 362] width 13 height 9
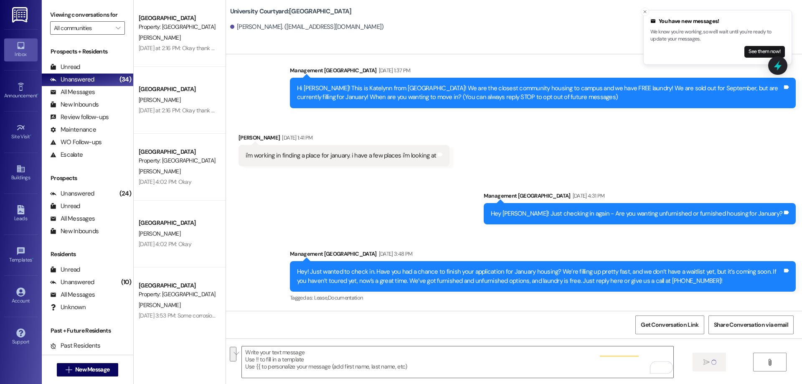
scroll to position [0, 0]
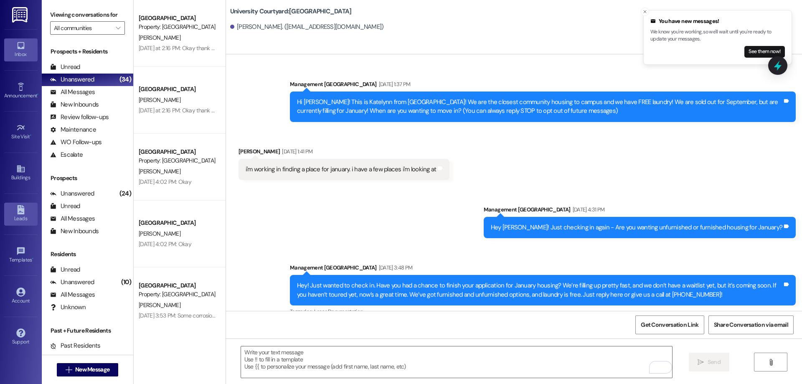
click at [20, 221] on div "Leads" at bounding box center [21, 218] width 42 height 8
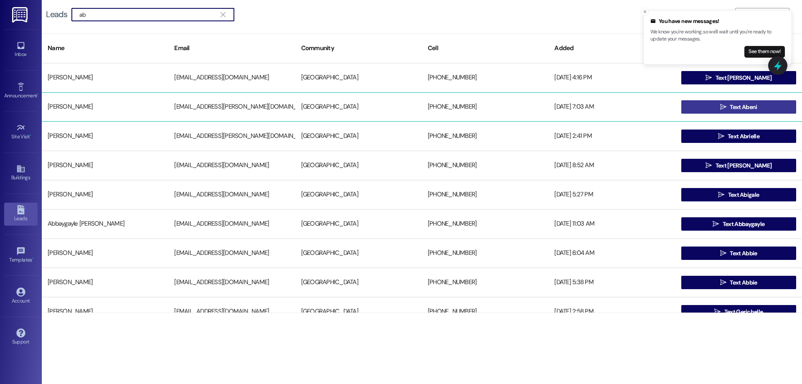
type input "ab"
click at [755, 107] on span "Text Abeni" at bounding box center [743, 107] width 27 height 9
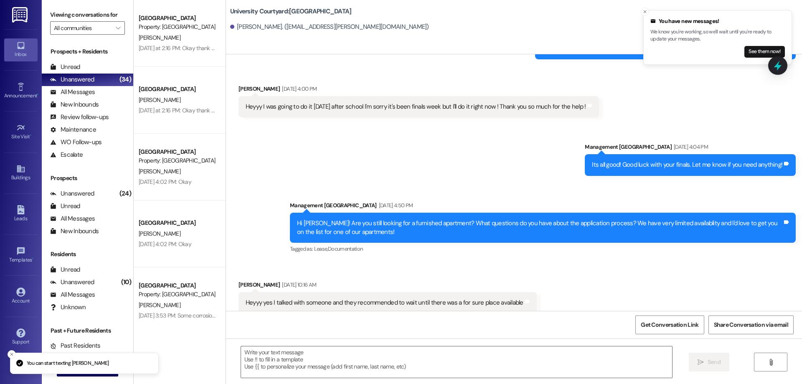
scroll to position [649, 0]
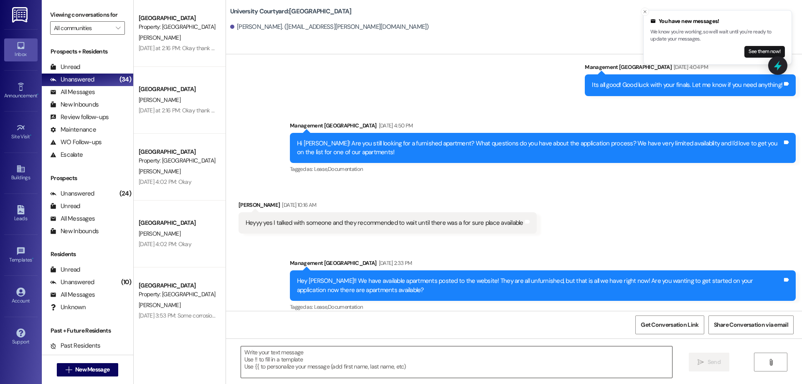
click at [413, 360] on textarea at bounding box center [456, 361] width 431 height 31
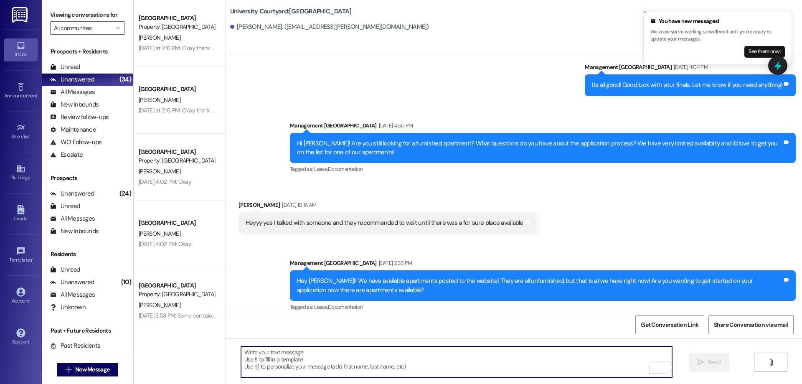
paste textarea "Hey Anna! I wanted to let you know that we have just a few apartments left on t…"
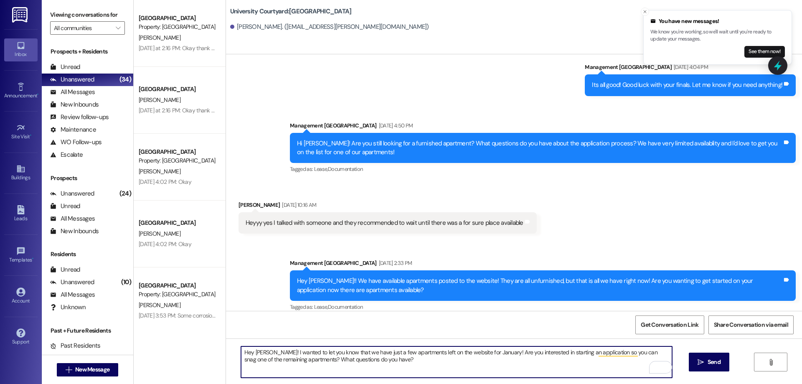
drag, startPoint x: 262, startPoint y: 349, endPoint x: 253, endPoint y: 346, distance: 9.2
click at [253, 346] on textarea "Hey Anna! I wanted to let you know that we have just a few apartments left on t…" at bounding box center [456, 361] width 431 height 31
type textarea "Hey Abeni! I wanted to let you know that we have just a few apartments left on …"
click at [712, 366] on span "Send" at bounding box center [714, 362] width 13 height 9
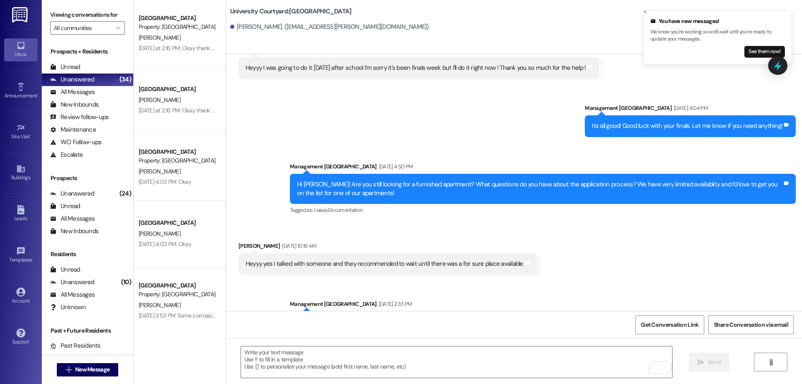
scroll to position [569, 0]
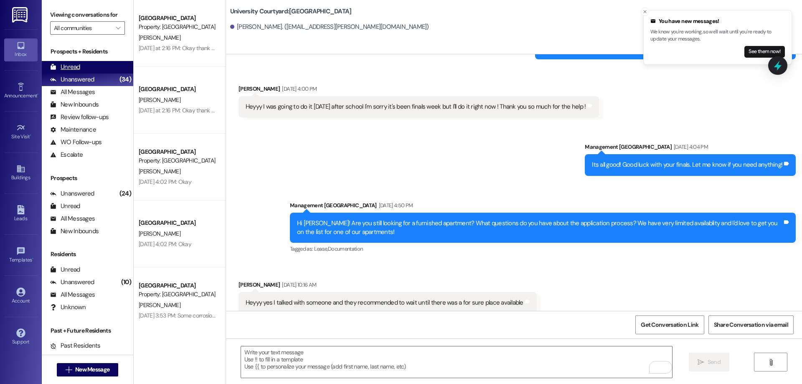
click at [74, 71] on div "Unread" at bounding box center [65, 67] width 30 height 9
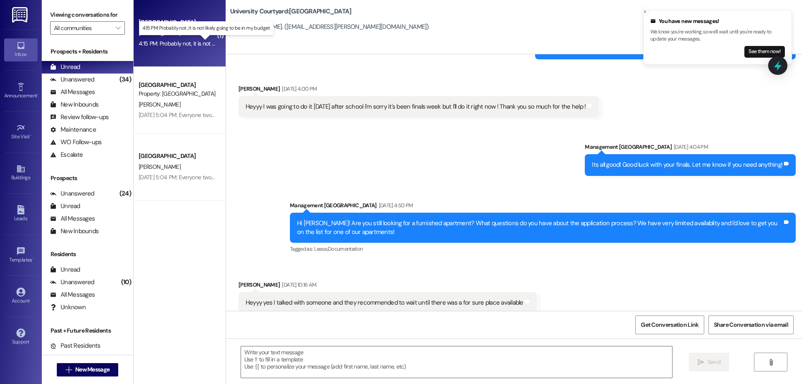
click at [184, 42] on div "4:15 PM: Probably not, it is not likely going to be in my budget 4:15 PM: Proba…" at bounding box center [212, 44] width 147 height 8
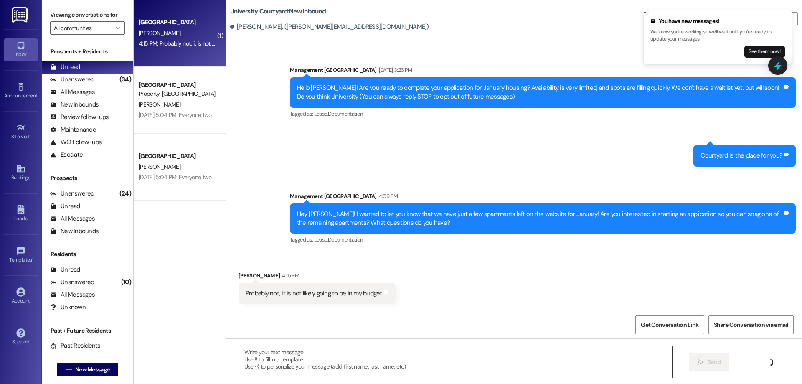
click at [402, 361] on textarea at bounding box center [456, 361] width 431 height 31
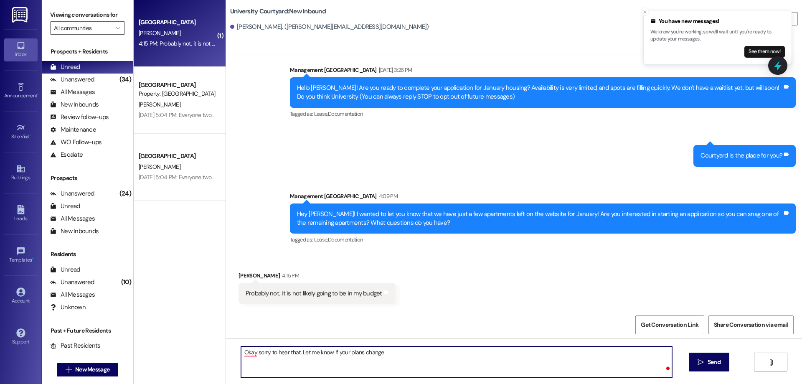
type textarea "Okay sorry to hear that. Let me know if your plans change!"
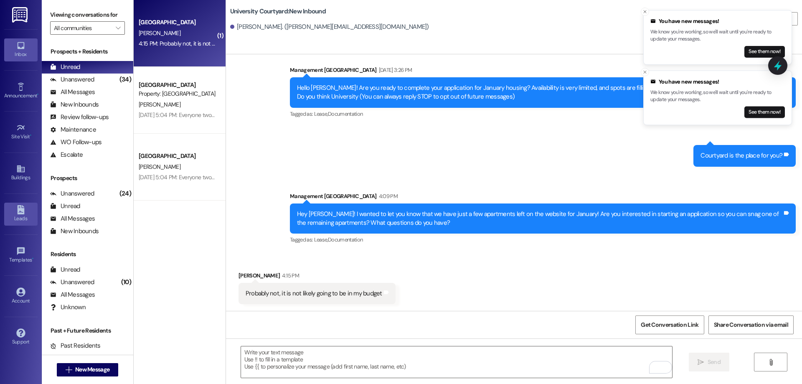
click at [25, 219] on div "Leads" at bounding box center [21, 218] width 42 height 8
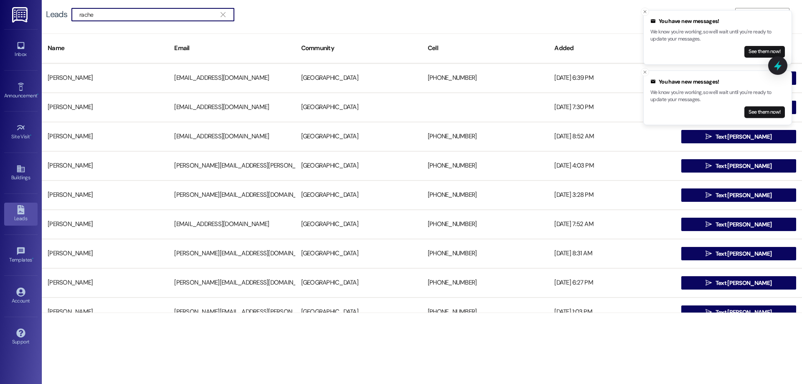
scroll to position [42, 0]
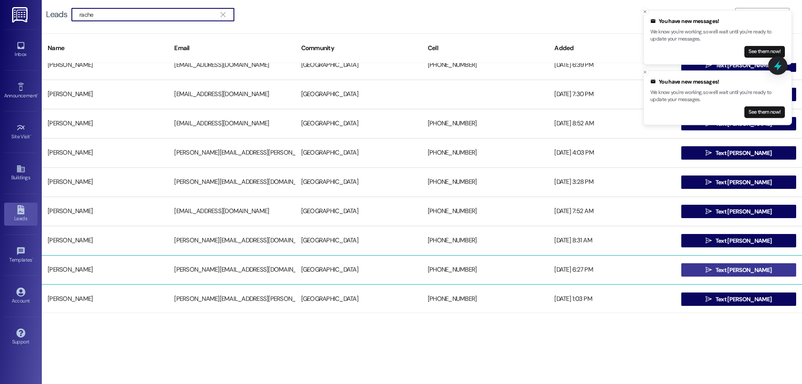
type input "rache"
click at [725, 270] on span "Text [PERSON_NAME]" at bounding box center [743, 270] width 59 height 9
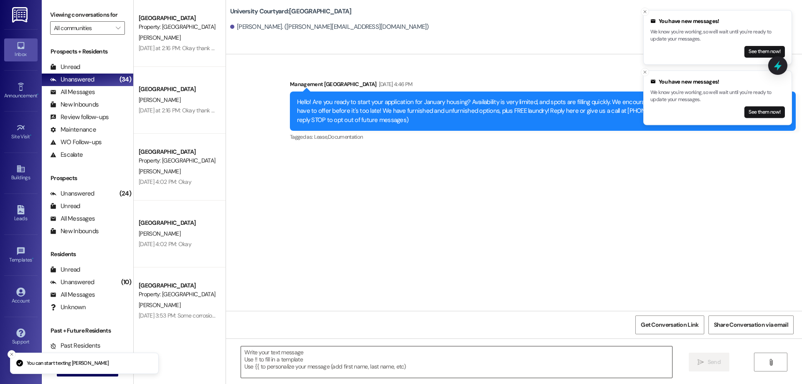
click at [332, 360] on textarea at bounding box center [456, 361] width 431 height 31
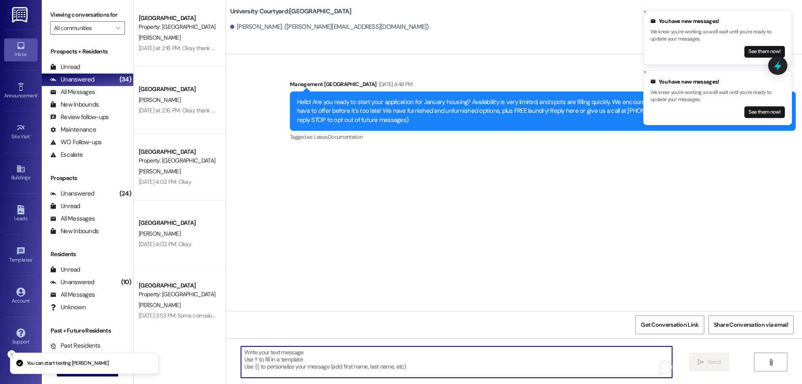
paste textarea "Hey Abeni! I wanted to let you know that we have just a few apartments left on …"
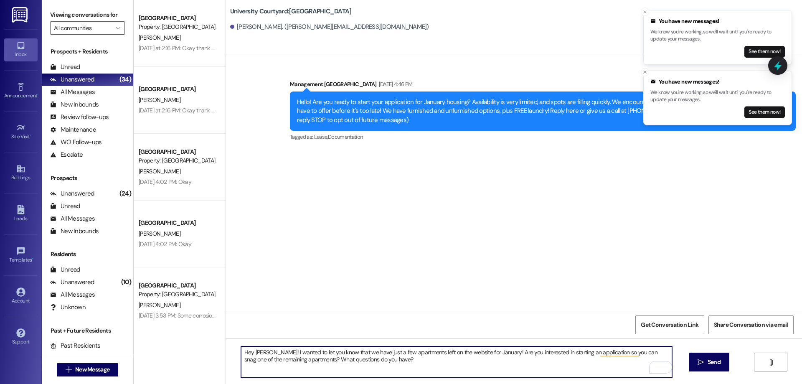
drag, startPoint x: 264, startPoint y: 351, endPoint x: 249, endPoint y: 349, distance: 14.3
click at [249, 349] on textarea "Hey Abeni! I wanted to let you know that we have just a few apartments left on …" at bounding box center [456, 361] width 431 height 31
type textarea "Hey Rachel! I wanted to let you know that we have just a few apartments left on…"
click at [692, 353] on button " Send" at bounding box center [709, 362] width 41 height 19
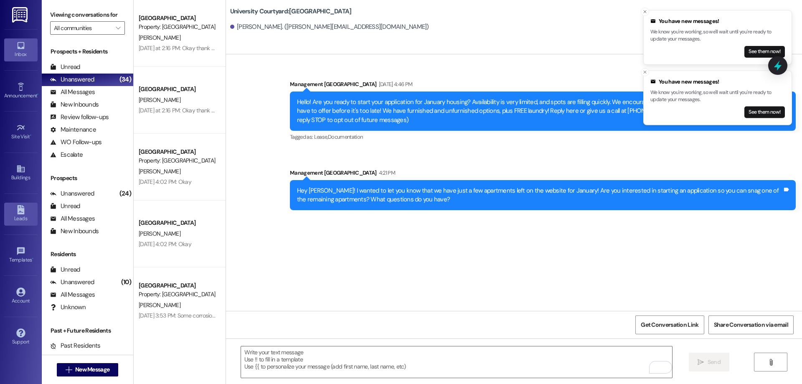
click at [21, 214] on div "Leads" at bounding box center [21, 218] width 42 height 8
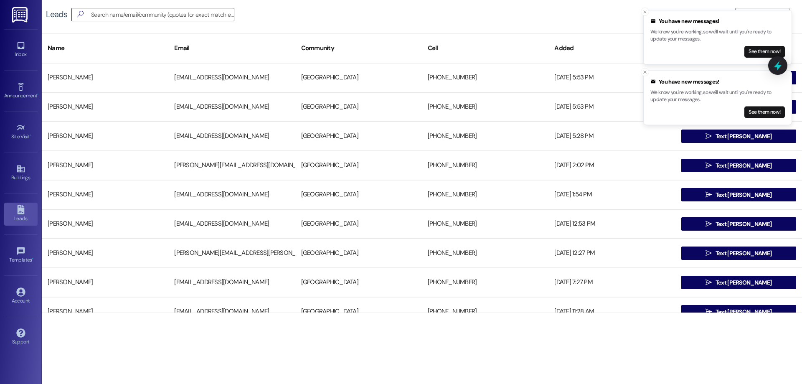
click at [153, 15] on input at bounding box center [162, 15] width 143 height 12
type input "john"
click at [645, 10] on icon "Close toast" at bounding box center [645, 11] width 5 height 5
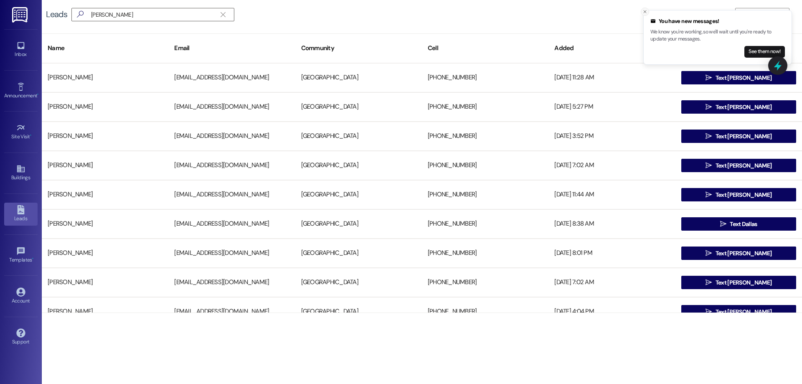
click at [645, 12] on line "Close toast" at bounding box center [645, 11] width 3 height 3
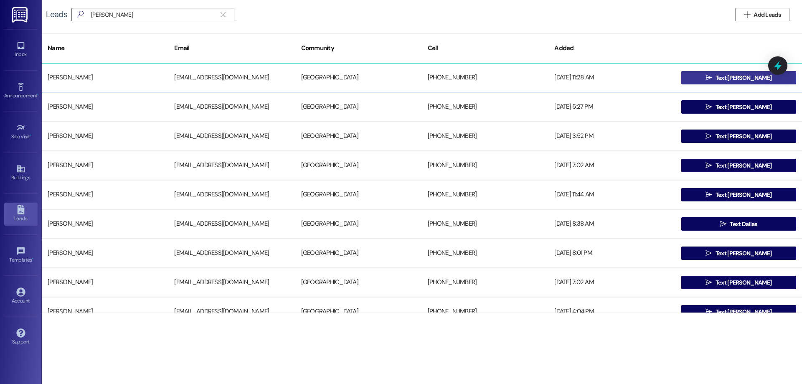
click at [709, 77] on icon "" at bounding box center [709, 77] width 6 height 7
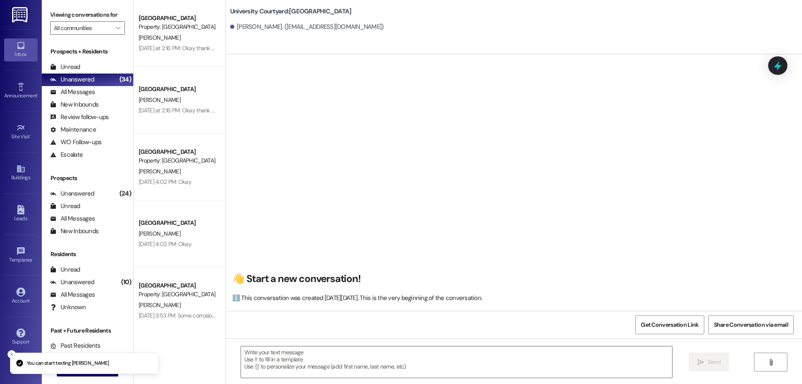
scroll to position [0, 0]
click at [310, 363] on textarea at bounding box center [456, 361] width 431 height 31
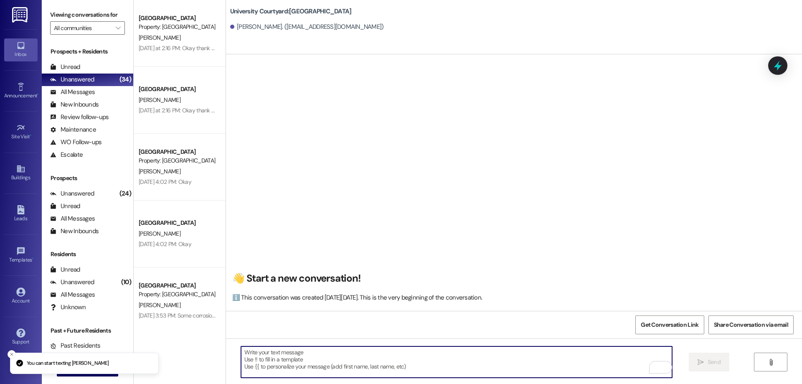
paste textarea "Hey Rachel! I wanted to let you know that we have just a few apartments left on…"
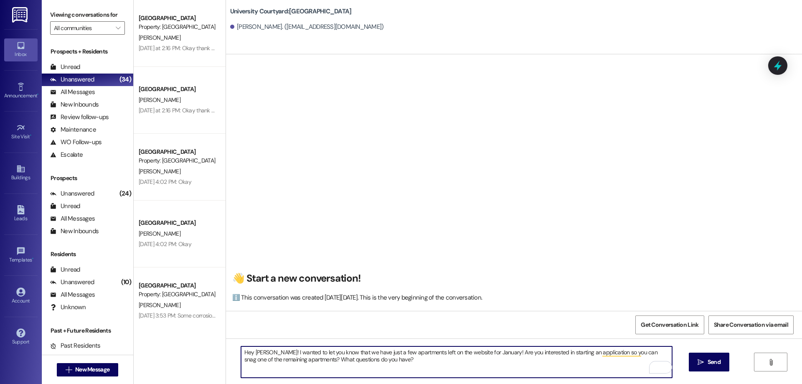
drag, startPoint x: 264, startPoint y: 349, endPoint x: 249, endPoint y: 350, distance: 15.0
click at [249, 350] on textarea "Hey Rachel! I wanted to let you know that we have just a few apartments left on…" at bounding box center [456, 361] width 431 height 31
type textarea "Hey John! I wanted to let you know that we have just a few apartments left on t…"
click at [701, 362] on icon "" at bounding box center [701, 362] width 6 height 7
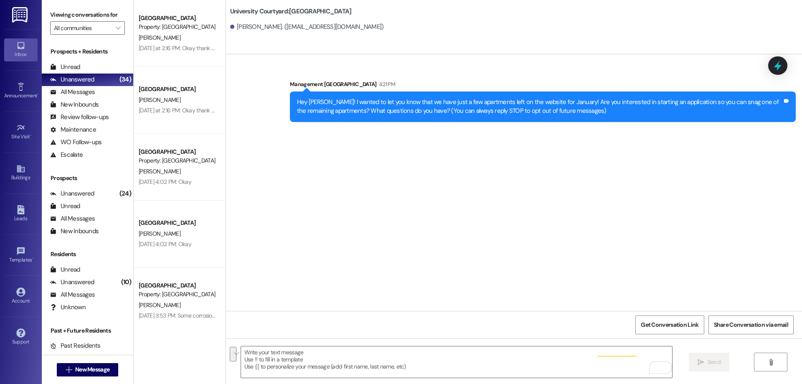
scroll to position [0, 0]
click at [13, 212] on link "Leads" at bounding box center [20, 214] width 33 height 23
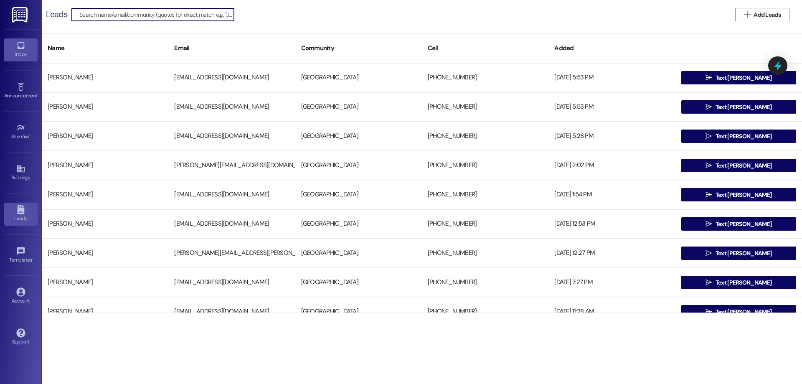
click at [14, 52] on div "Inbox" at bounding box center [21, 54] width 42 height 8
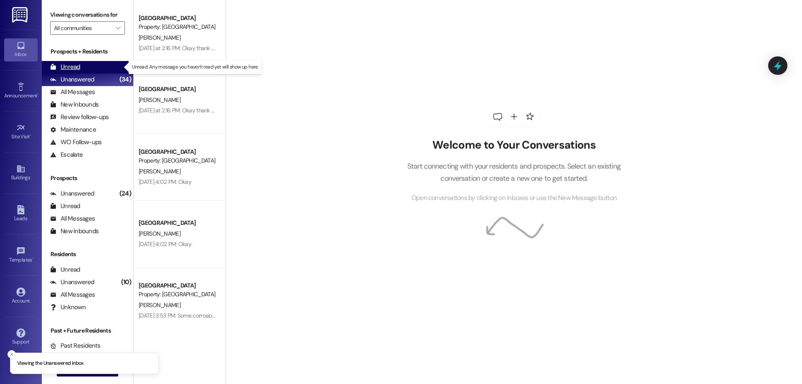
click at [51, 62] on div "Unread (0)" at bounding box center [87, 67] width 91 height 13
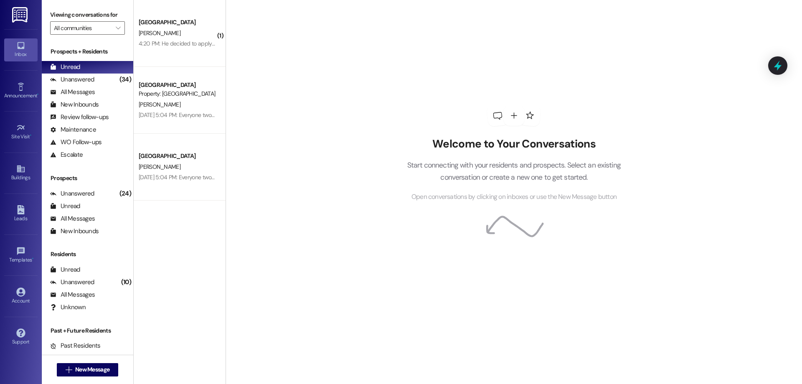
click at [188, 44] on div "4:20 PM: He decided to apply to a different spot for winter. Thank you! 4:20 PM…" at bounding box center [224, 44] width 171 height 8
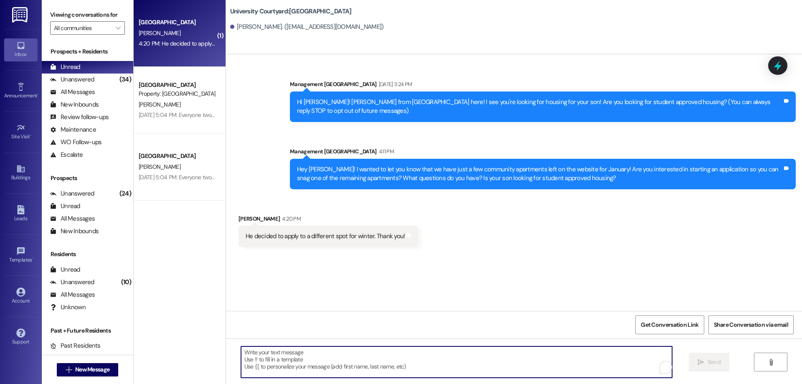
click at [347, 371] on textarea "To enrich screen reader interactions, please activate Accessibility in Grammarl…" at bounding box center [456, 361] width 431 height 31
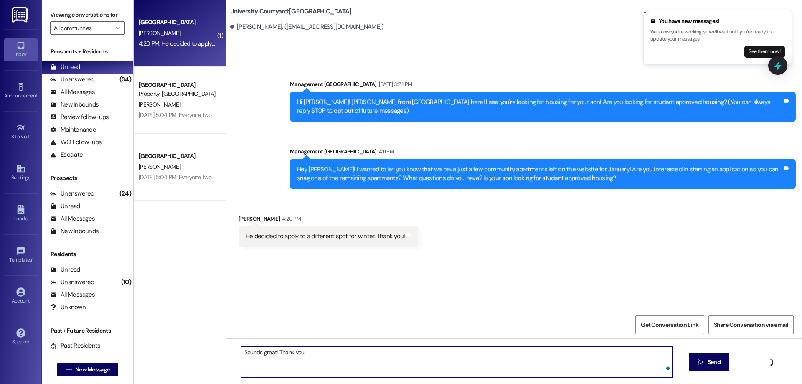
type textarea "Sounds great! Thank you!"
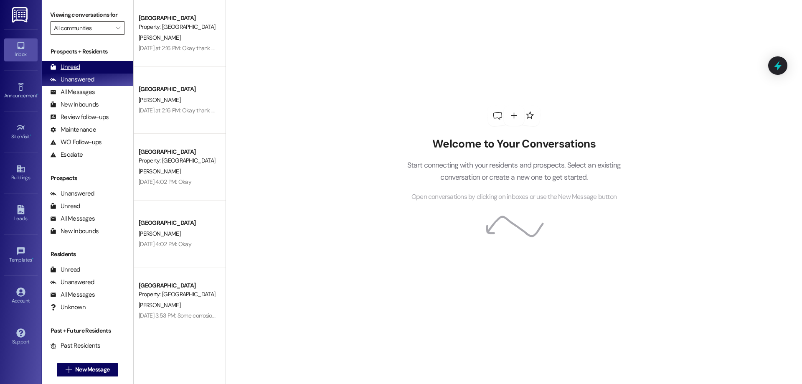
click at [102, 71] on div "Unread (0)" at bounding box center [87, 67] width 91 height 13
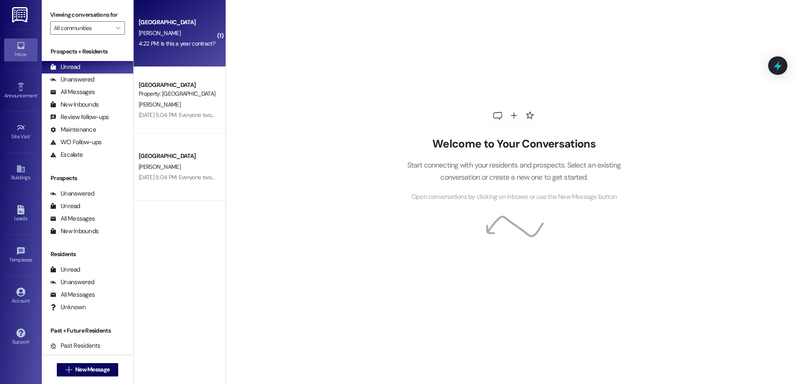
click at [193, 45] on div "4:22 PM: Is this a year contract? 4:22 PM: Is this a year contract?" at bounding box center [177, 44] width 76 height 8
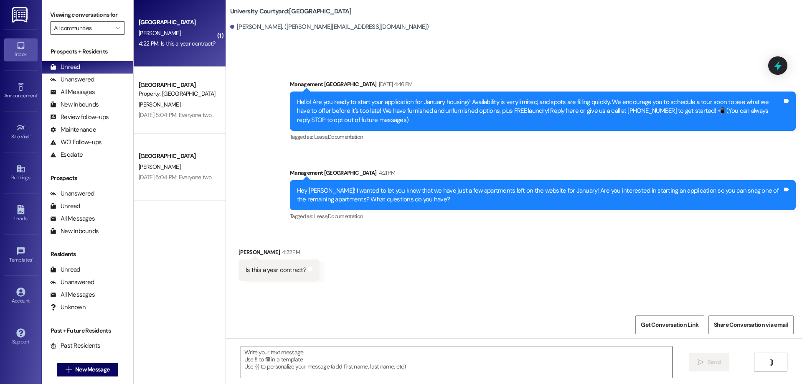
click at [335, 355] on textarea at bounding box center [456, 361] width 431 height 31
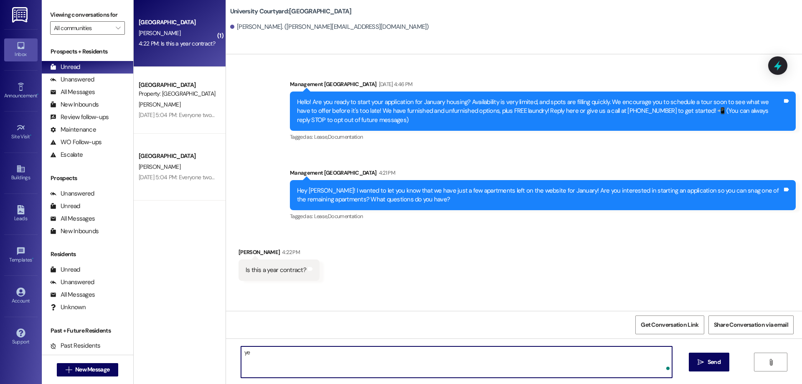
type textarea "y"
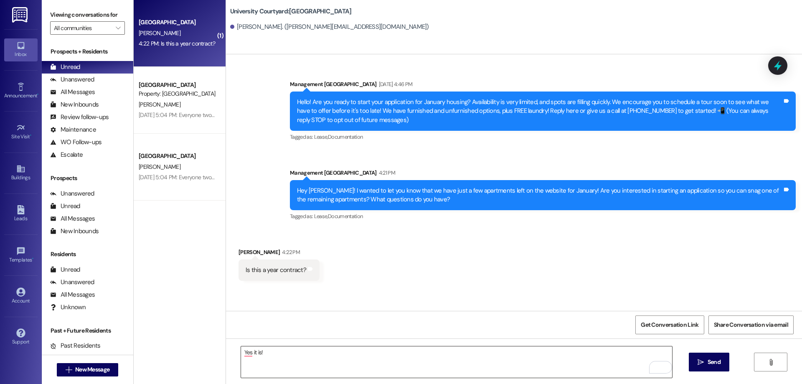
click at [279, 361] on textarea "Yes it is!" at bounding box center [456, 361] width 431 height 31
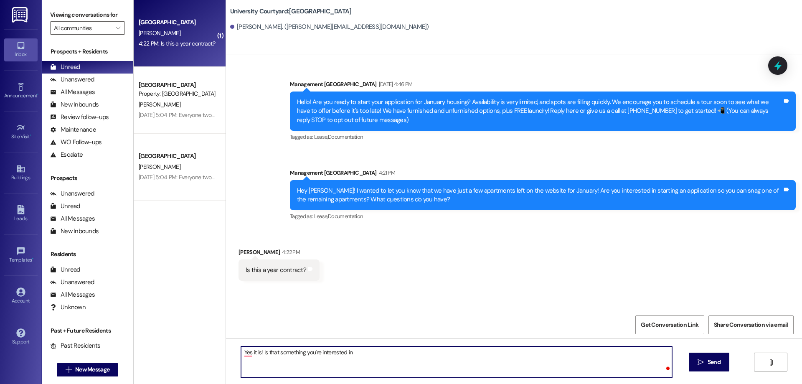
type textarea "Yes it is! Is that something you're interested in?"
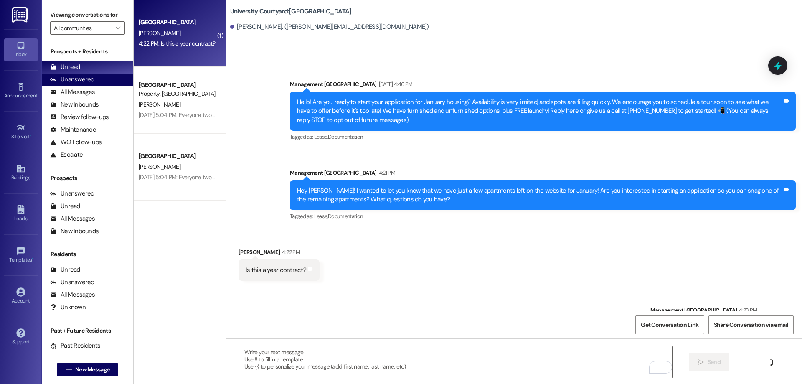
click at [90, 78] on div "Unanswered" at bounding box center [72, 79] width 44 height 9
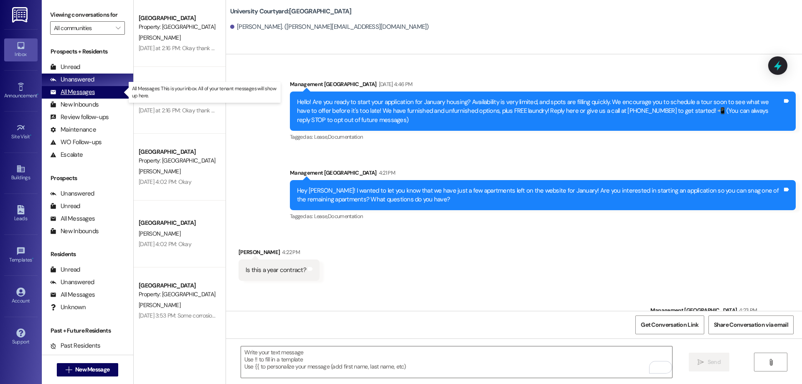
click at [86, 87] on div "All Messages (undefined)" at bounding box center [87, 92] width 91 height 13
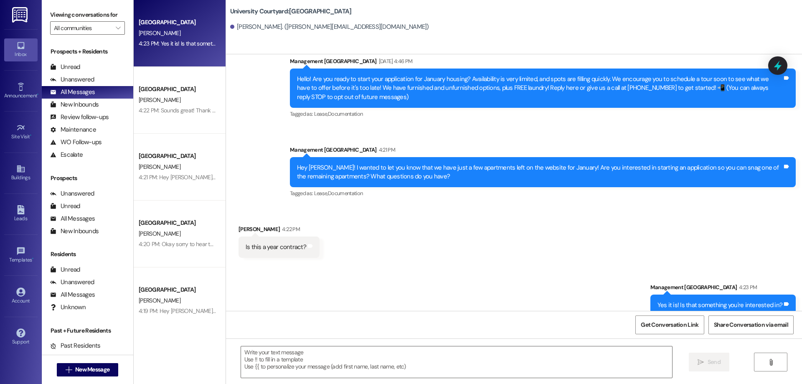
scroll to position [35, 0]
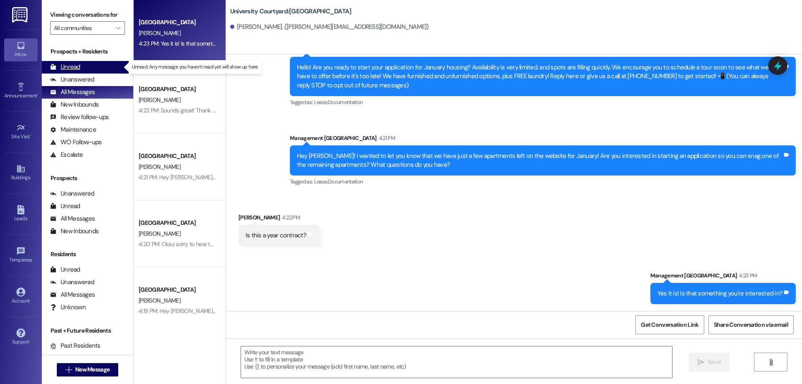
click at [76, 63] on div "Unread" at bounding box center [65, 67] width 30 height 9
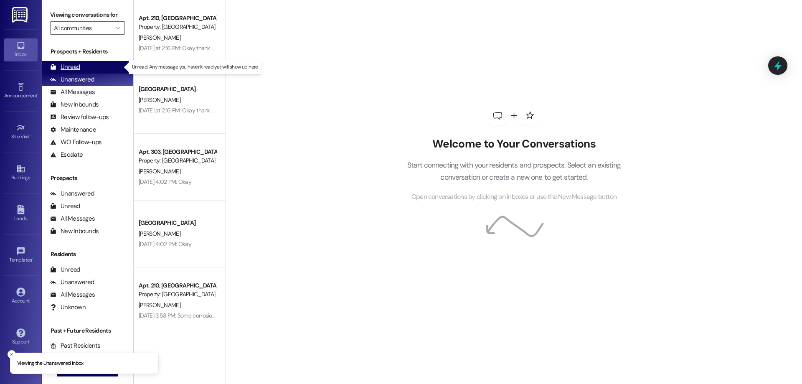
click at [73, 67] on div "Unread" at bounding box center [65, 67] width 30 height 9
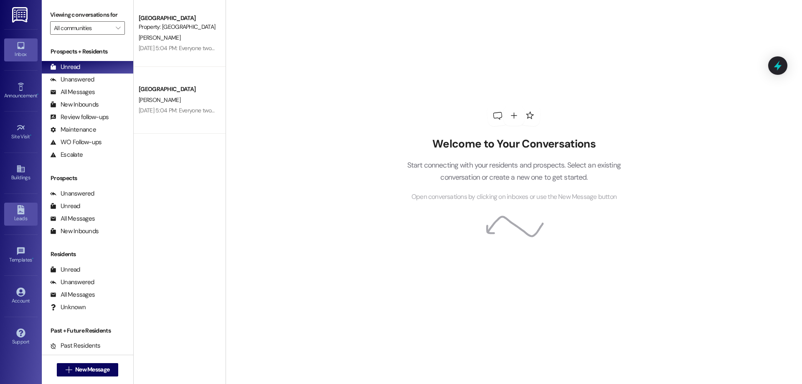
click at [20, 218] on div "Leads" at bounding box center [21, 218] width 42 height 8
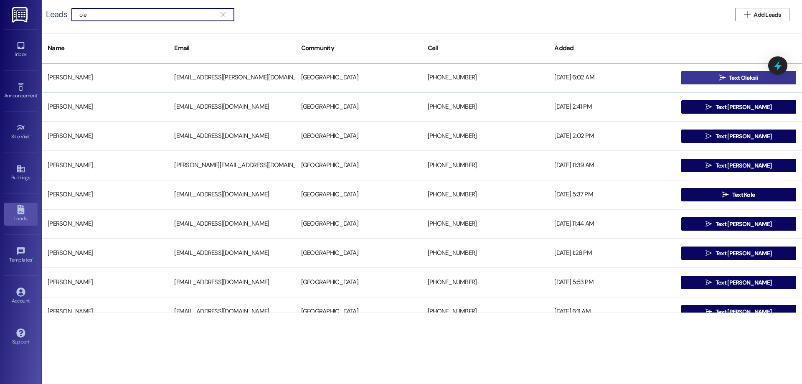
type input "ole"
click at [719, 74] on icon "" at bounding box center [722, 77] width 6 height 7
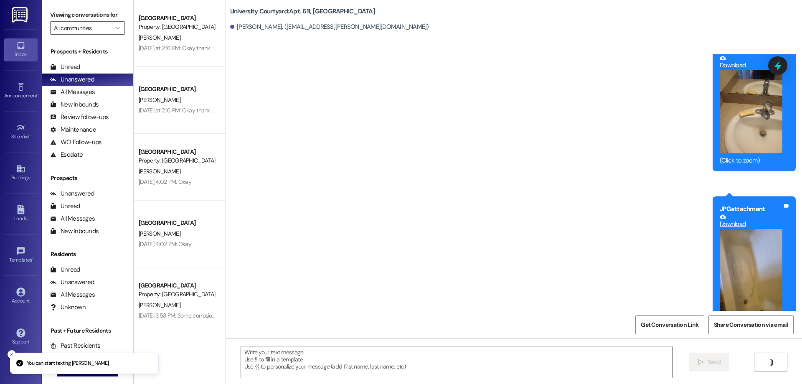
scroll to position [8151, 0]
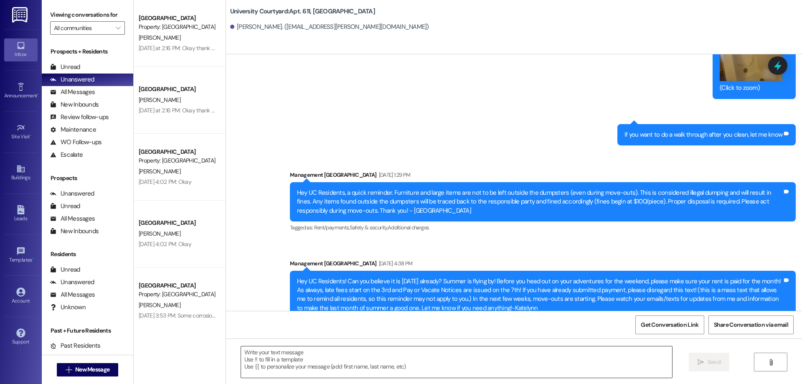
click at [318, 378] on div at bounding box center [457, 362] width 432 height 32
click at [317, 362] on textarea at bounding box center [456, 361] width 431 height 31
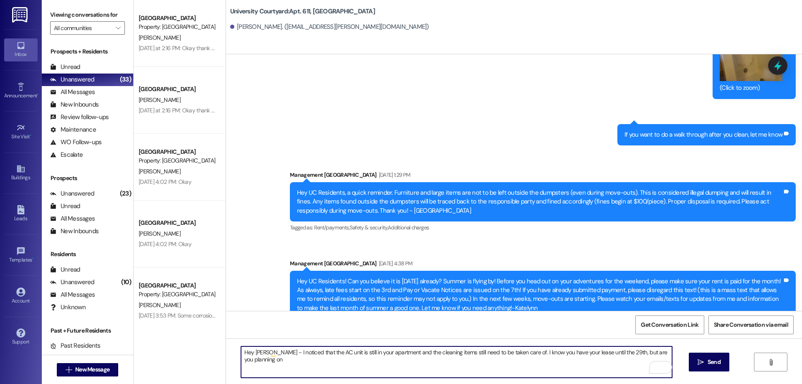
click at [313, 363] on textarea "Hey Oleksii - I noticed that the AC unit is still in your apartment and the cle…" at bounding box center [456, 361] width 431 height 31
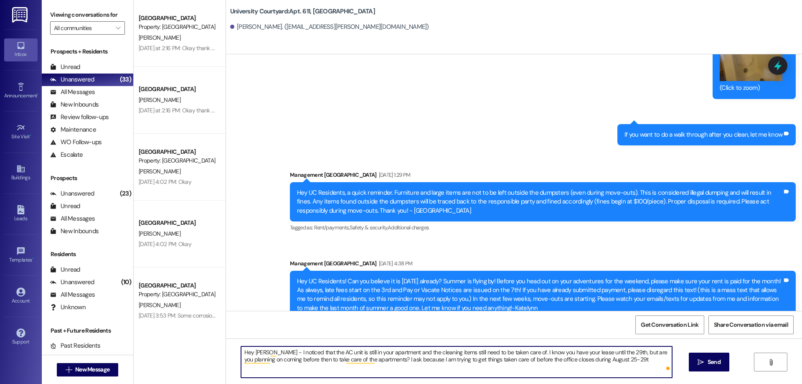
type textarea "Hey Oleksii - I noticed that the AC unit is still in your apartment and the cle…"
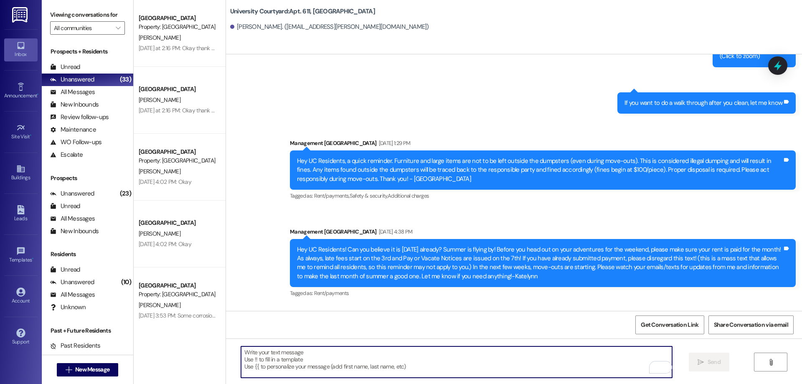
scroll to position [8218, 0]
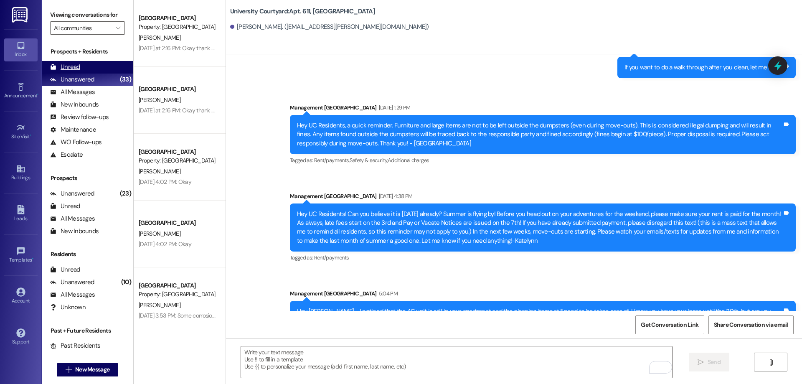
click at [88, 64] on div "Unread (0)" at bounding box center [87, 67] width 91 height 13
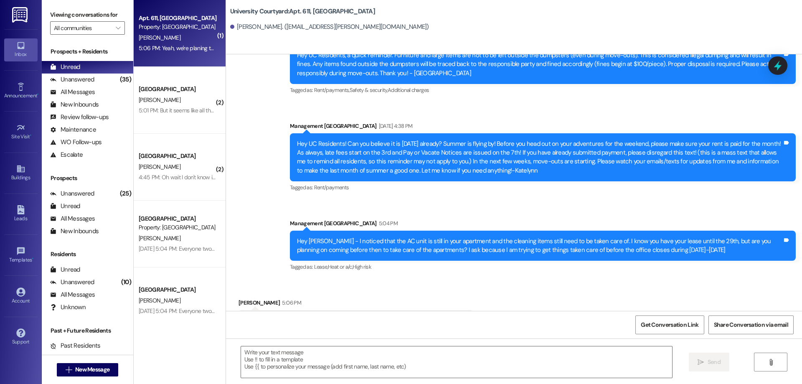
scroll to position [8289, 0]
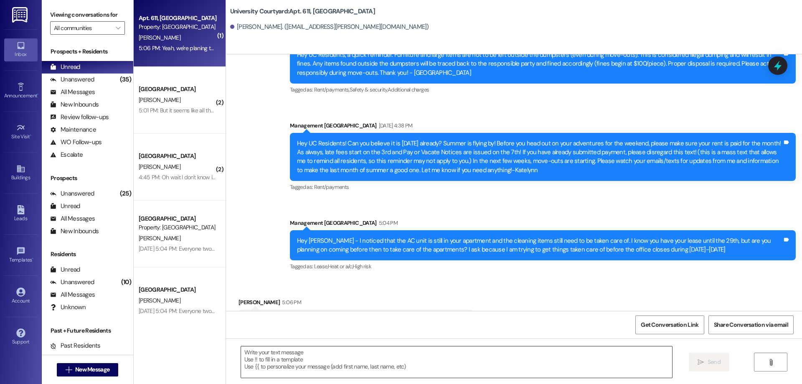
click at [272, 372] on textarea at bounding box center [456, 361] width 431 height 31
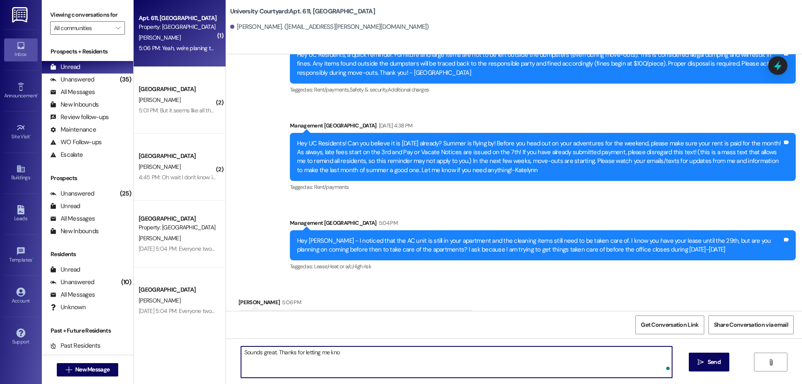
type textarea "Sounds great. Thanks for letting me know"
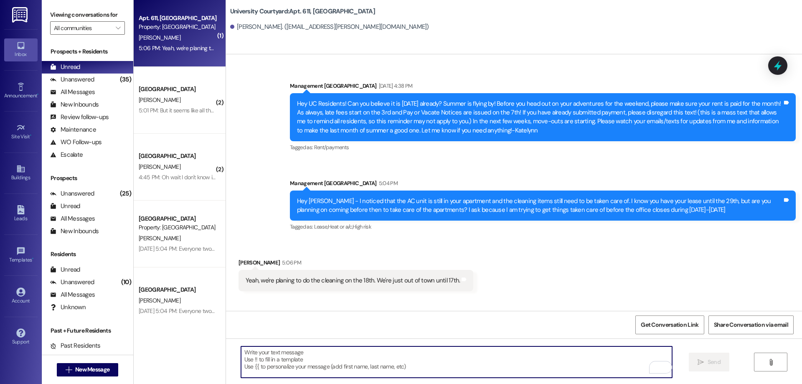
scroll to position [8347, 0]
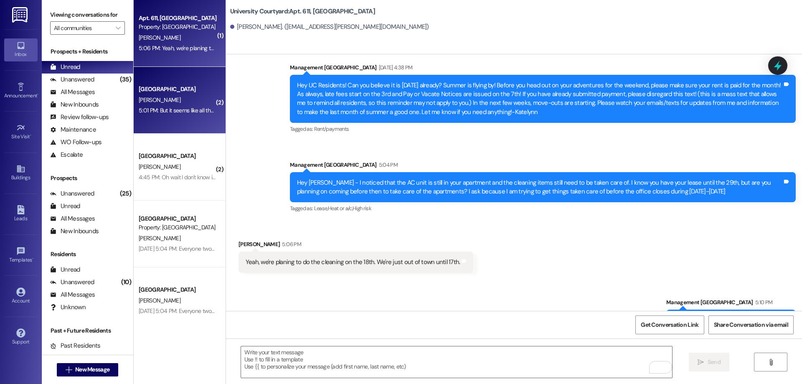
click at [186, 109] on div "5:01 PM: But it seems like all the off campus housing are yearly contracts 5:01…" at bounding box center [226, 111] width 174 height 8
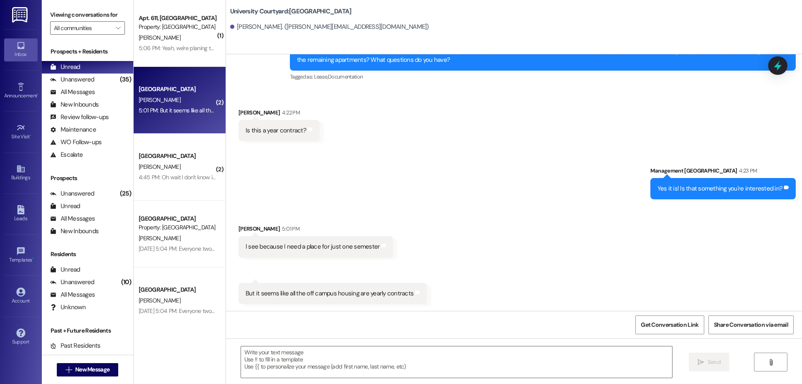
scroll to position [140, 0]
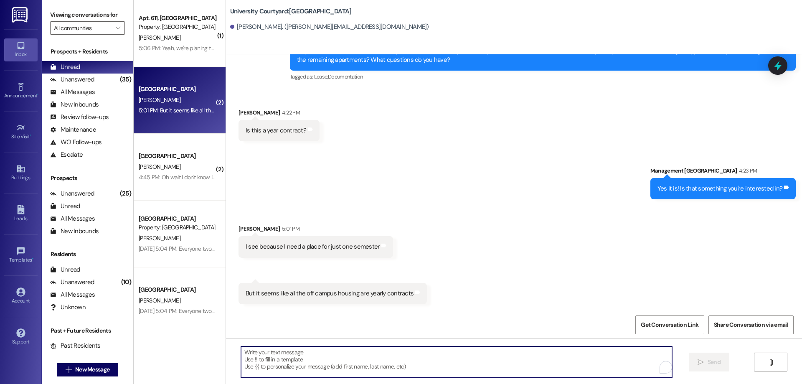
click at [322, 351] on textarea "To enrich screen reader interactions, please activate Accessibility in Grammarl…" at bounding box center [456, 361] width 431 height 31
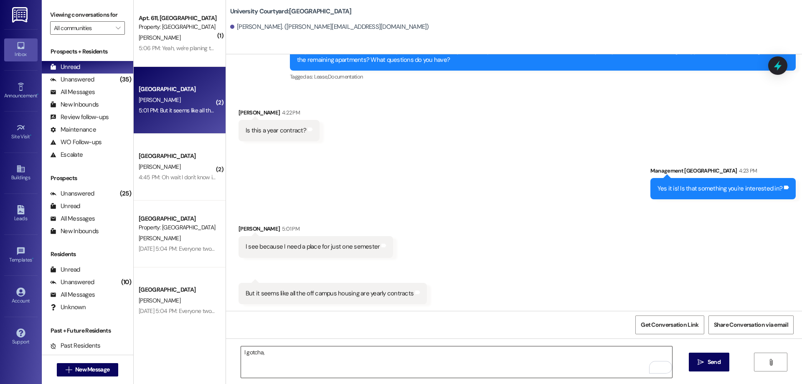
click at [297, 353] on textarea "I gotcha," at bounding box center [456, 361] width 431 height 31
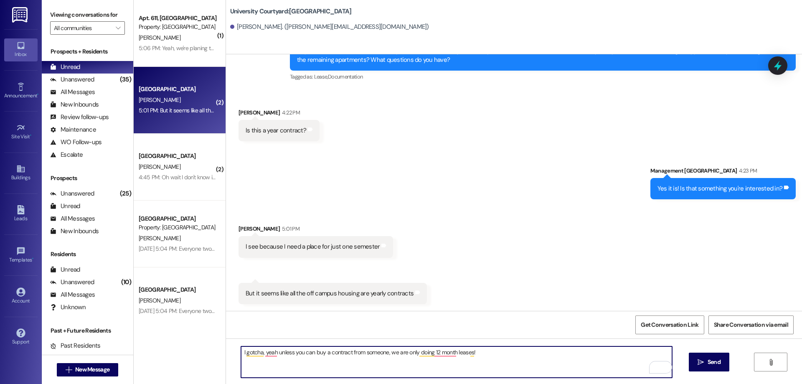
type textarea "I gotcha, yeah unless you can buy a contract from someone, we are only doing 12…"
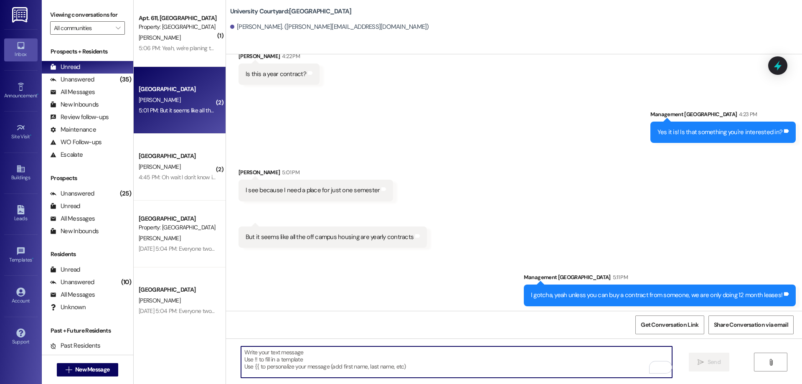
scroll to position [198, 0]
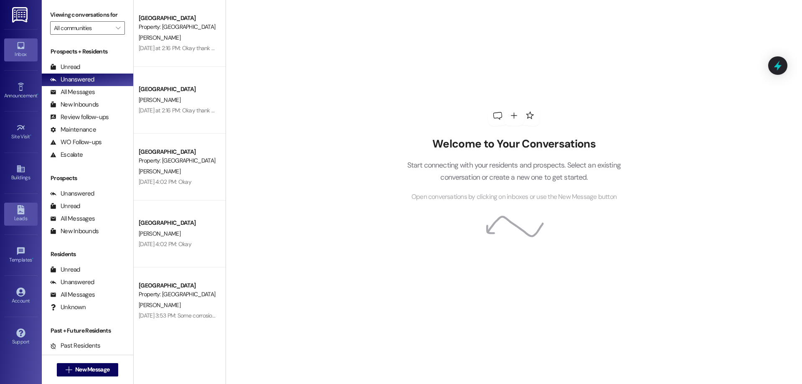
click at [20, 216] on div "Leads" at bounding box center [21, 218] width 42 height 8
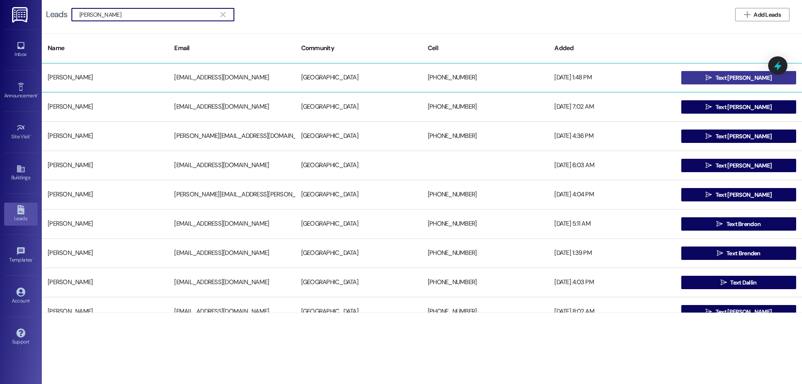
type input "[PERSON_NAME]"
click at [717, 76] on button " Text [PERSON_NAME]" at bounding box center [738, 77] width 115 height 13
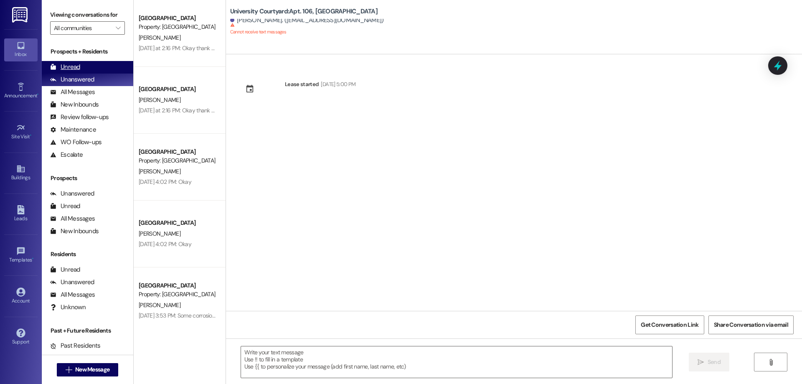
click at [91, 69] on div "Unread (0)" at bounding box center [87, 67] width 91 height 13
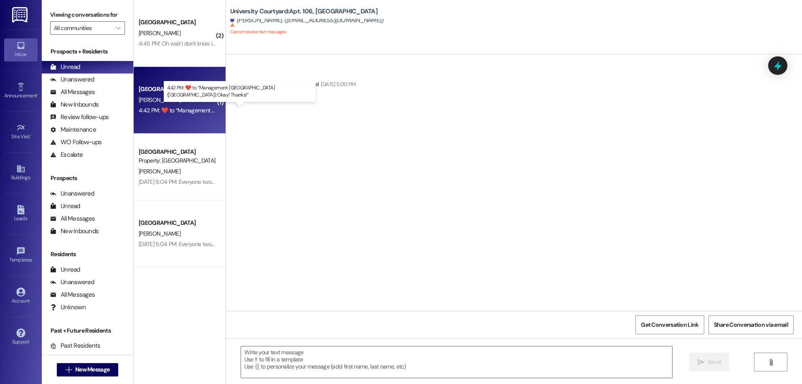
click at [196, 110] on div "4:42 PM:  ​❤️​ to “ Management [GEOGRAPHIC_DATA] ([GEOGRAPHIC_DATA]): Okay! Tha…" at bounding box center [250, 111] width 223 height 8
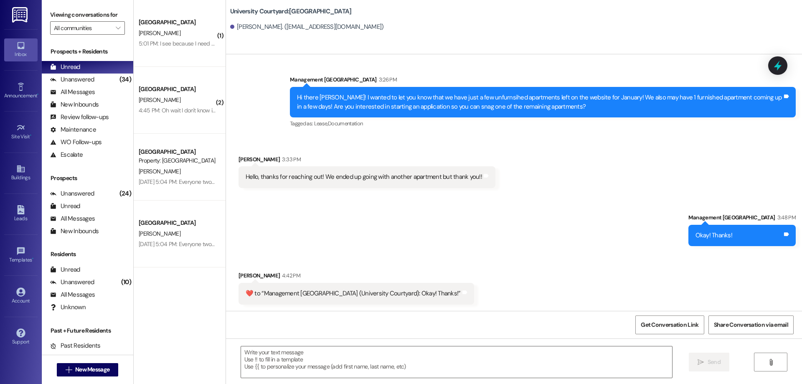
scroll to position [969, 0]
